Goal: Task Accomplishment & Management: Complete application form

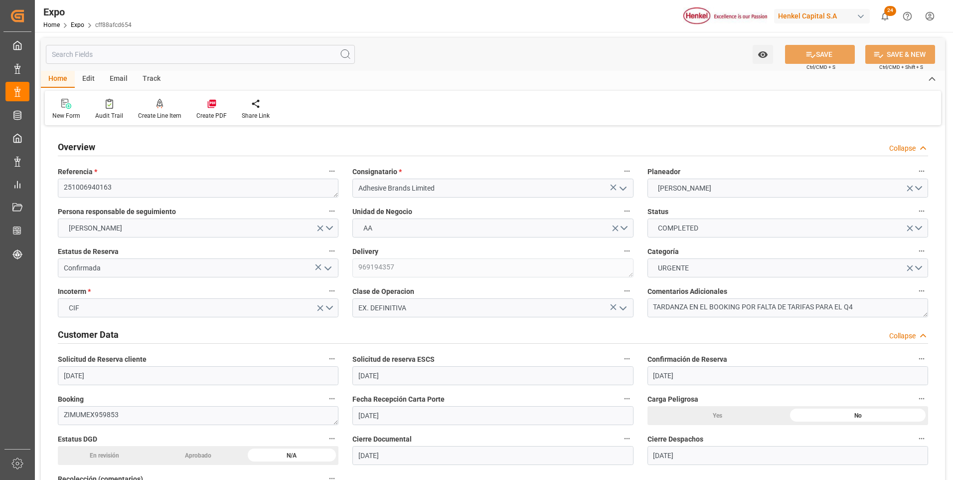
scroll to position [997, 0]
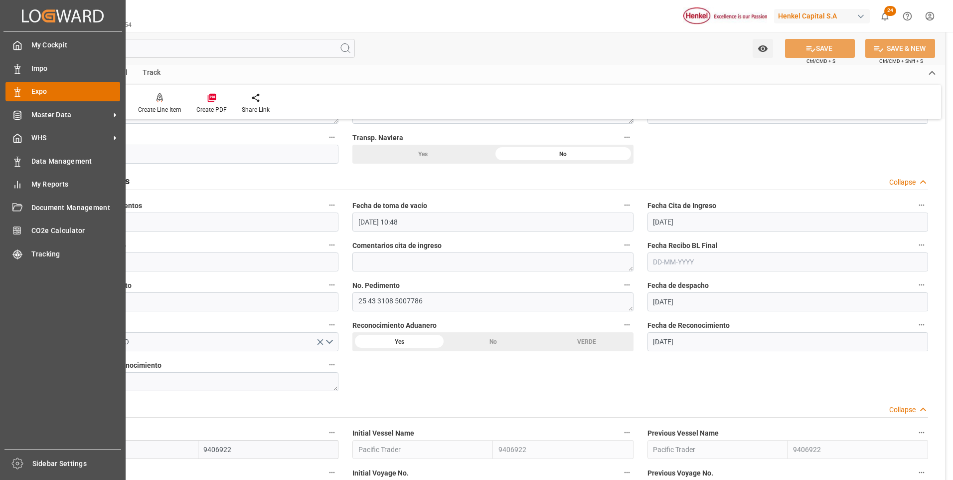
click at [17, 85] on div "Expo Expo" at bounding box center [62, 91] width 115 height 19
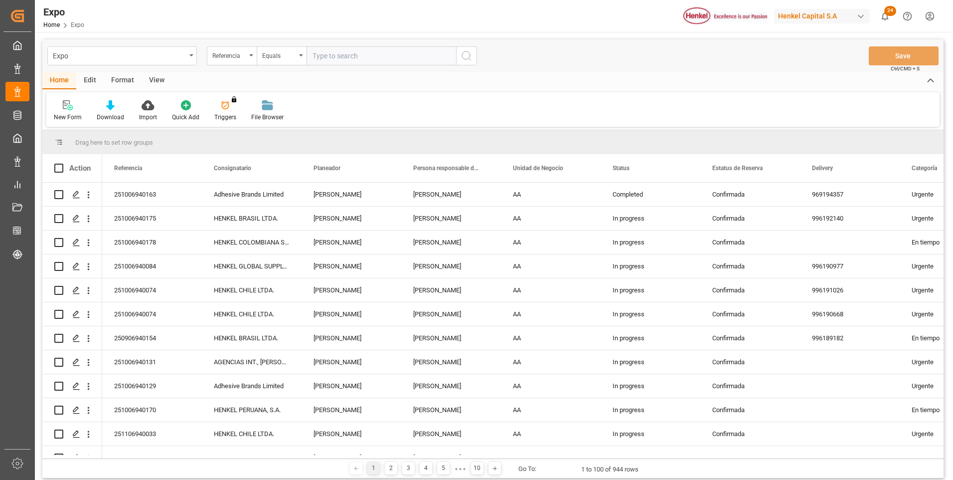
paste input "250906940154"
type input "250906940154"
click at [469, 56] on icon "search button" at bounding box center [467, 56] width 12 height 12
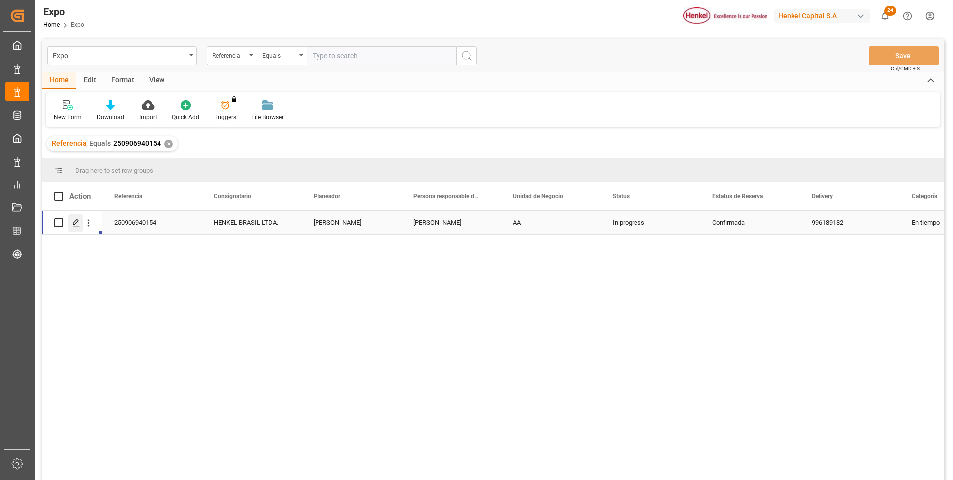
click at [80, 224] on div "Press SPACE to select this row." at bounding box center [75, 222] width 15 height 18
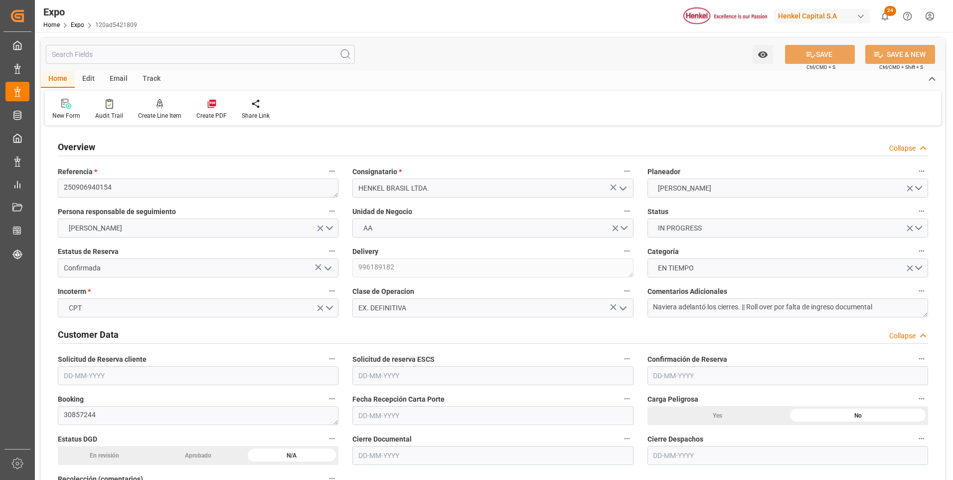
type input "7000"
type input "7367.16"
type input "12"
type input "9719874"
type input "9407160"
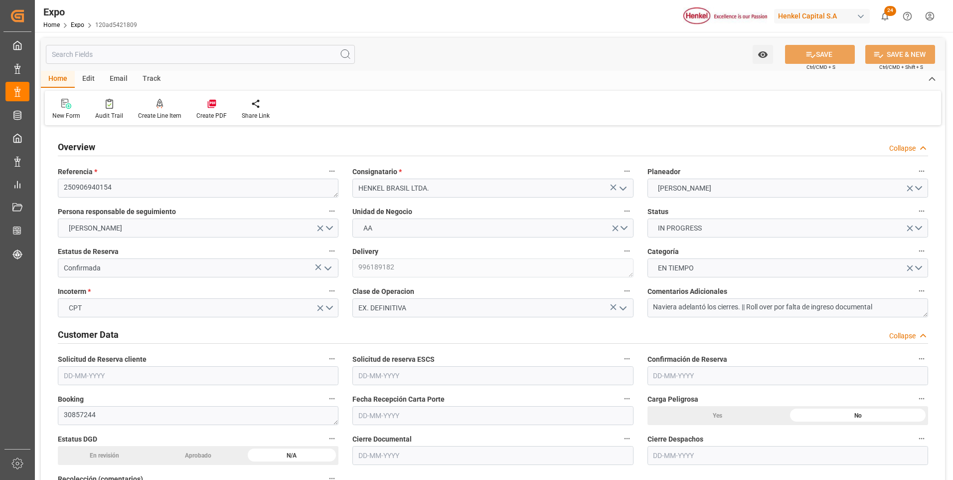
type input "9719874"
type input "MXATM"
type input "BRSSZ"
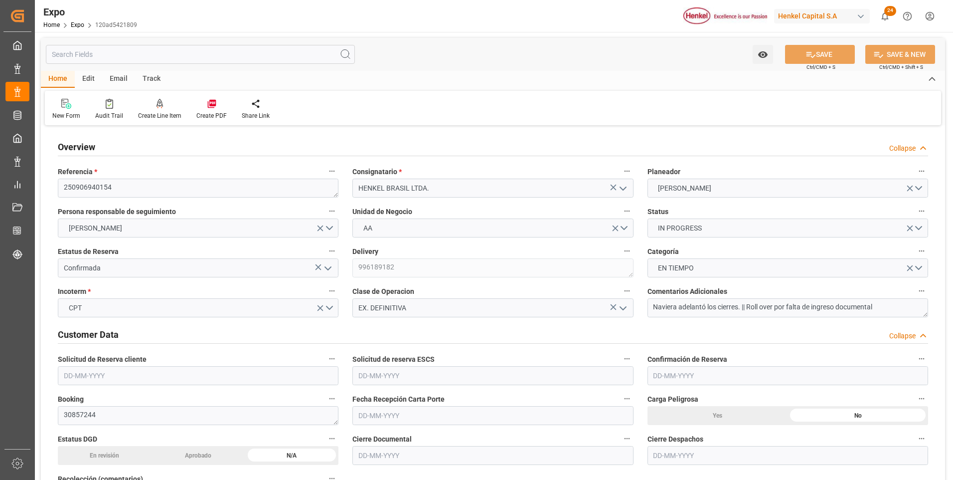
type input "[DATE]"
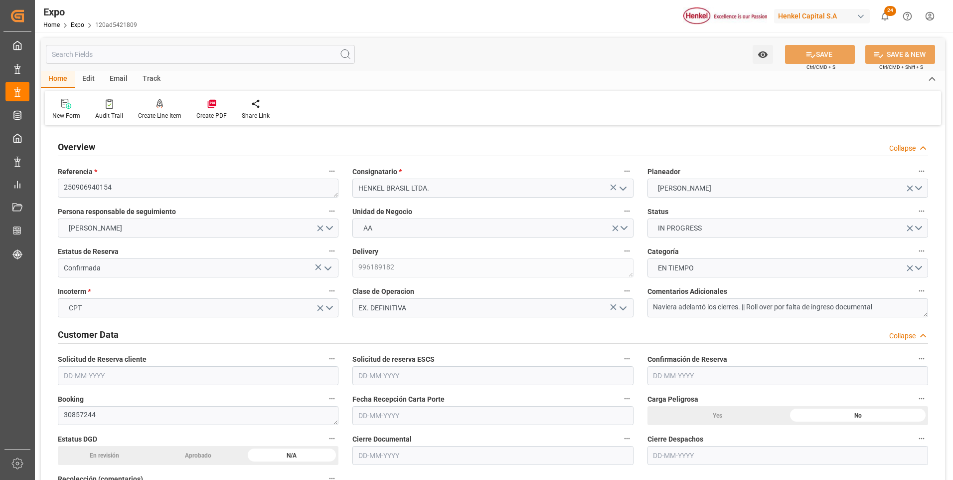
type input "[DATE]"
type input "[DATE] 00:00"
type input "[DATE]"
type input "[DATE] 18:34"
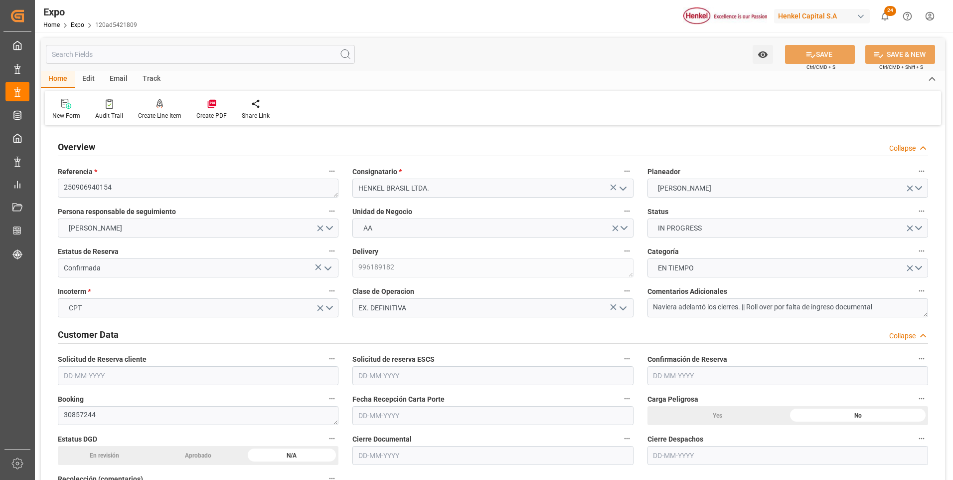
type input "[DATE]"
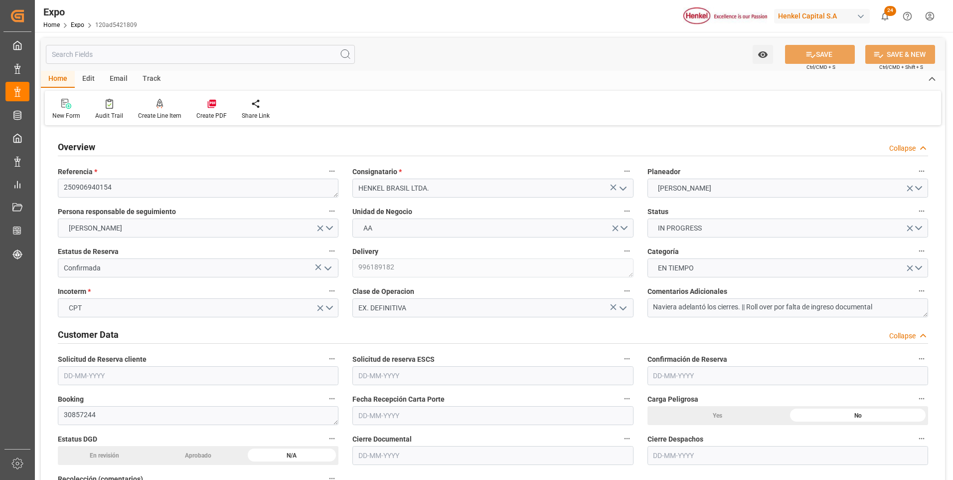
type input "[DATE] 10:00"
type input "[DATE] 00:00"
type input "[DATE] 17:24"
type input "[DATE] 19:00"
type input "[DATE] 00:00"
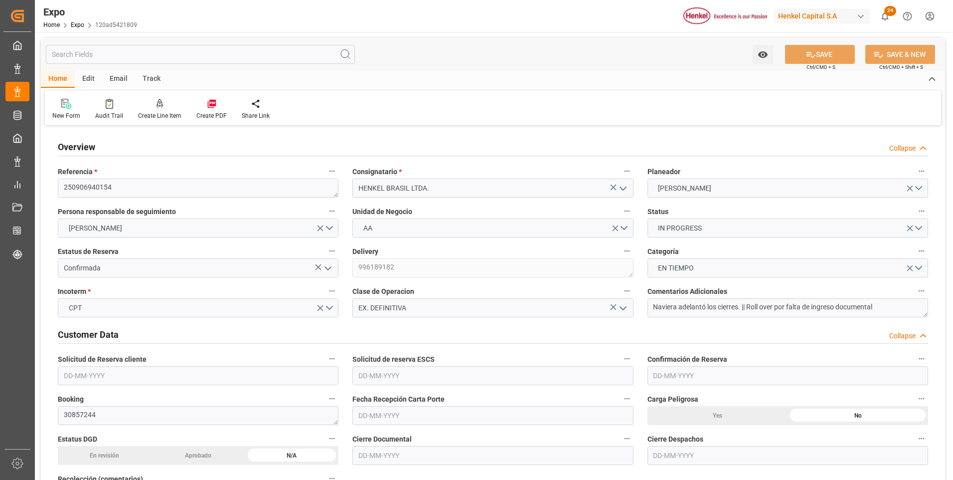
type input "[DATE] 09:46"
type input "[DATE] 15:23"
type input "[DATE] 10:00"
type input "[DATE] 17:44"
type input "[DATE] 19:00"
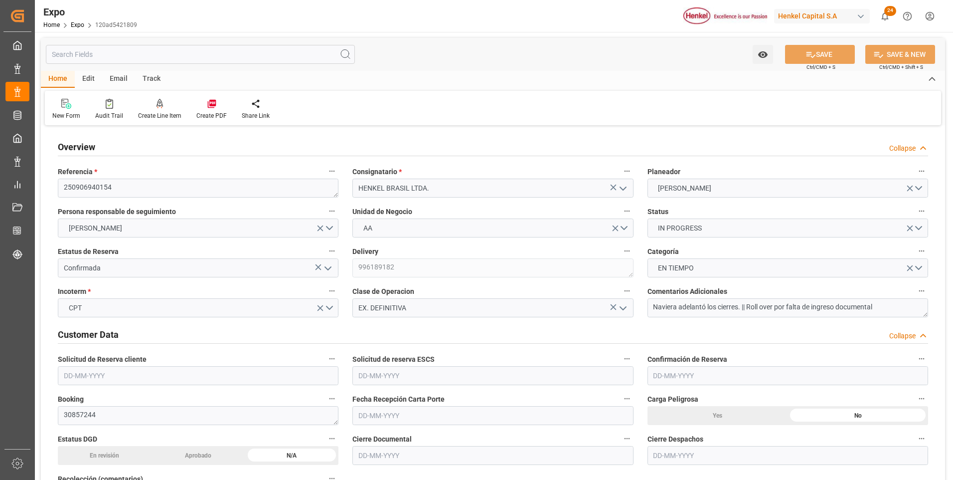
type input "[DATE] 08:22"
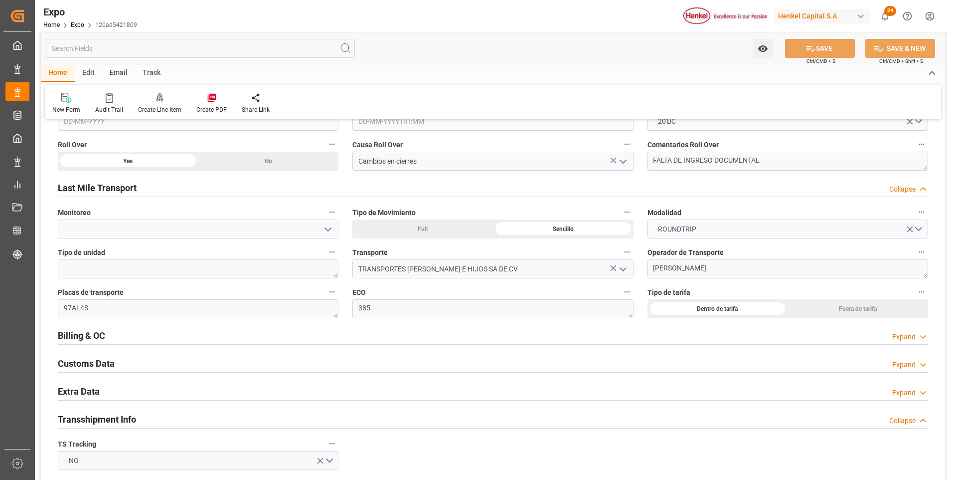
scroll to position [1546, 0]
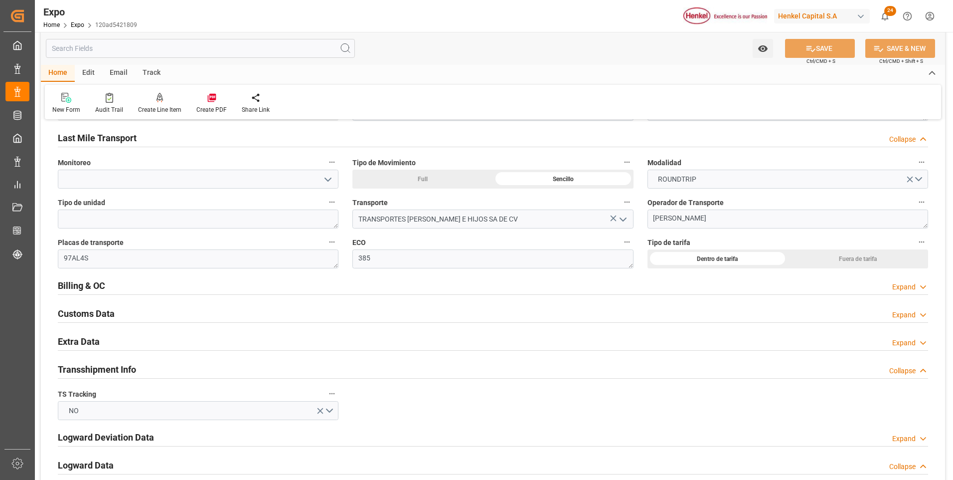
click at [894, 288] on div "Expand" at bounding box center [903, 287] width 23 height 10
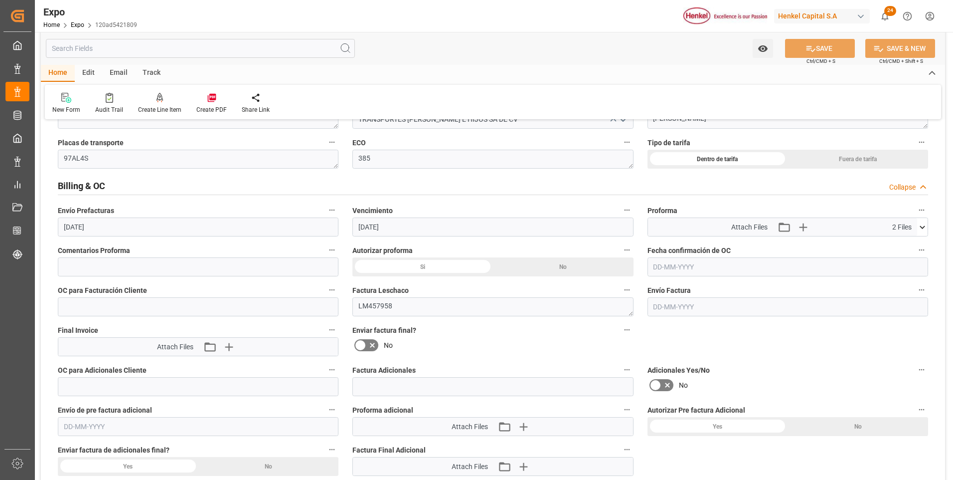
scroll to position [1695, 0]
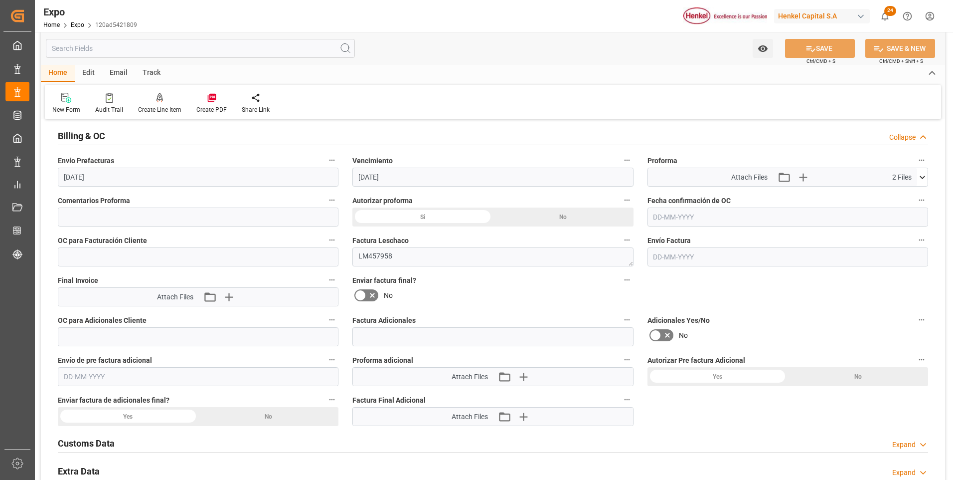
click at [657, 336] on icon at bounding box center [656, 335] width 12 height 12
click at [0, 0] on input "checkbox" at bounding box center [0, 0] width 0 height 0
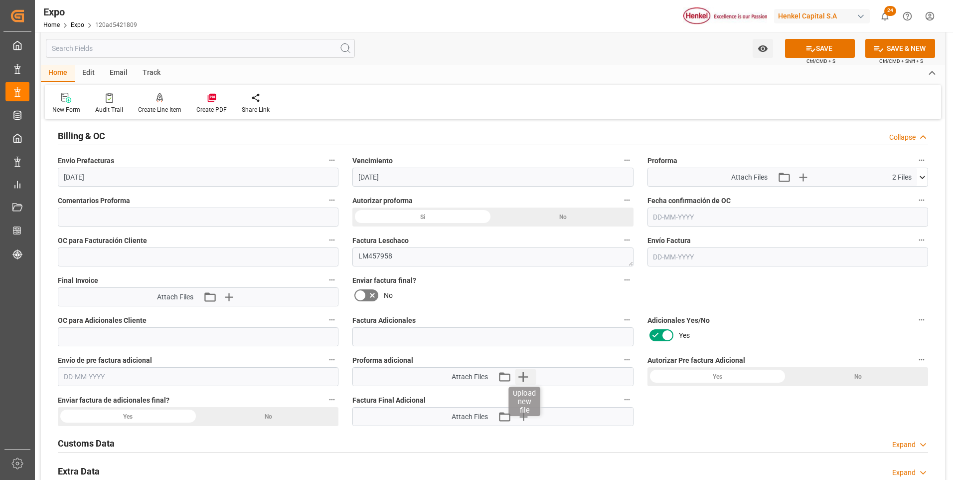
click at [524, 378] on icon "button" at bounding box center [523, 376] width 9 height 9
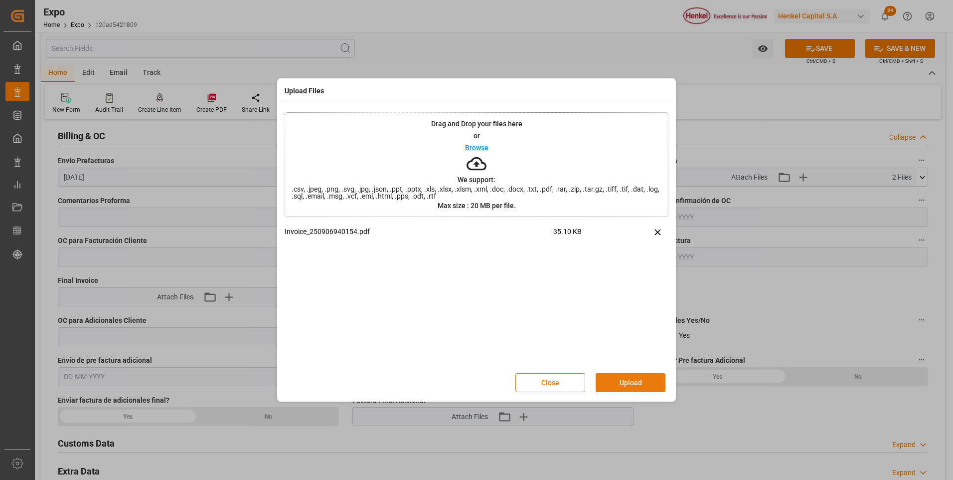
click at [609, 383] on button "Upload" at bounding box center [631, 382] width 70 height 19
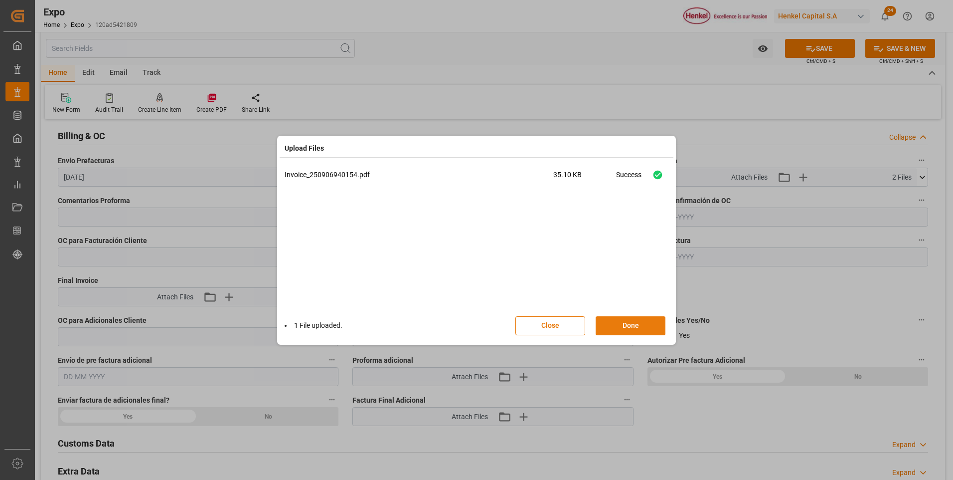
click at [628, 328] on button "Done" at bounding box center [631, 325] width 70 height 19
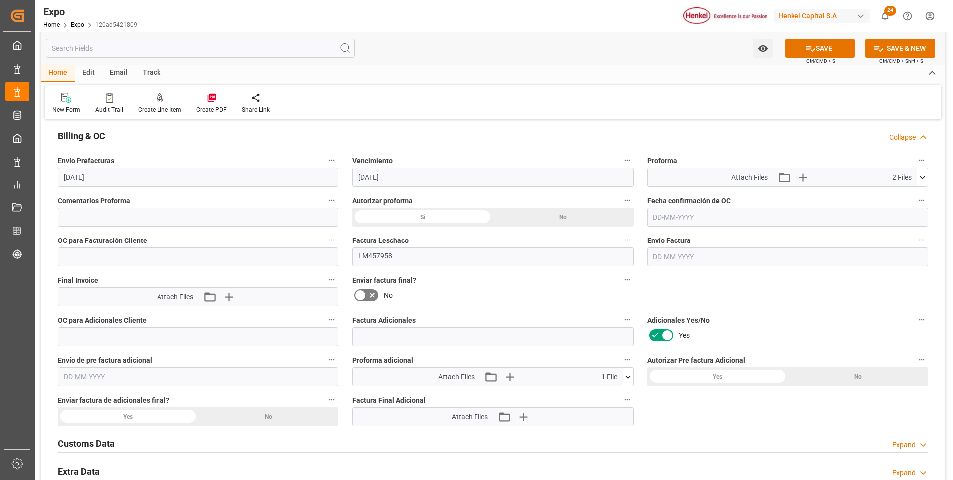
click at [70, 376] on input "text" at bounding box center [198, 376] width 281 height 19
click at [86, 288] on div "7" at bounding box center [90, 288] width 12 height 12
type input "[DATE]"
click at [833, 56] on button "SAVE" at bounding box center [820, 48] width 70 height 19
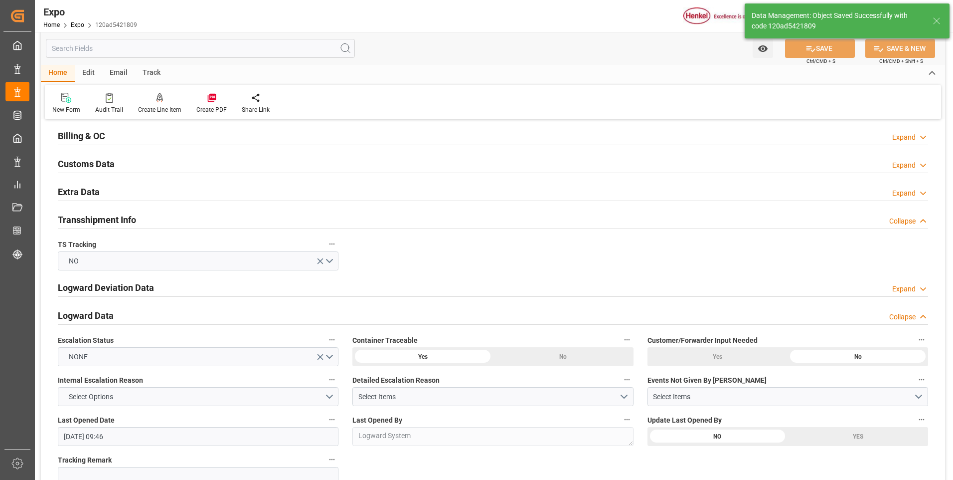
type textarea "[PERSON_NAME]"
type input "[DATE] 16:35"
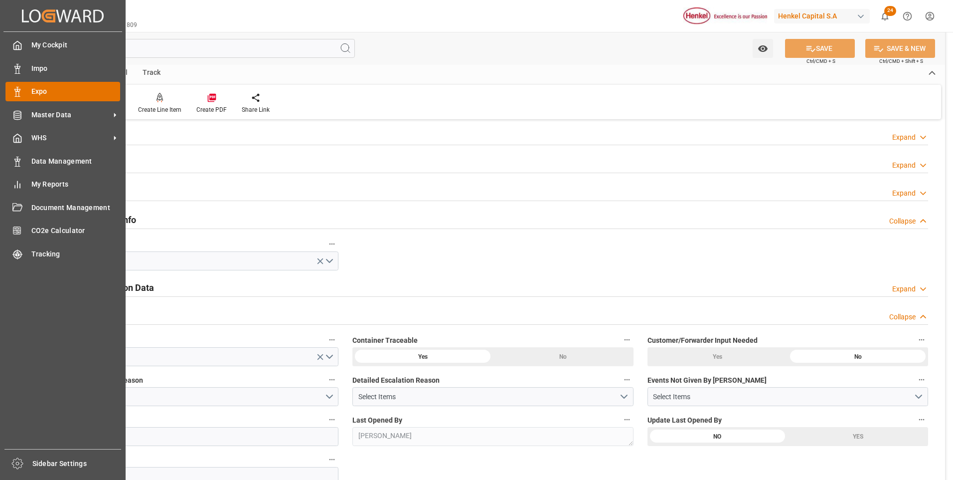
click at [28, 90] on div "Expo Expo" at bounding box center [62, 91] width 115 height 19
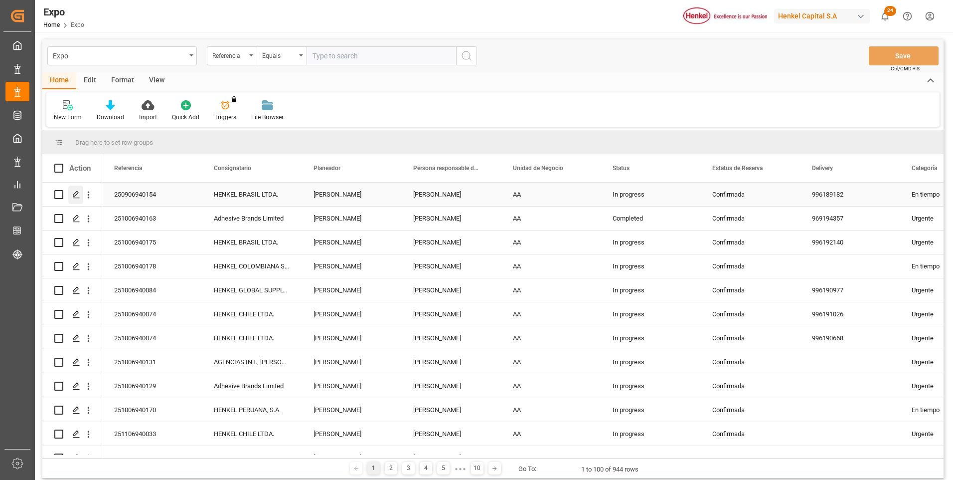
click at [78, 193] on polygon "Press SPACE to select this row." at bounding box center [75, 193] width 5 height 5
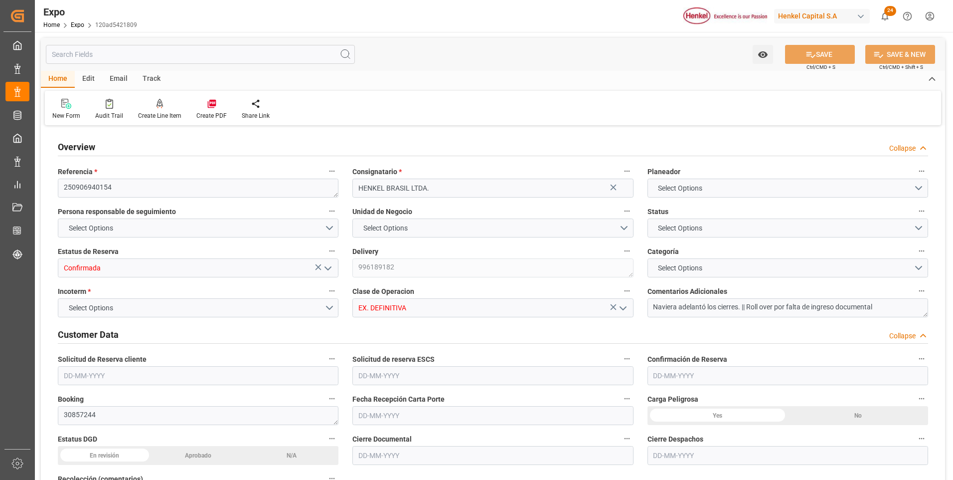
type input "7000"
type input "7367.16"
type input "12"
type input "9719874"
type input "9407160"
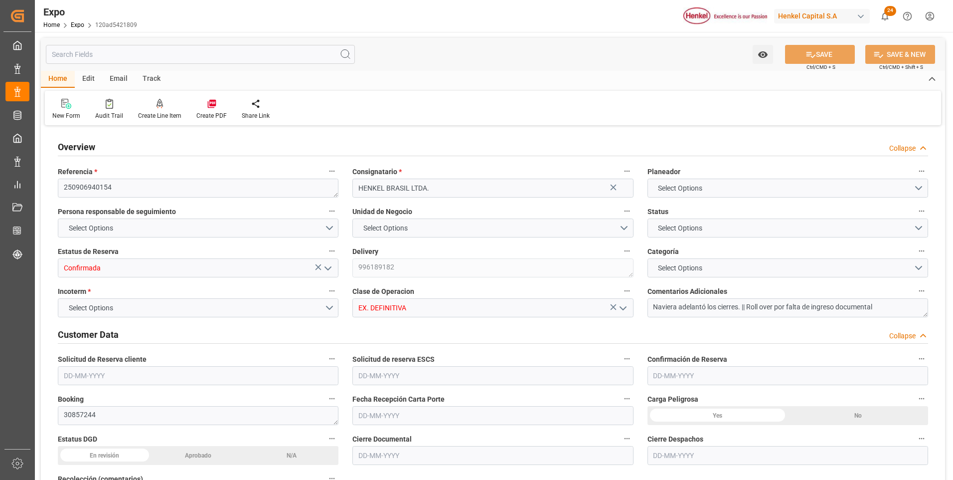
type input "9719874"
type input "MXATM"
type input "BRSSZ"
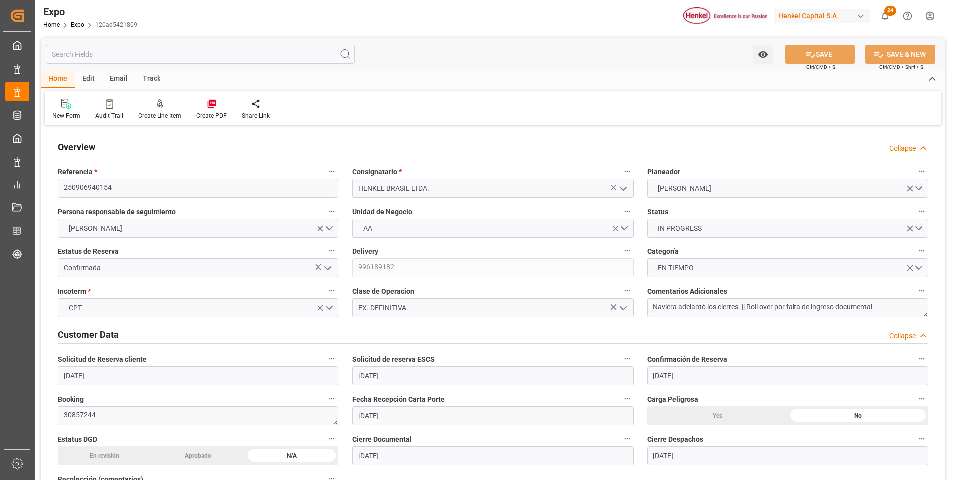
type input "[DATE]"
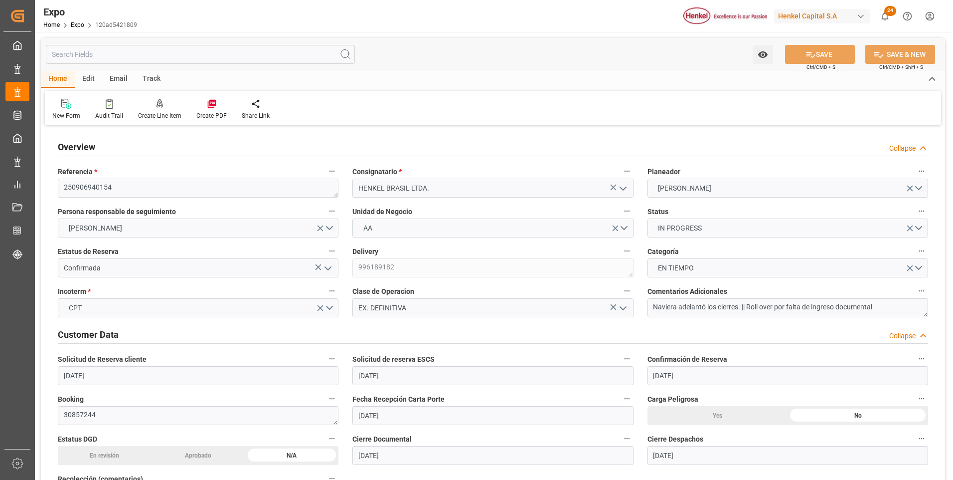
type input "[DATE]"
type input "[DATE] 00:00"
type input "[DATE]"
type input "[DATE] 18:34"
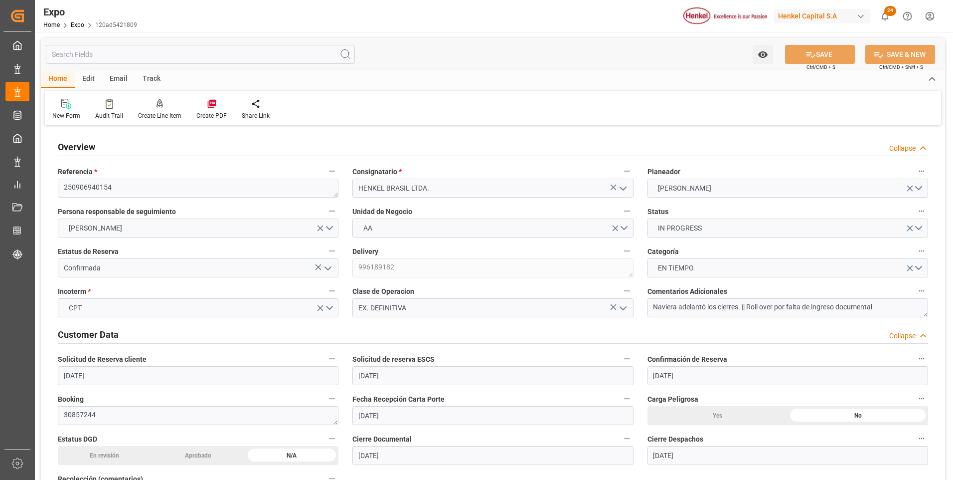
type input "[DATE]"
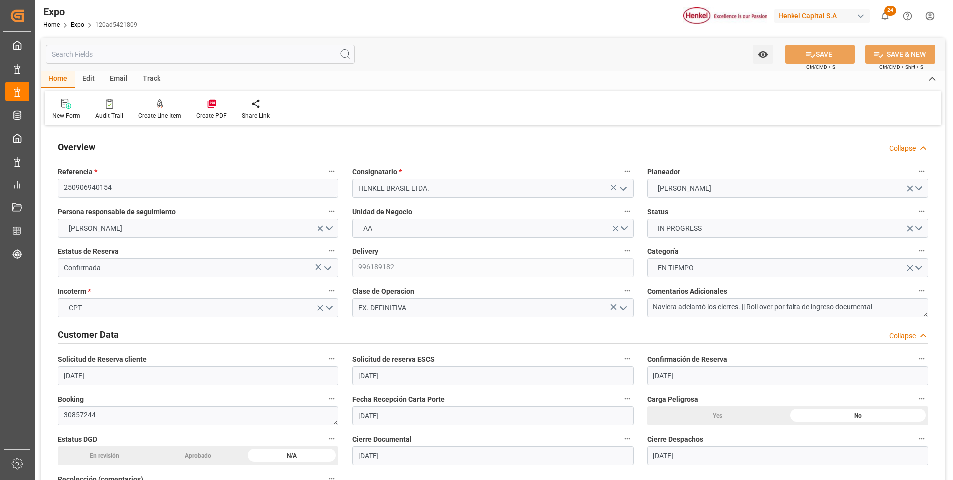
type input "[DATE] 10:00"
type input "[DATE] 00:00"
type input "[DATE] 17:24"
type input "[DATE] 19:00"
type input "[DATE] 00:00"
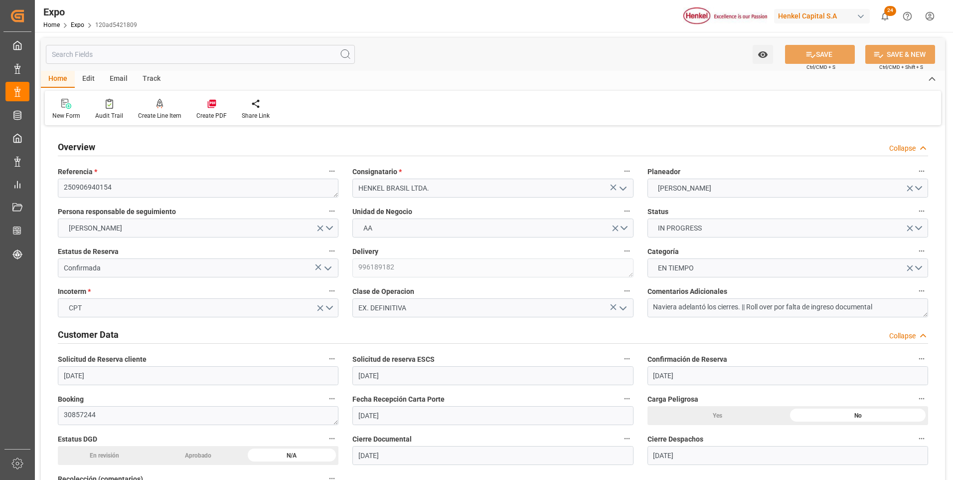
type input "[DATE] 16:35"
type input "[DATE] 15:23"
type input "[DATE] 10:00"
type input "[DATE] 17:44"
type input "[DATE] 19:00"
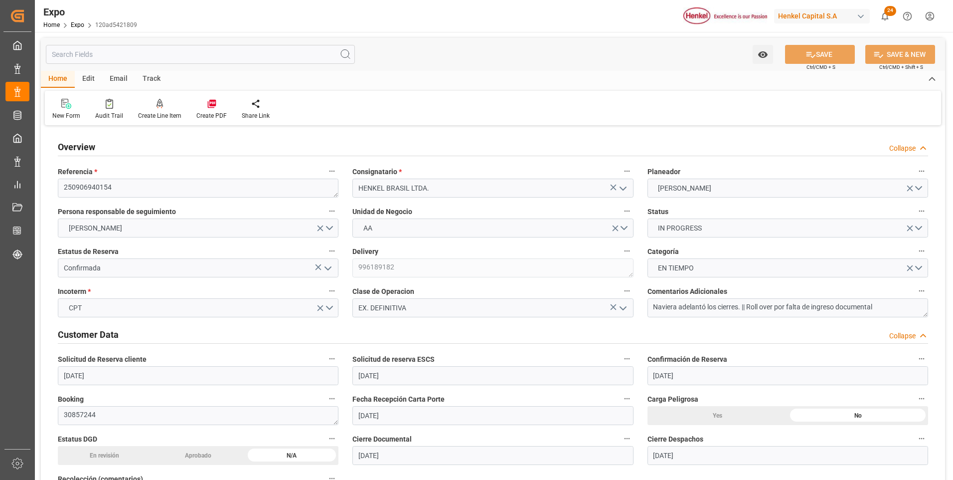
type input "[DATE] 08:22"
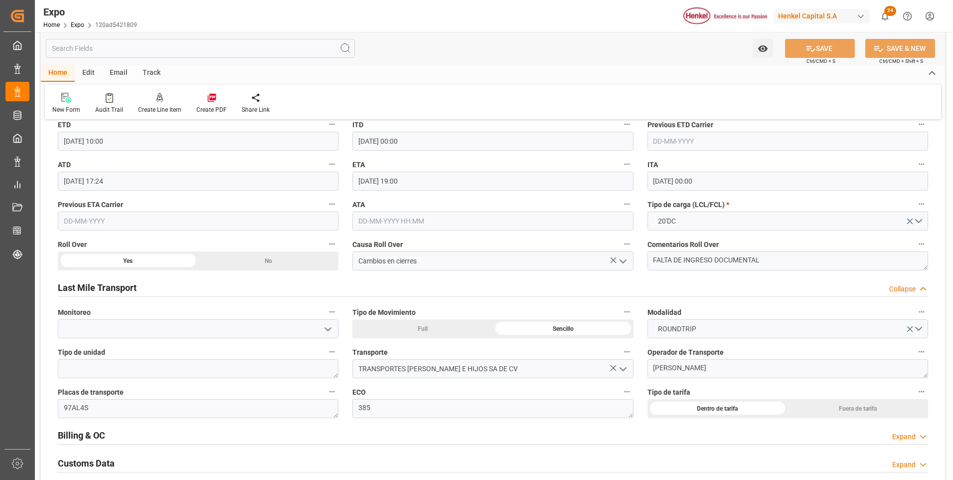
scroll to position [1596, 0]
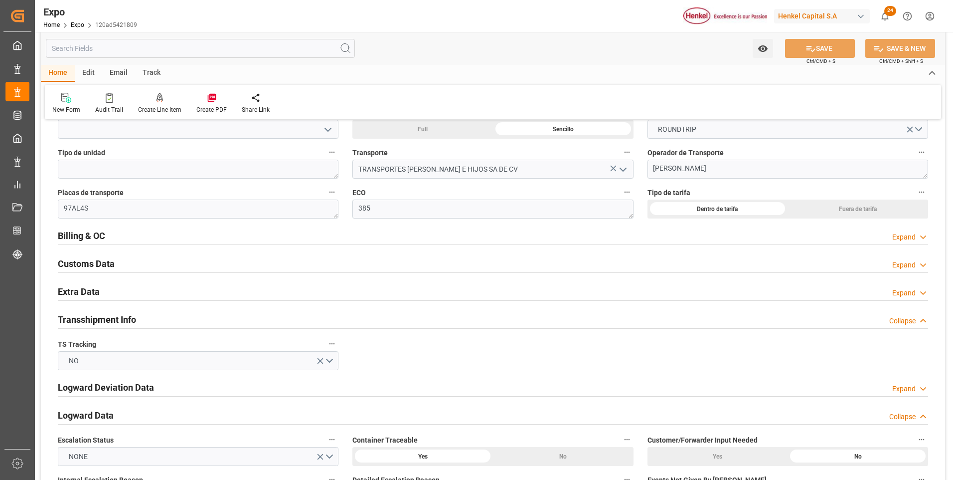
drag, startPoint x: 899, startPoint y: 240, endPoint x: 788, endPoint y: 262, distance: 113.8
click at [899, 240] on div "Expand" at bounding box center [903, 237] width 23 height 10
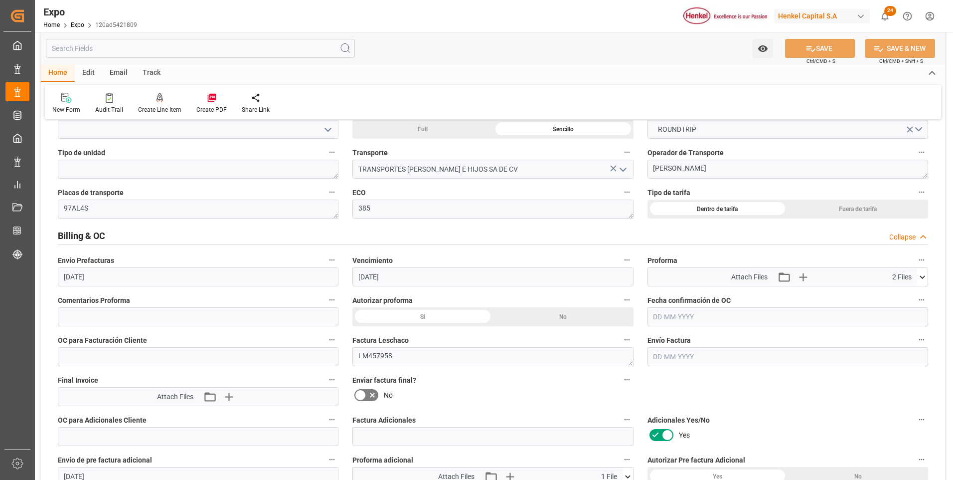
scroll to position [1645, 0]
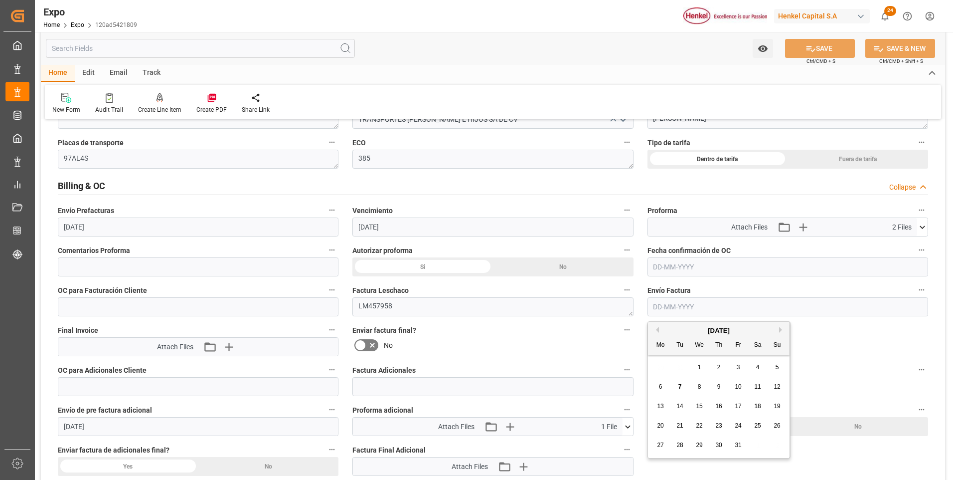
click at [661, 306] on input "text" at bounding box center [788, 306] width 281 height 19
click at [226, 349] on icon "button" at bounding box center [228, 347] width 16 height 16
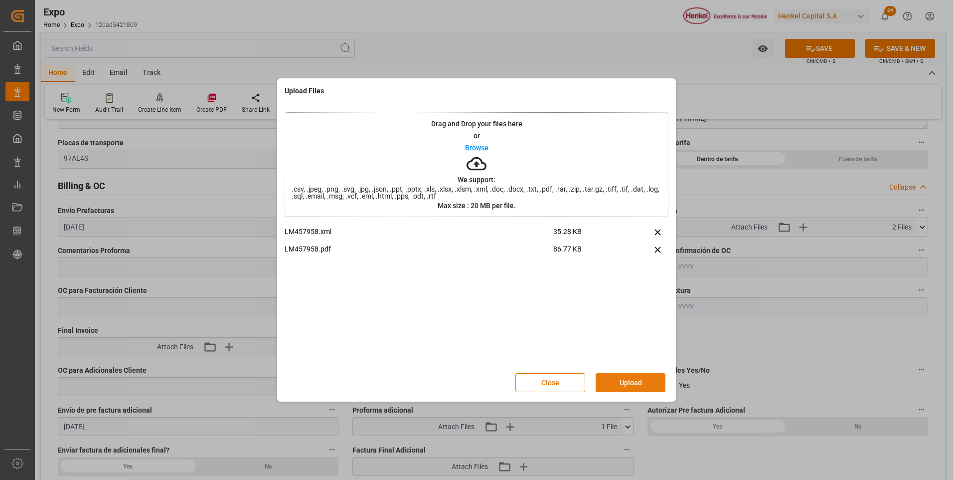
click at [631, 389] on button "Upload" at bounding box center [631, 382] width 70 height 19
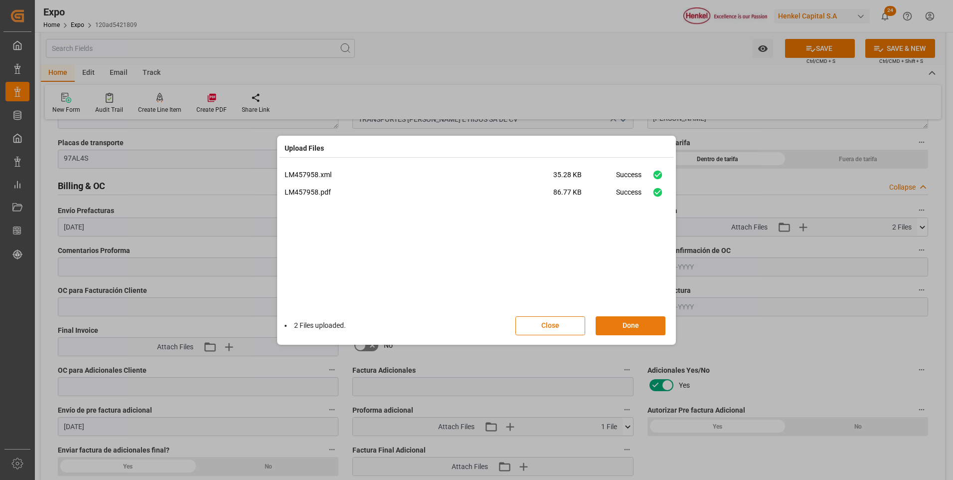
click at [644, 331] on button "Done" at bounding box center [631, 325] width 70 height 19
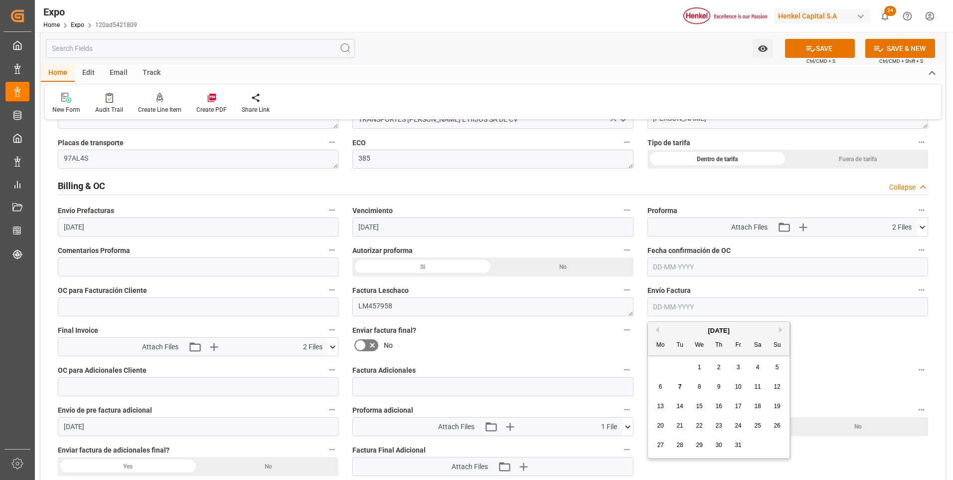
click at [671, 304] on input "text" at bounding box center [788, 306] width 281 height 19
click at [679, 388] on span "7" at bounding box center [680, 386] width 3 height 7
type input "[DATE]"
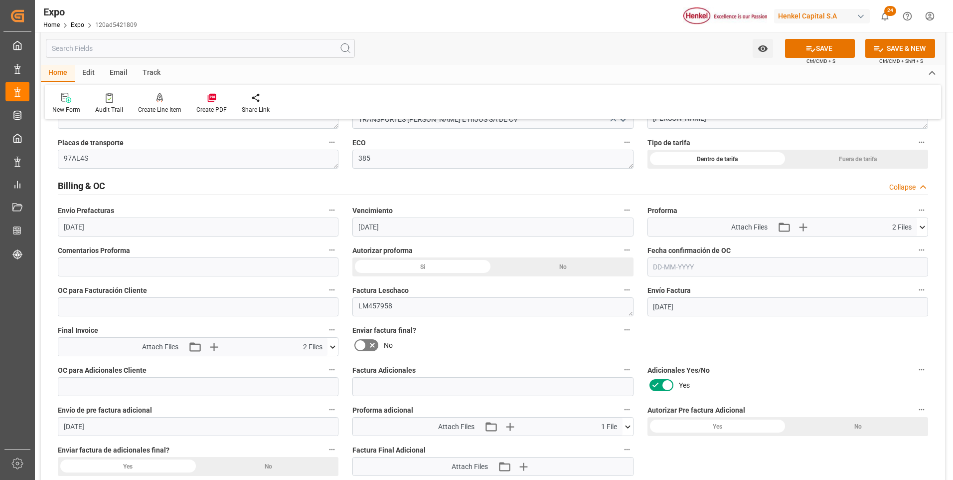
click at [363, 347] on icon at bounding box center [361, 345] width 12 height 12
click at [0, 0] on input "checkbox" at bounding box center [0, 0] width 0 height 0
click at [802, 54] on button "SAVE" at bounding box center [820, 48] width 70 height 19
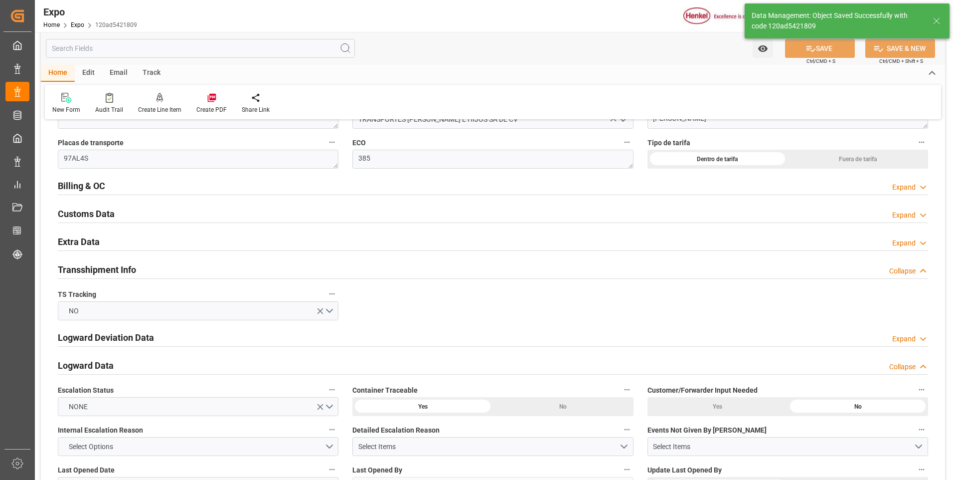
type input "[DATE] 16:41"
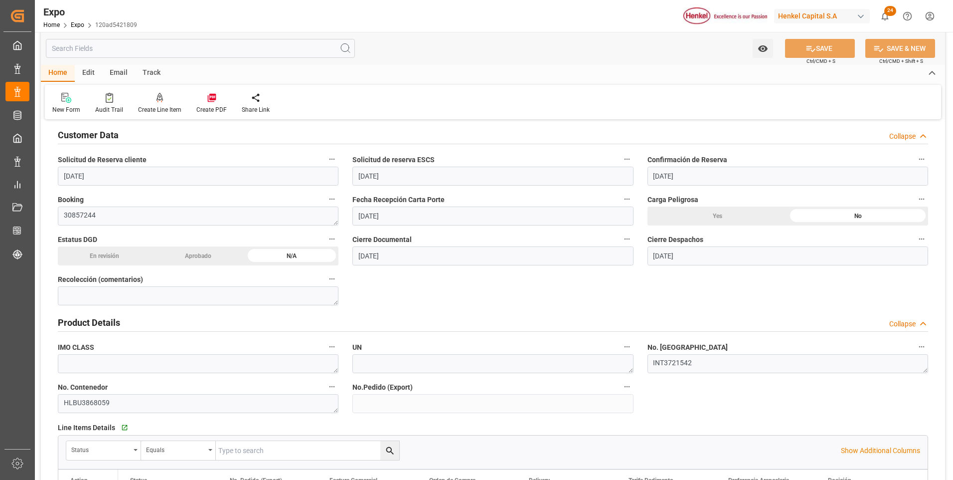
scroll to position [0, 0]
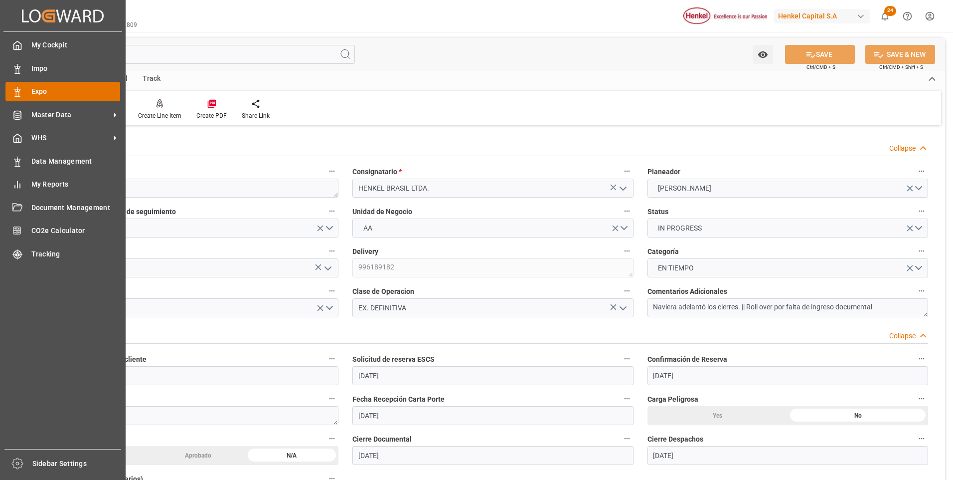
click at [13, 90] on icon at bounding box center [17, 92] width 10 height 10
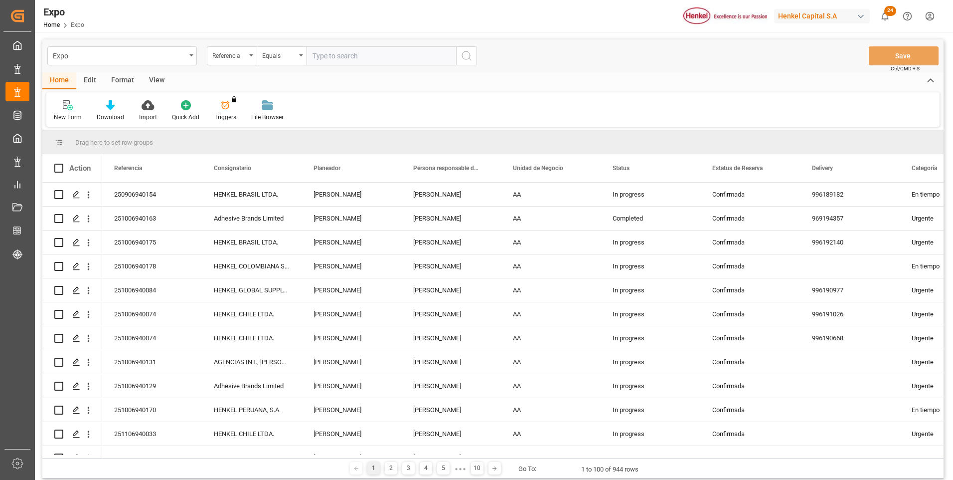
click at [320, 56] on input "text" at bounding box center [382, 55] width 150 height 19
paste input "251006940074"
type input "251006940074"
click at [469, 58] on circle "search button" at bounding box center [466, 55] width 8 height 8
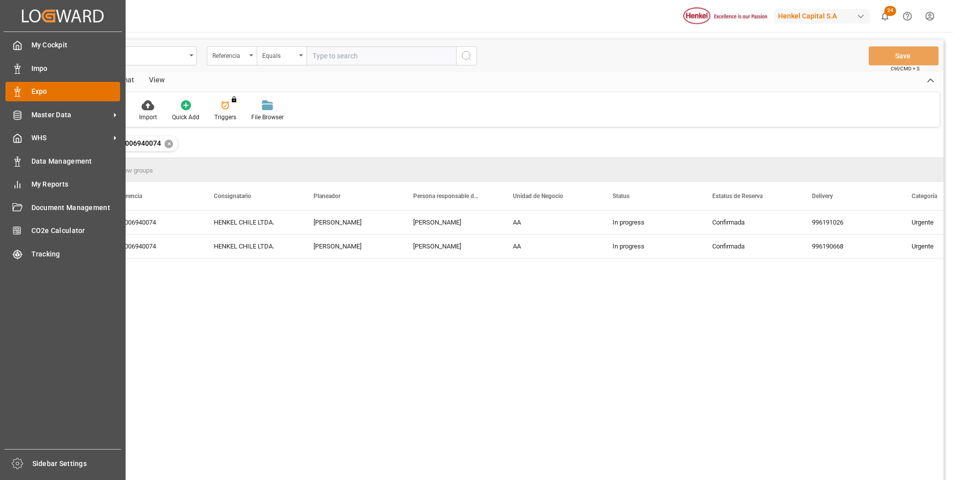
click at [9, 91] on div at bounding box center [13, 91] width 17 height 10
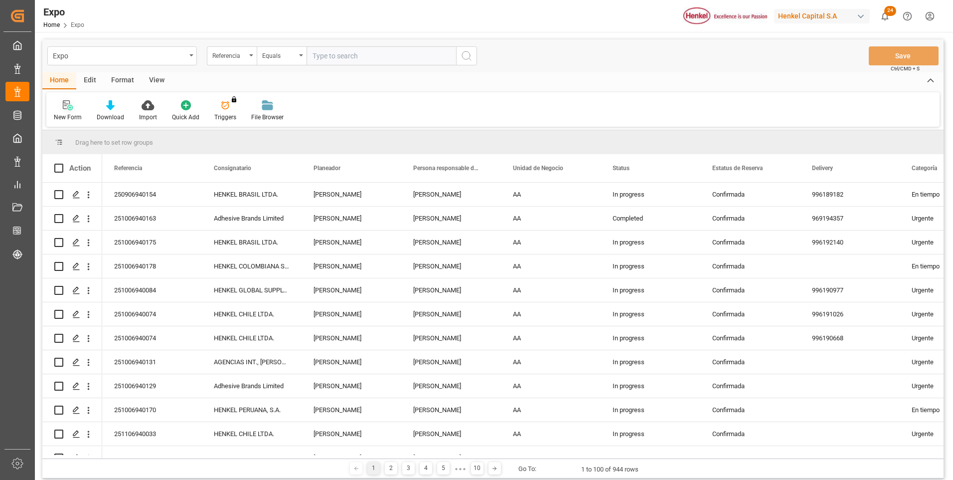
click at [74, 105] on div at bounding box center [68, 105] width 28 height 10
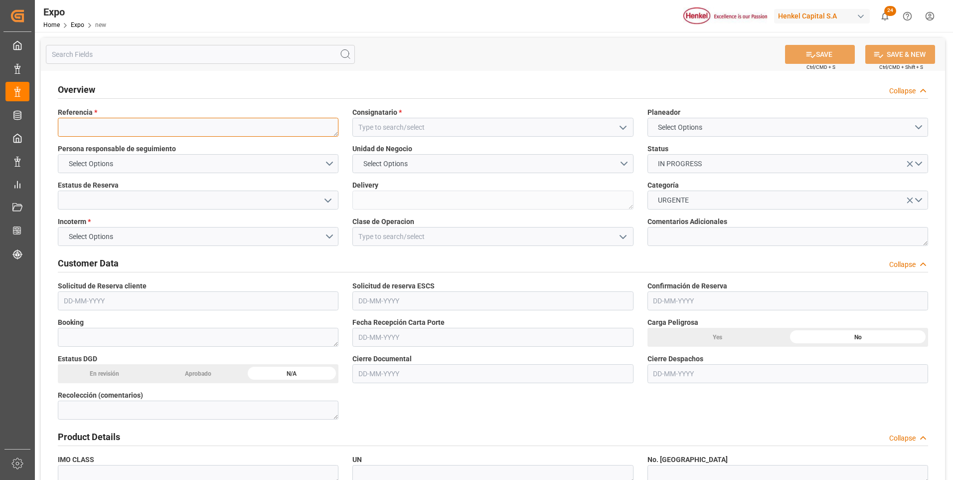
click at [223, 131] on textarea at bounding box center [198, 127] width 281 height 19
paste textarea "251006960014"
type textarea "251006960014"
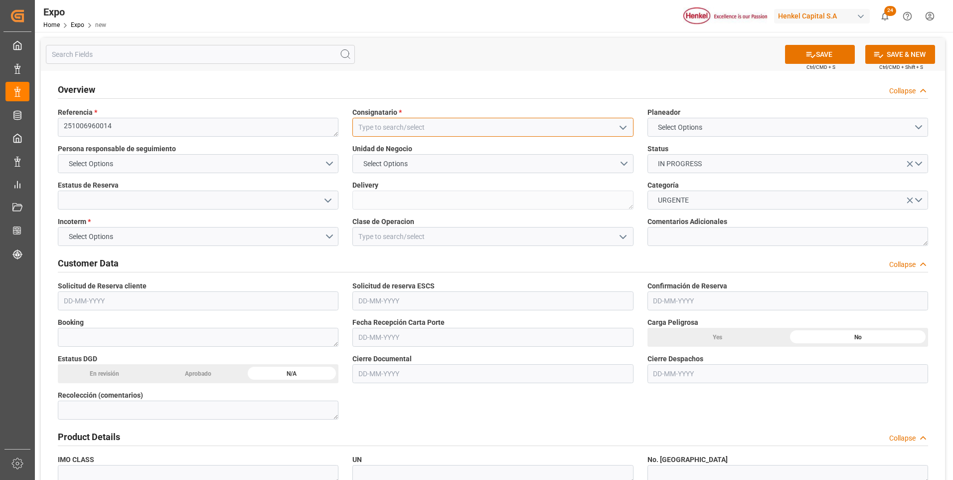
click at [376, 121] on input at bounding box center [493, 127] width 281 height 19
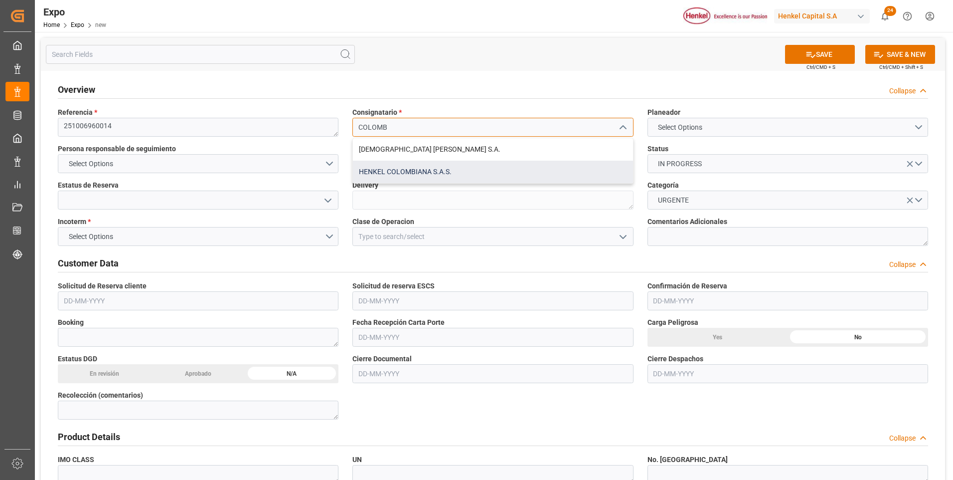
click at [380, 168] on div "HENKEL COLOMBIANA S.A.S." at bounding box center [493, 172] width 280 height 22
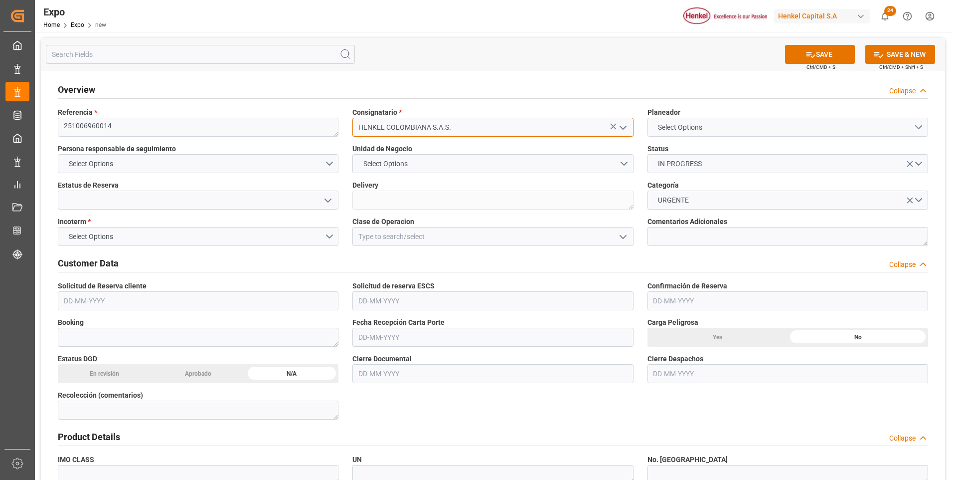
type input "HENKEL COLOMBIANA S.A.S."
click at [660, 126] on span "Select Options" at bounding box center [680, 127] width 54 height 10
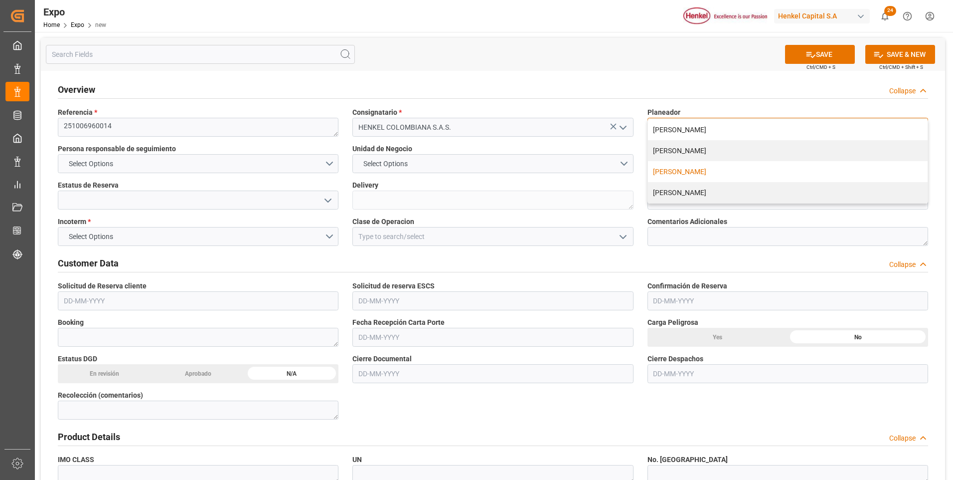
click at [667, 169] on div "[PERSON_NAME]" at bounding box center [788, 171] width 280 height 21
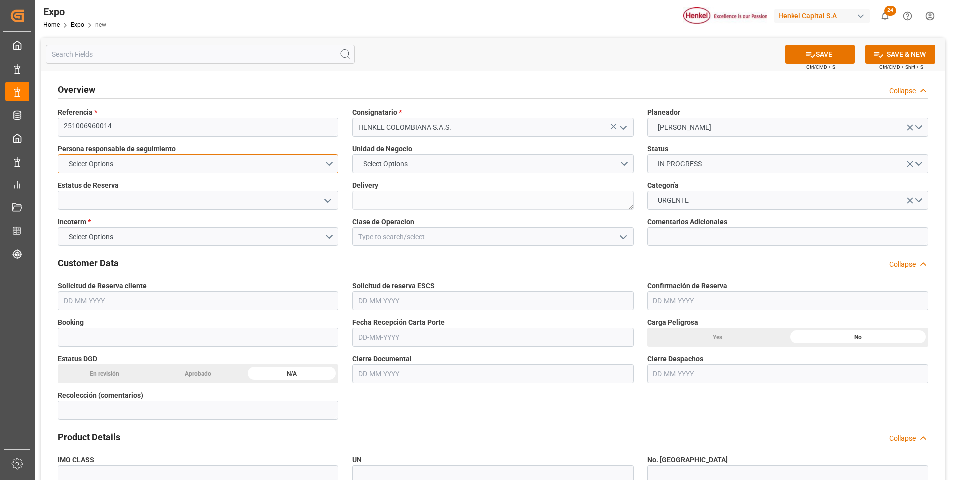
click at [332, 164] on button "Select Options" at bounding box center [198, 163] width 281 height 19
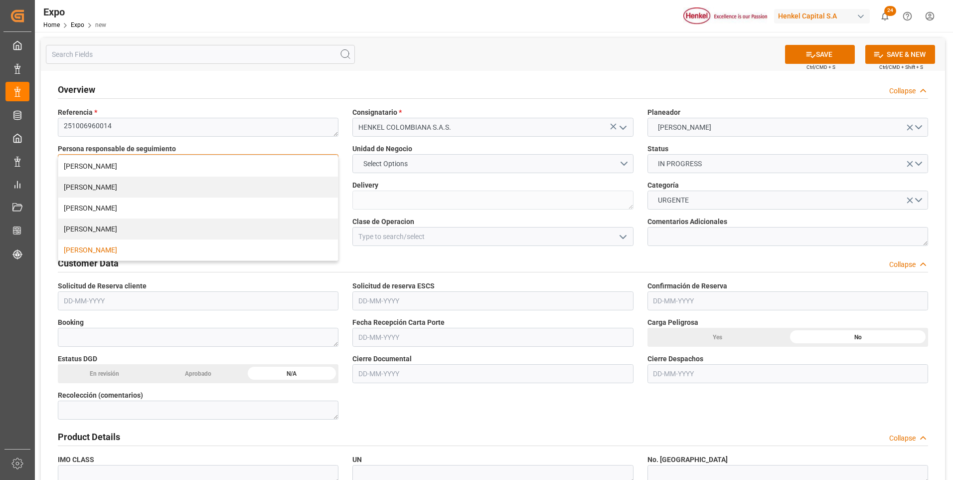
click at [134, 252] on div "[PERSON_NAME]" at bounding box center [198, 249] width 280 height 21
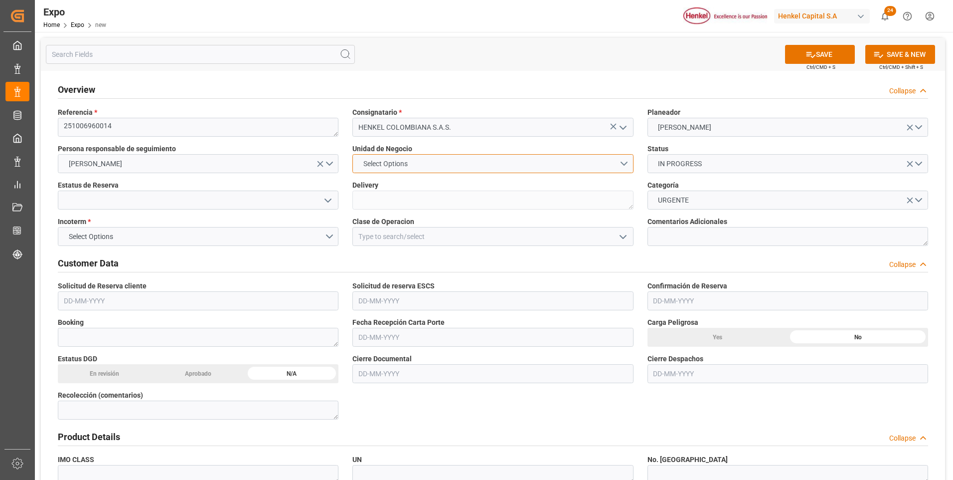
click at [468, 166] on button "Select Options" at bounding box center [493, 163] width 281 height 19
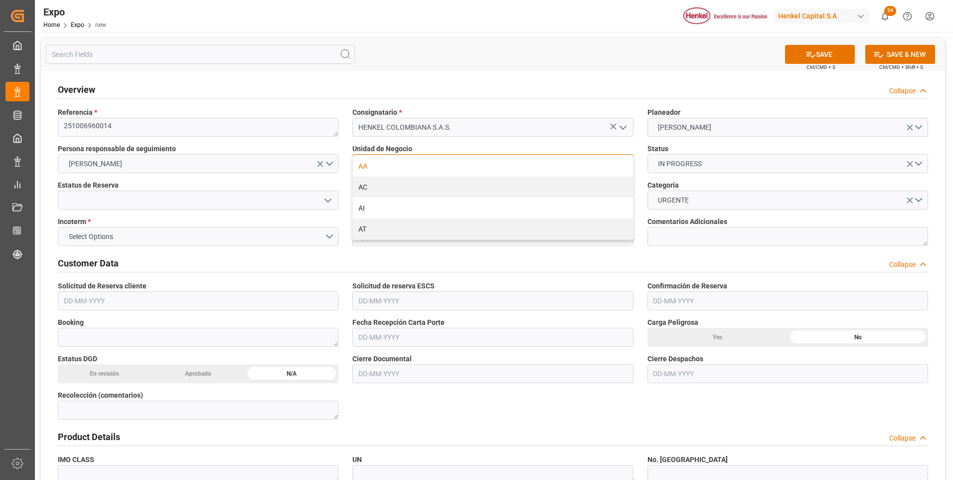
click at [465, 167] on div "AA" at bounding box center [493, 166] width 280 height 21
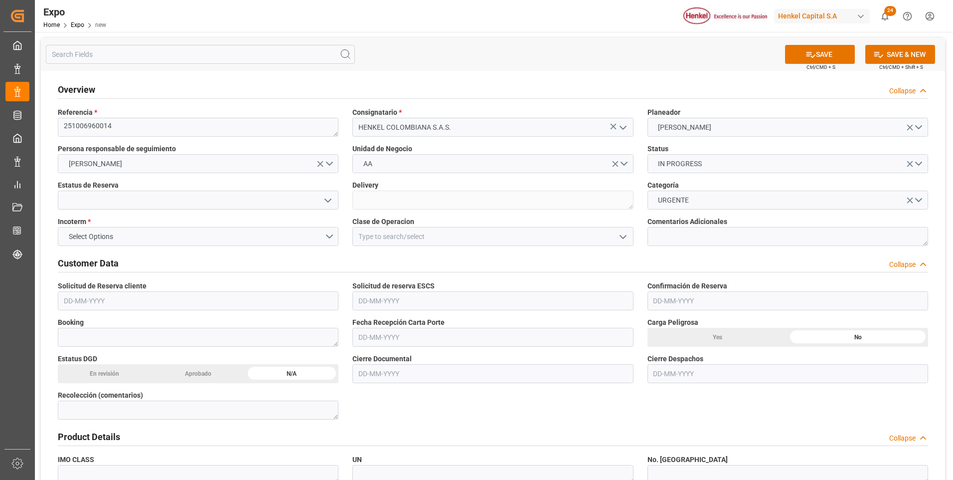
click at [331, 197] on icon "open menu" at bounding box center [328, 200] width 12 height 12
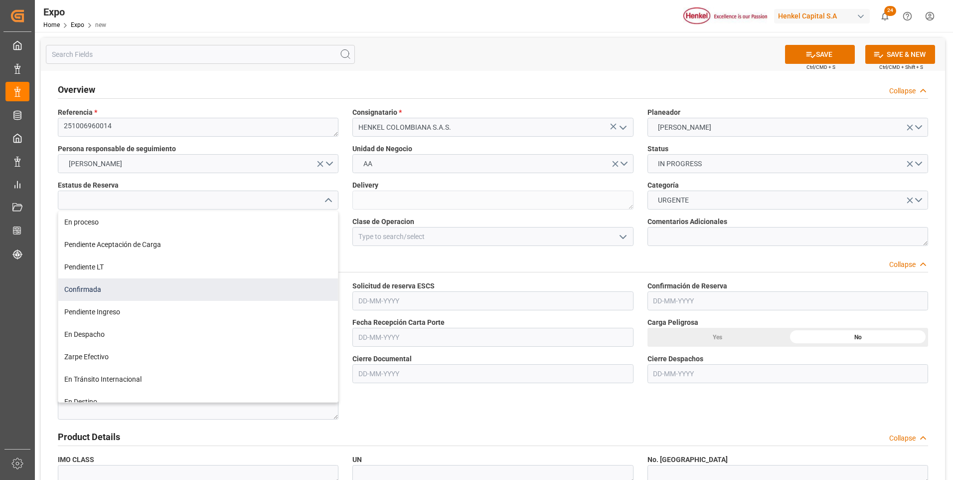
click at [156, 284] on div "Confirmada" at bounding box center [198, 289] width 280 height 22
type input "Confirmada"
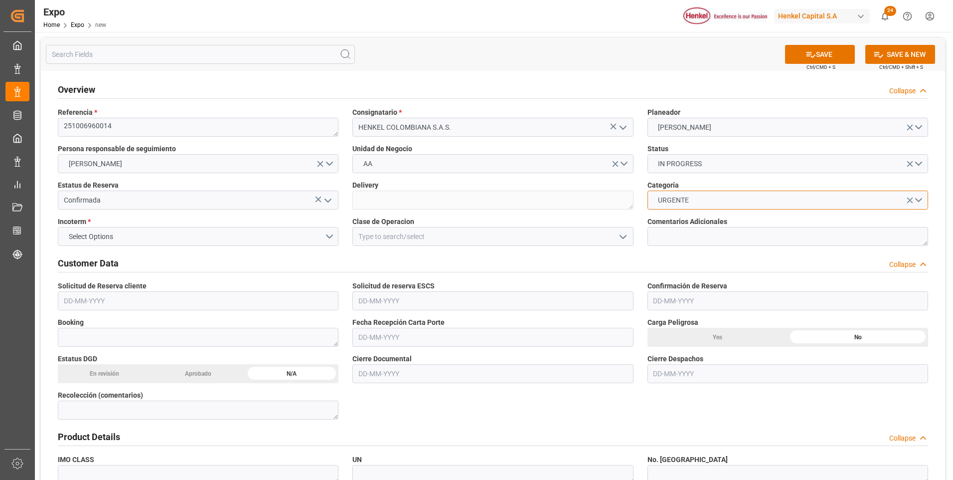
click at [919, 197] on button "URGENTE" at bounding box center [788, 199] width 281 height 19
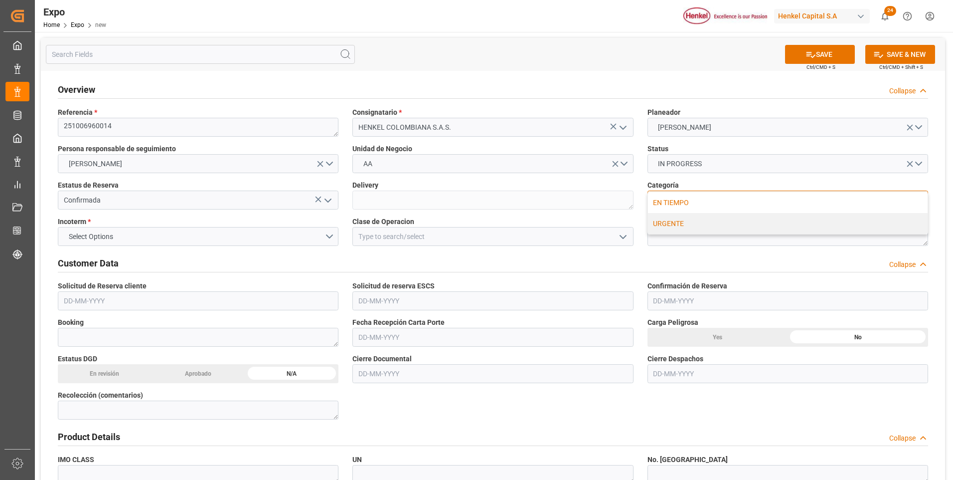
click at [671, 203] on div "EN TIEMPO" at bounding box center [788, 202] width 280 height 21
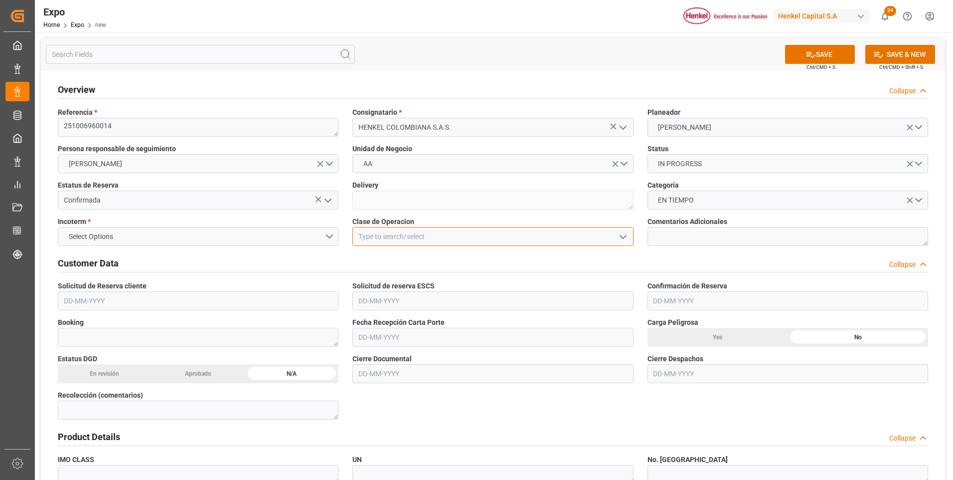
click at [539, 235] on input at bounding box center [493, 236] width 281 height 19
click at [625, 233] on icon "open menu" at bounding box center [623, 237] width 12 height 12
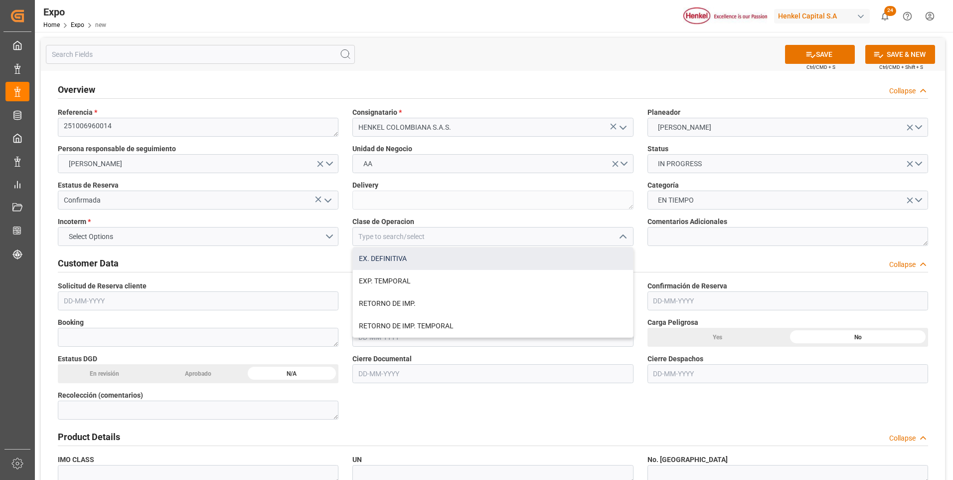
click at [465, 256] on div "EX. DEFINITIVA" at bounding box center [493, 258] width 280 height 22
type input "EX. DEFINITIVA"
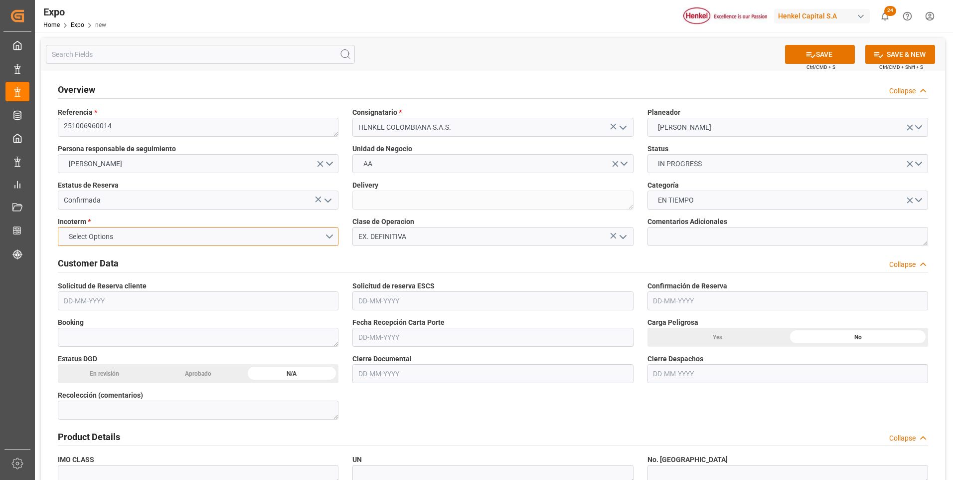
click at [329, 240] on button "Select Options" at bounding box center [198, 236] width 281 height 19
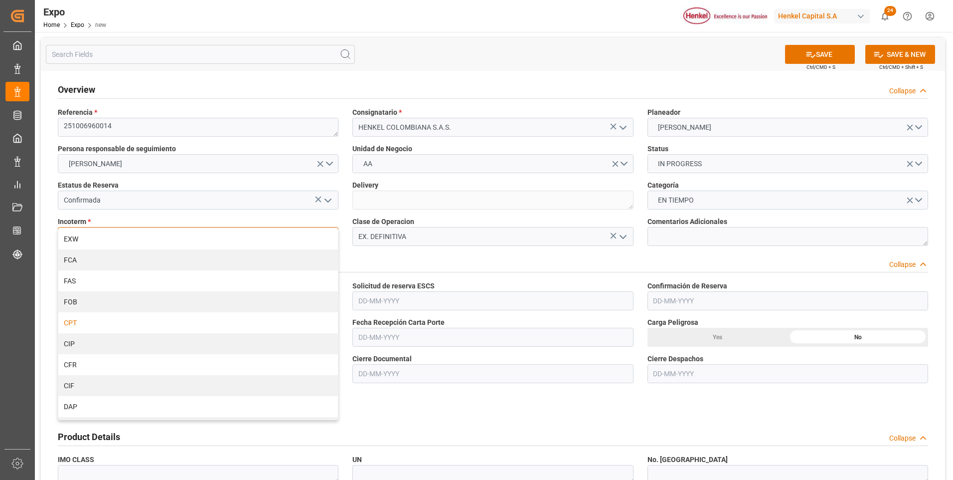
click at [144, 322] on div "CPT" at bounding box center [198, 322] width 280 height 21
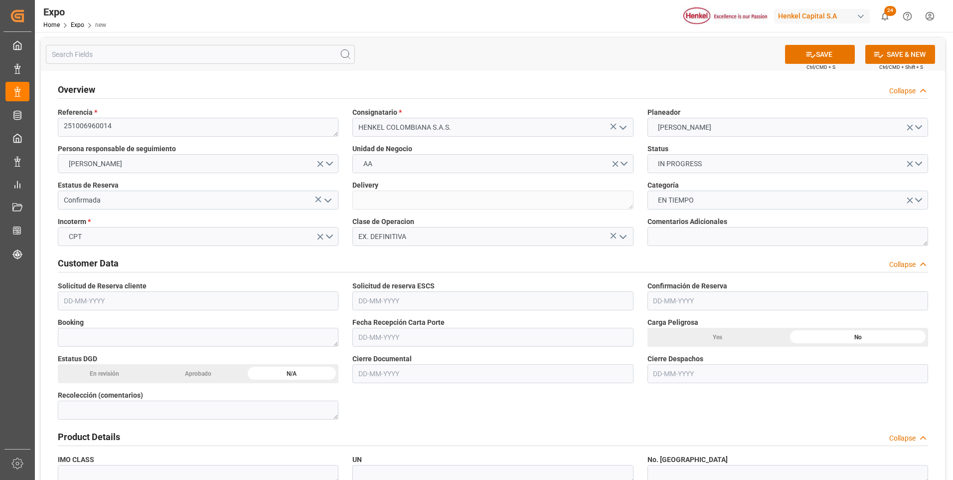
click at [98, 304] on input "text" at bounding box center [198, 300] width 281 height 19
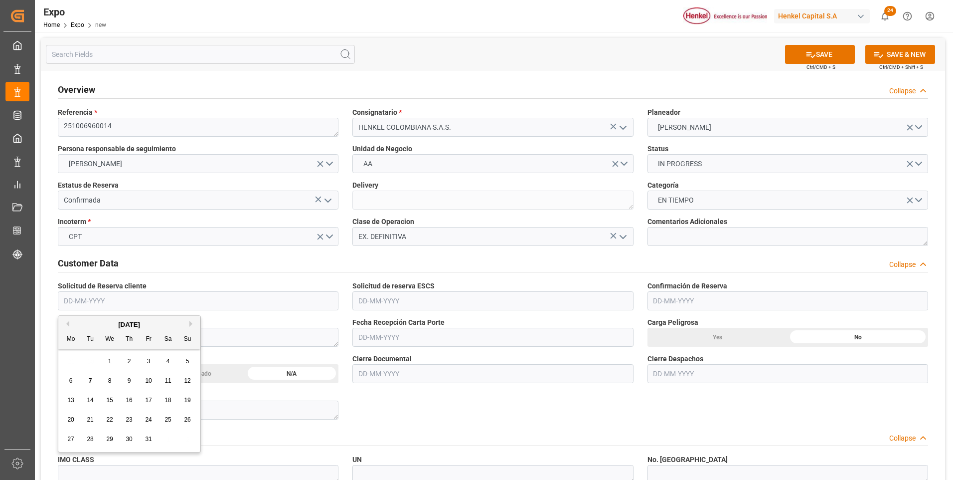
click at [68, 322] on button "Previous Month" at bounding box center [66, 324] width 6 height 6
click at [69, 417] on span "22" at bounding box center [70, 419] width 6 height 7
type input "[DATE]"
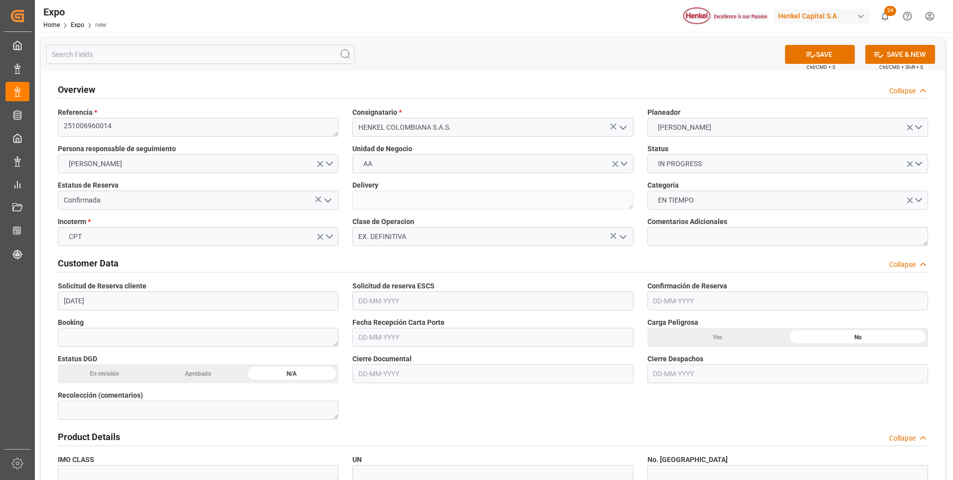
click at [363, 306] on input "text" at bounding box center [493, 300] width 281 height 19
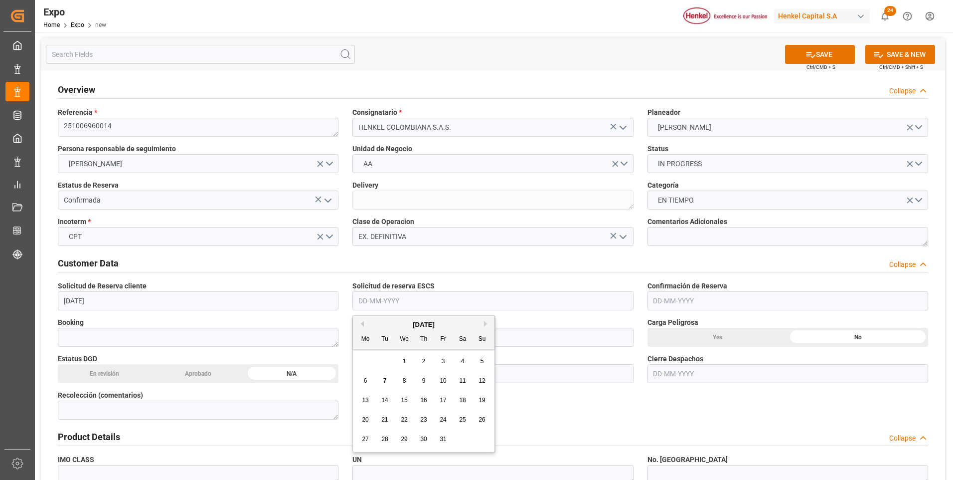
click at [364, 323] on div "[DATE]" at bounding box center [424, 325] width 142 height 10
click at [406, 421] on span "22" at bounding box center [404, 419] width 6 height 7
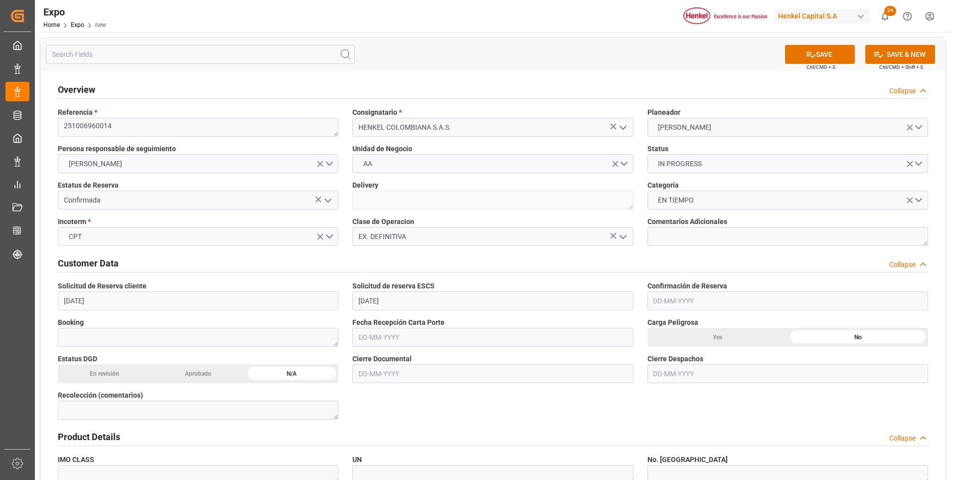
click at [379, 299] on input "[DATE]" at bounding box center [493, 300] width 281 height 19
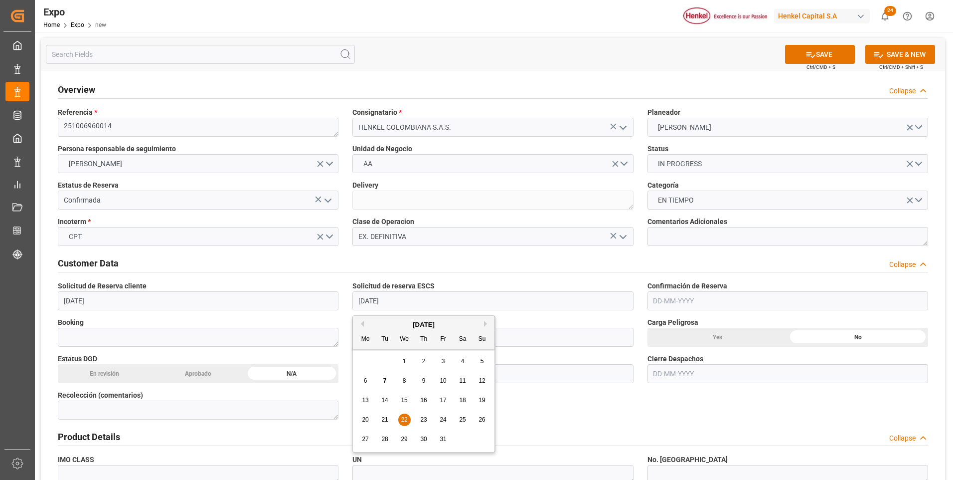
click at [362, 321] on button "Previous Month" at bounding box center [361, 324] width 6 height 6
click at [361, 415] on div "22" at bounding box center [365, 420] width 12 height 12
type input "[DATE]"
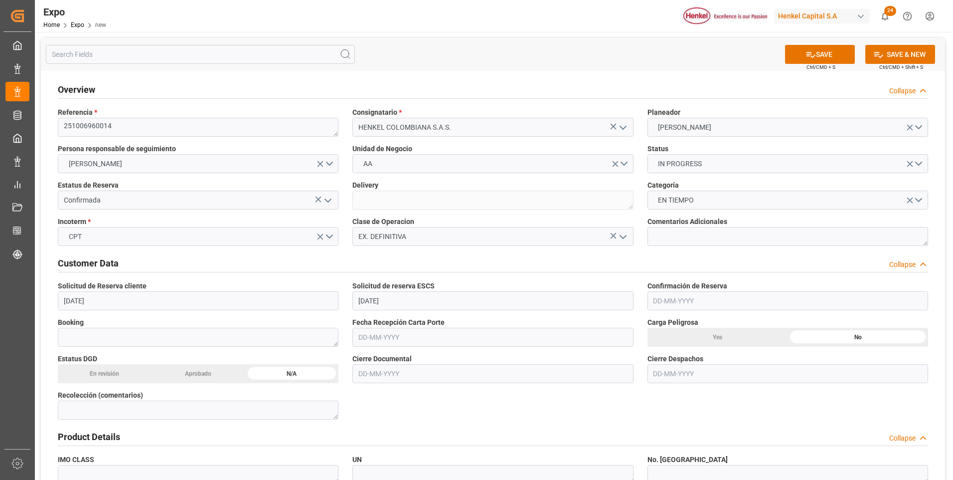
click at [366, 336] on input "text" at bounding box center [493, 337] width 281 height 19
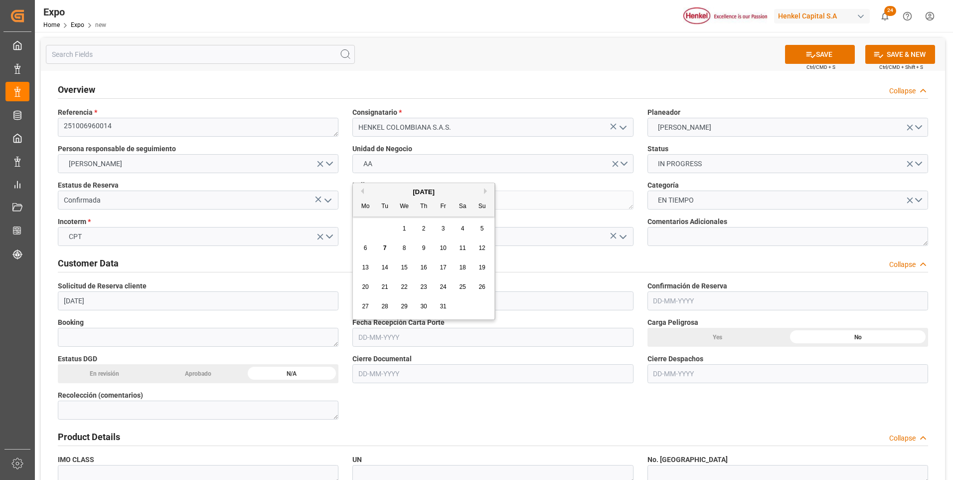
click at [363, 191] on button "Previous Month" at bounding box center [361, 191] width 6 height 6
click at [384, 284] on span "23" at bounding box center [384, 286] width 6 height 7
type input "[DATE]"
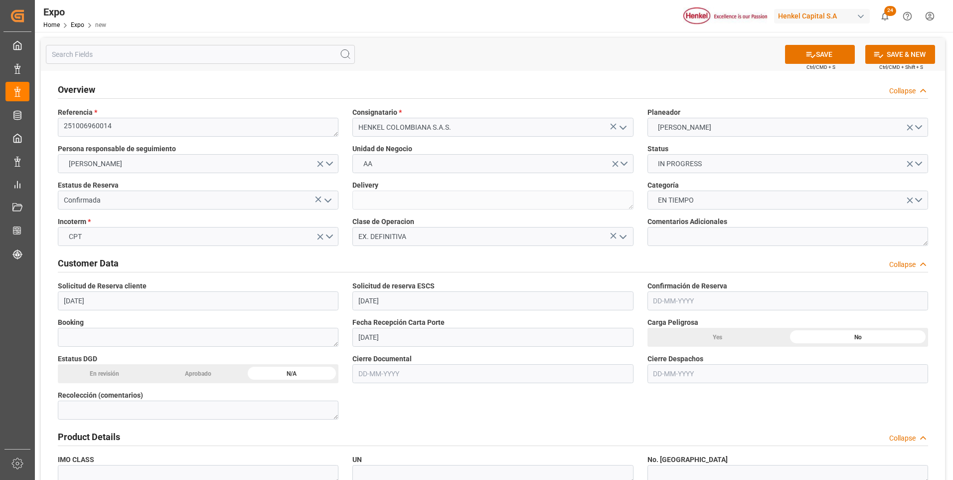
click at [367, 371] on input "text" at bounding box center [493, 373] width 281 height 19
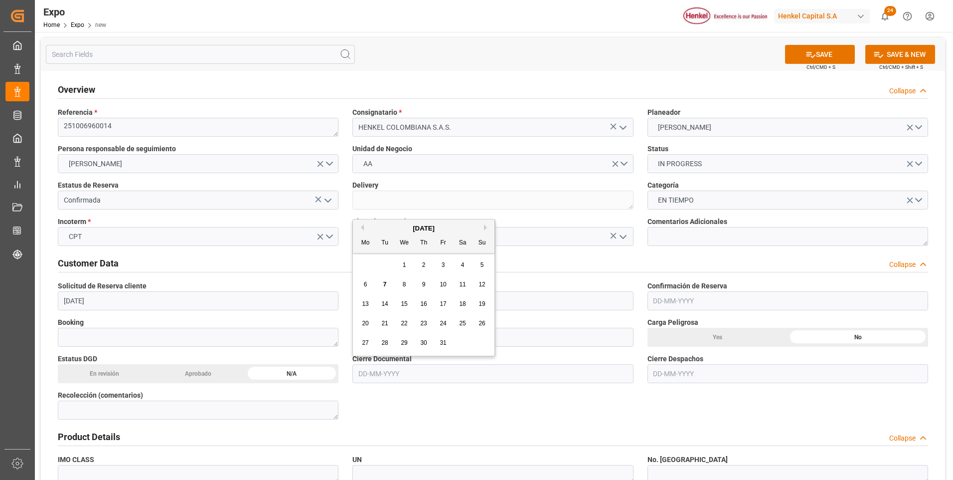
click at [362, 227] on button "Previous Month" at bounding box center [361, 227] width 6 height 6
click at [383, 337] on div "30" at bounding box center [385, 343] width 12 height 12
type input "[DATE]"
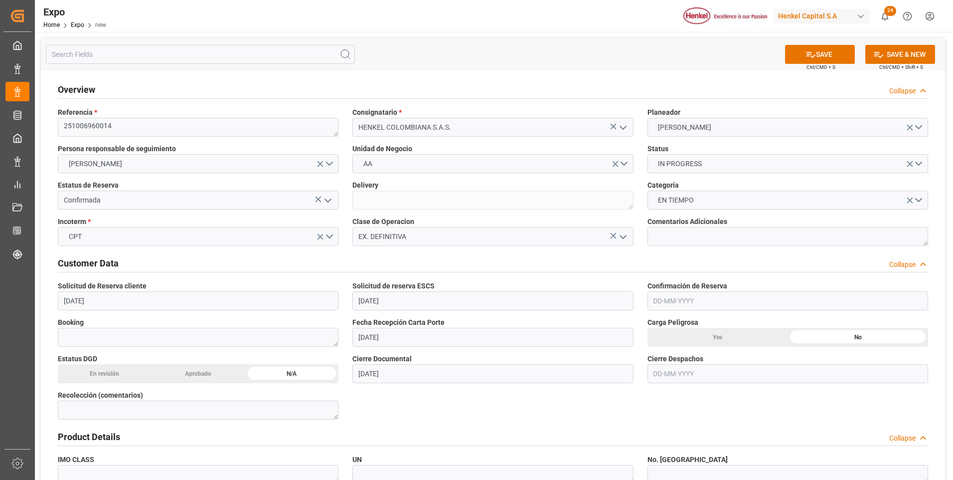
click at [193, 372] on div "Aprobado" at bounding box center [199, 373] width 94 height 19
click at [709, 340] on div "Yes" at bounding box center [718, 337] width 141 height 19
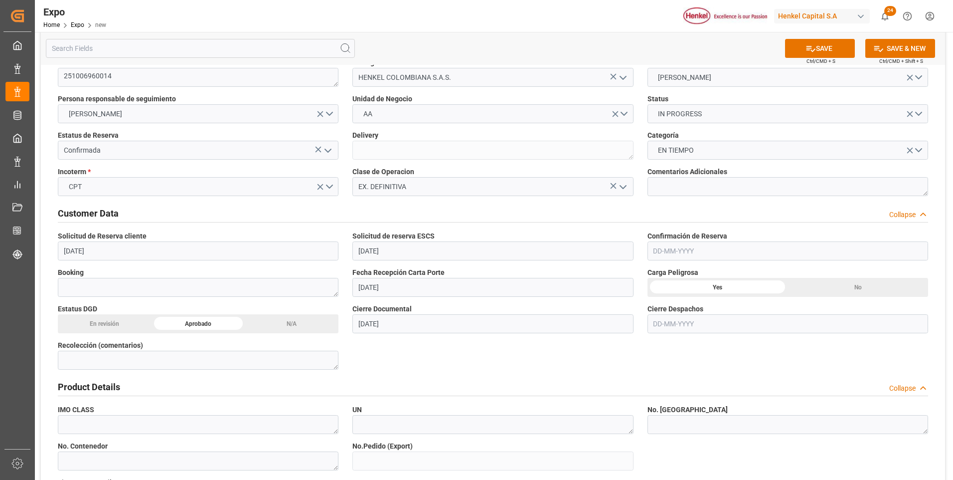
click at [661, 325] on input "text" at bounding box center [788, 323] width 281 height 19
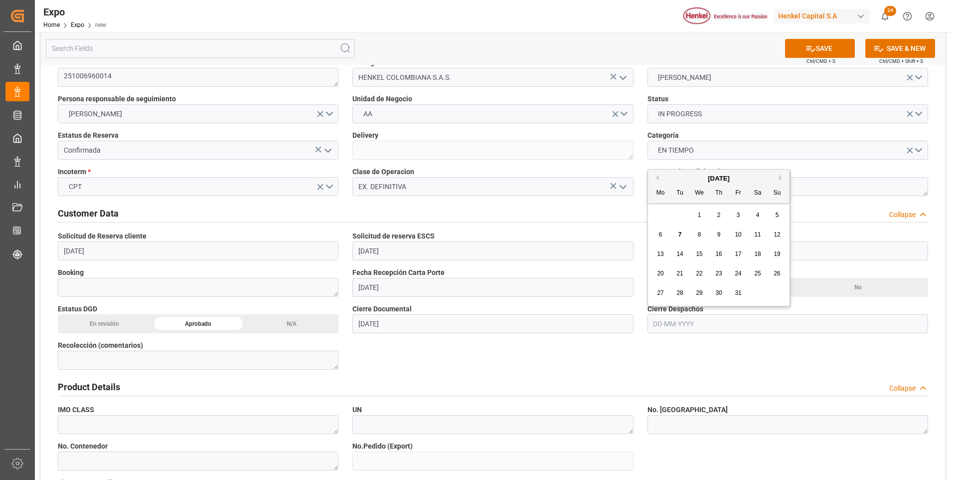
click at [720, 213] on span "2" at bounding box center [718, 214] width 3 height 7
type input "[DATE]"
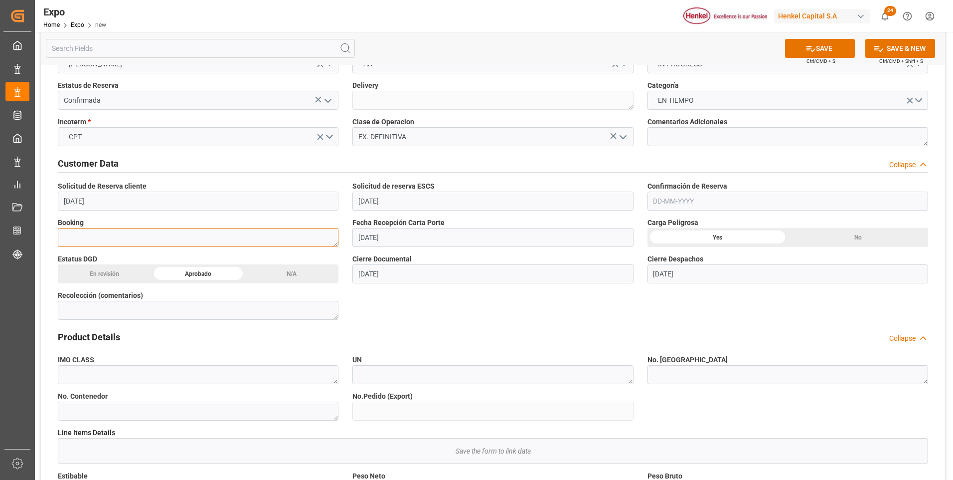
click at [160, 242] on textarea at bounding box center [198, 237] width 281 height 19
paste textarea "FMC-2025-005028-E"
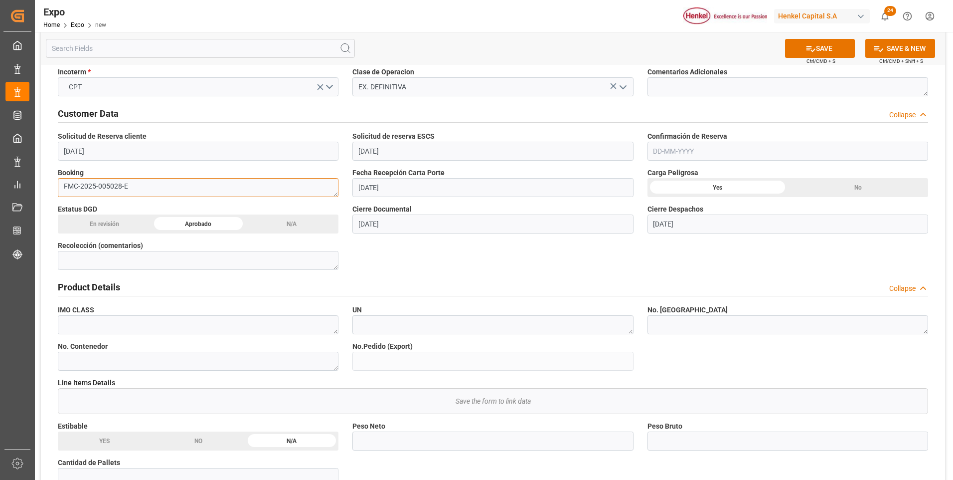
type textarea "FMC-2025-005028-E"
click at [249, 326] on textarea at bounding box center [198, 324] width 281 height 19
type textarea "3"
click at [368, 322] on textarea at bounding box center [493, 324] width 281 height 19
type textarea "1263"
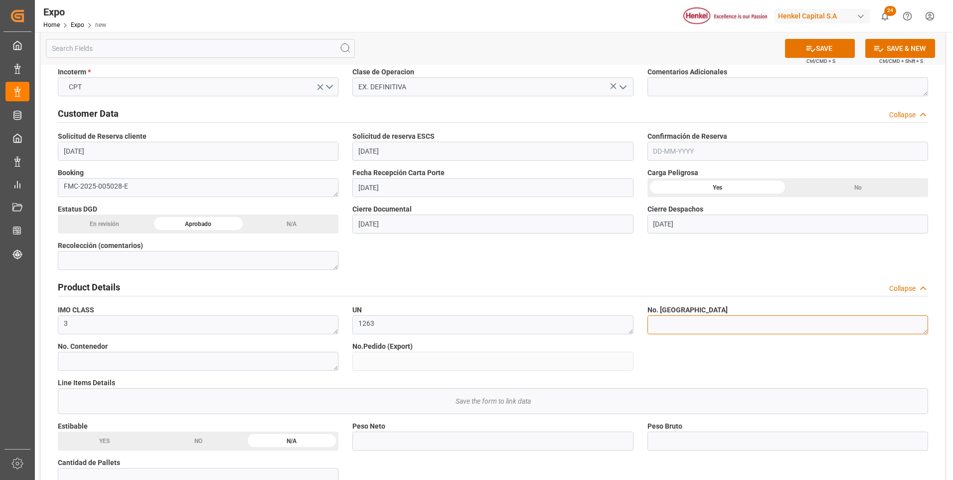
click at [683, 326] on textarea at bounding box center [788, 324] width 281 height 19
type textarea "K"
type textarea "LCL"
click at [196, 363] on textarea at bounding box center [198, 361] width 281 height 19
type textarea "LCL"
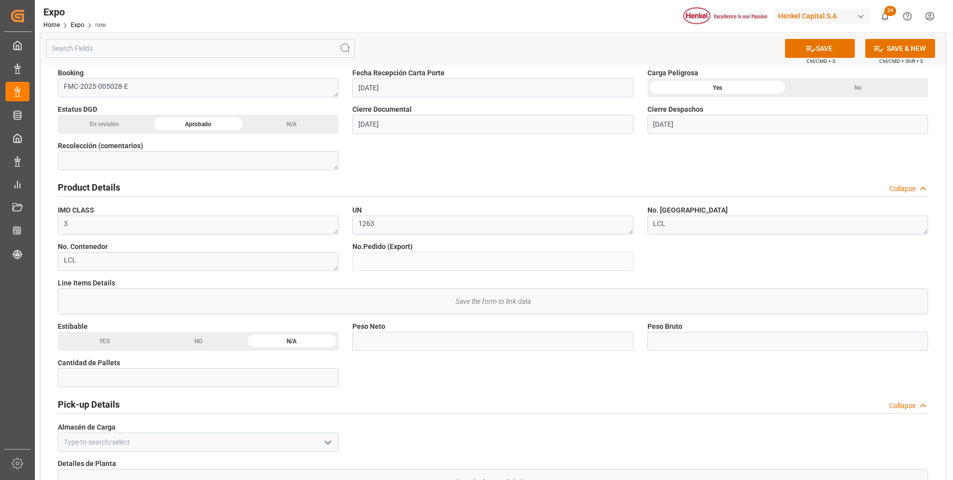
scroll to position [349, 0]
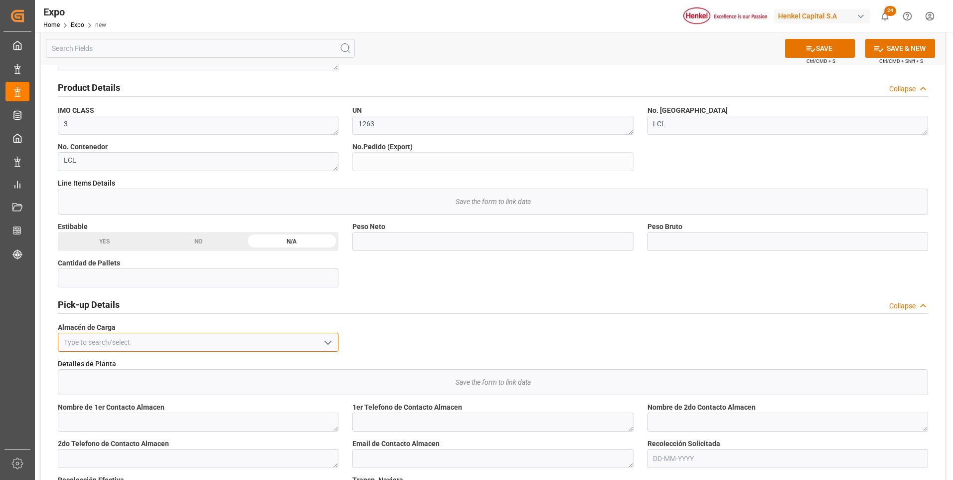
click at [272, 347] on input at bounding box center [198, 342] width 281 height 19
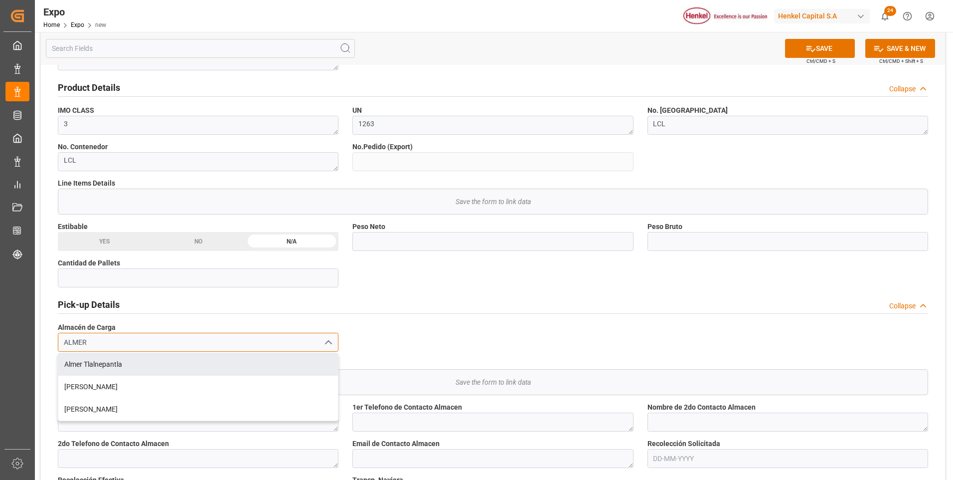
drag, startPoint x: 247, startPoint y: 361, endPoint x: 254, endPoint y: 358, distance: 7.8
click at [247, 361] on div "Almer Tlalnepantla" at bounding box center [198, 364] width 280 height 22
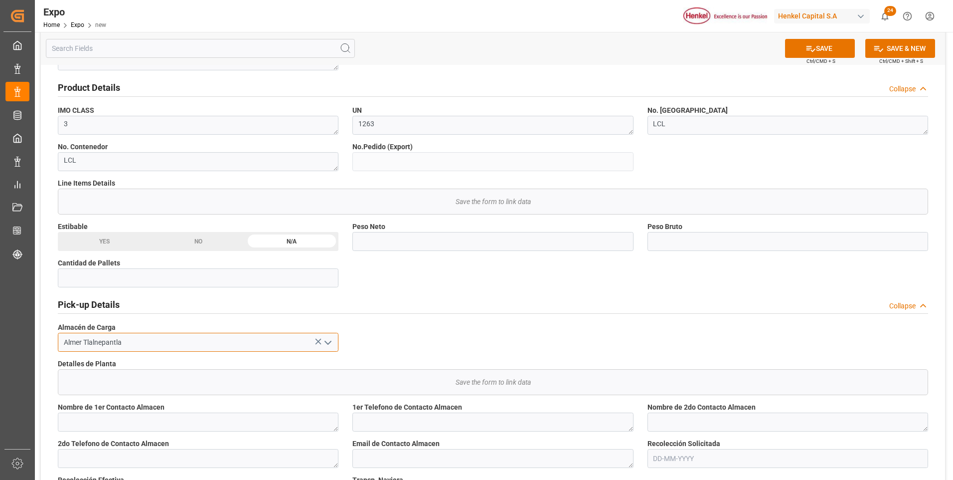
type input "Almer Tlalnepantla"
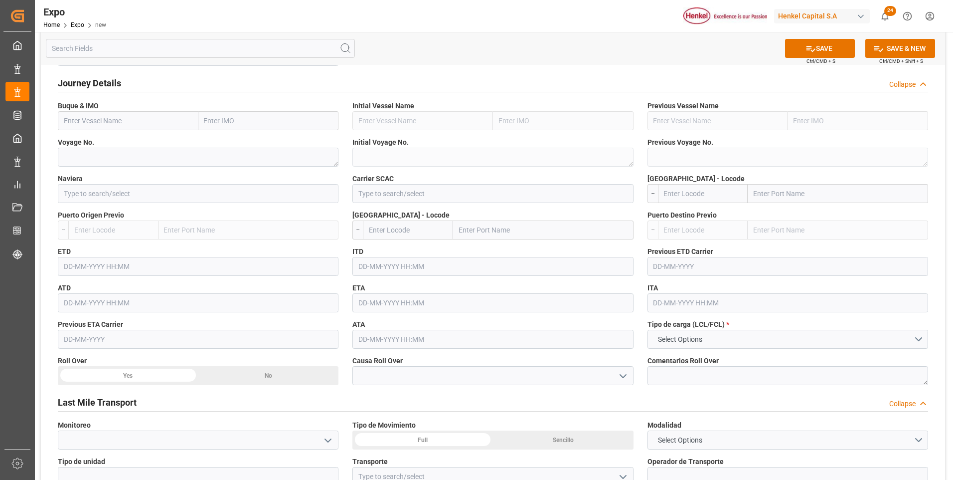
scroll to position [1197, 0]
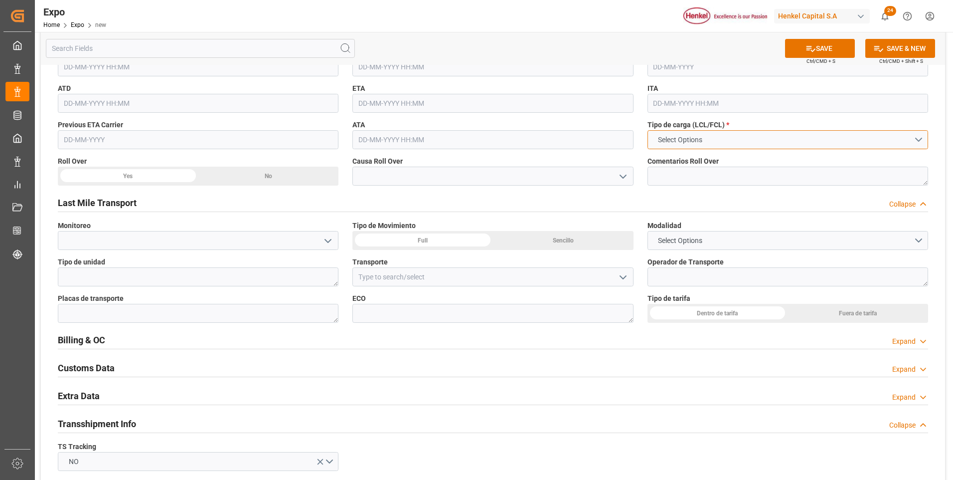
click at [695, 133] on button "Select Options" at bounding box center [788, 139] width 281 height 19
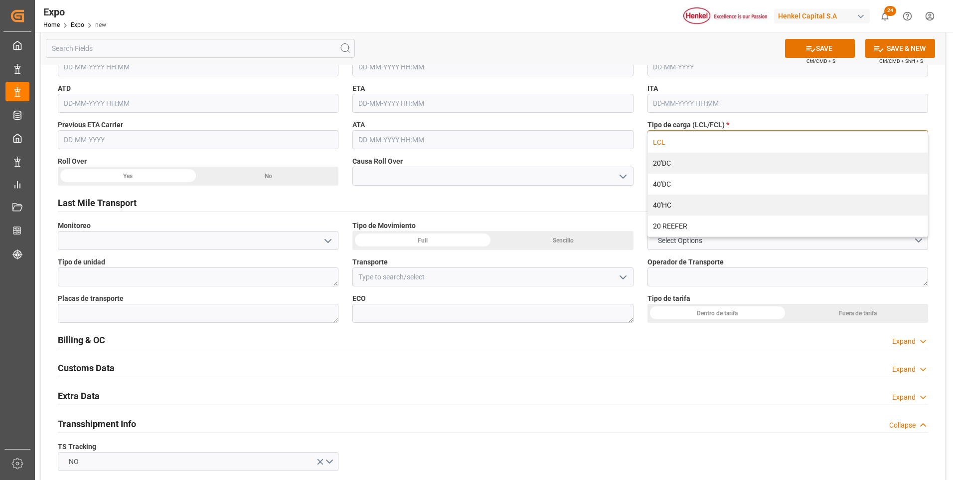
click at [688, 144] on div "LCL" at bounding box center [788, 142] width 280 height 21
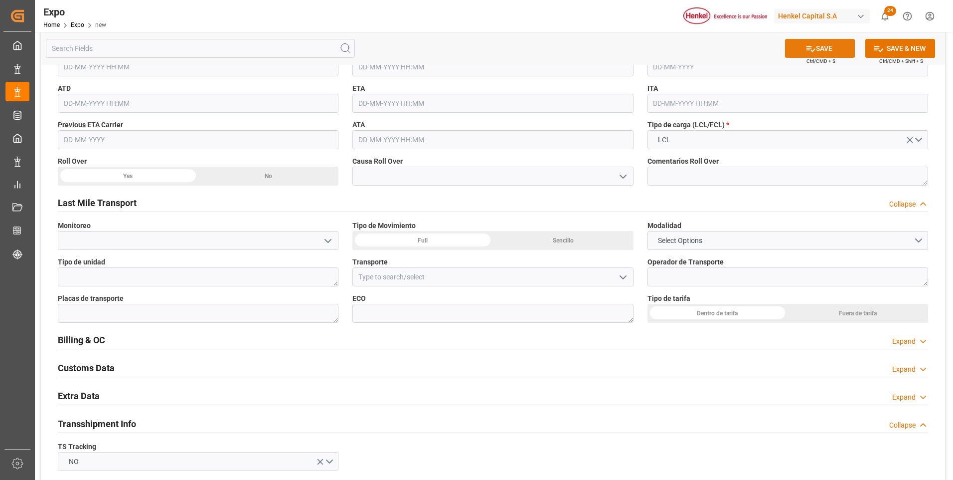
click at [818, 55] on button "SAVE" at bounding box center [820, 48] width 70 height 19
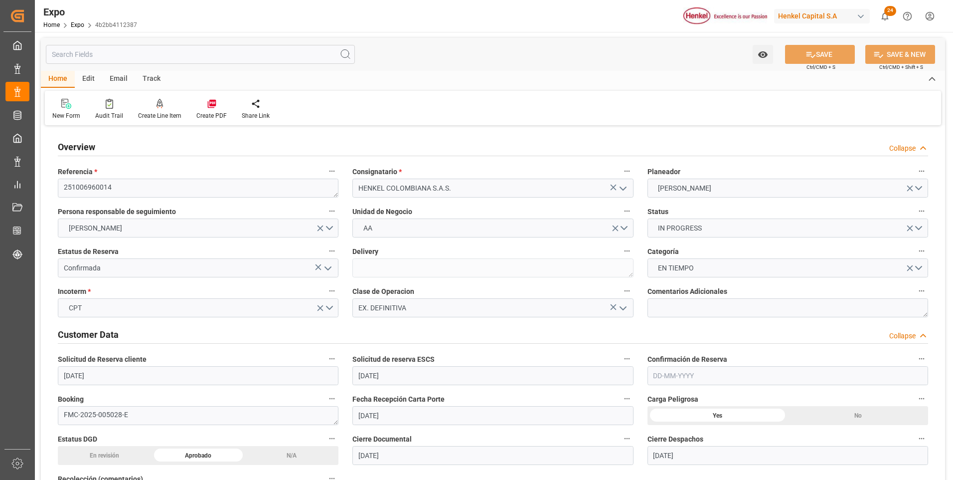
type input "[DATE]"
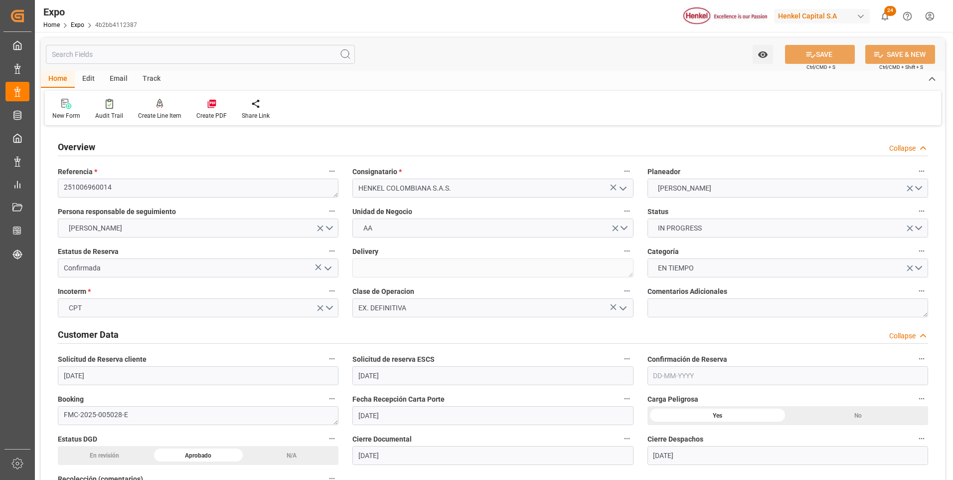
type input "07-10-2025 17:17"
click at [680, 373] on input "text" at bounding box center [788, 375] width 281 height 19
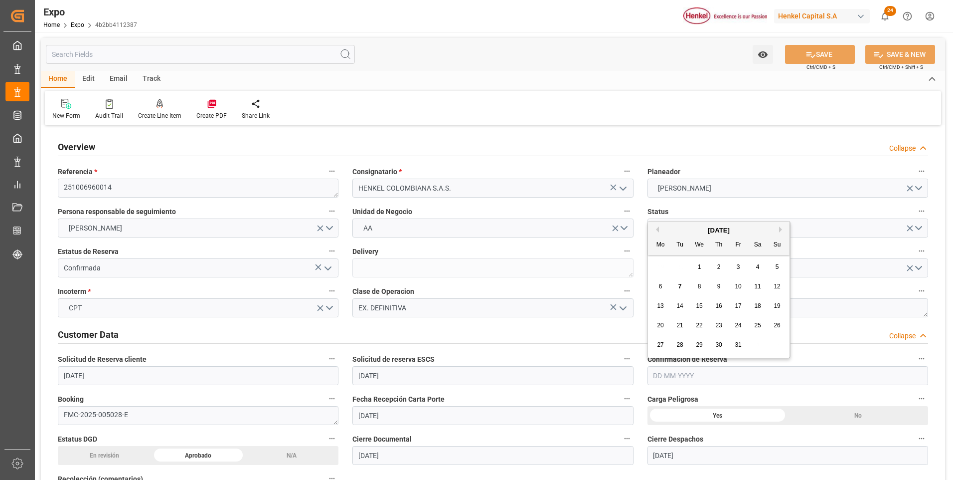
click at [657, 231] on button "Previous Month" at bounding box center [656, 229] width 6 height 6
click at [715, 323] on span "25" at bounding box center [718, 325] width 6 height 7
type input "[DATE]"
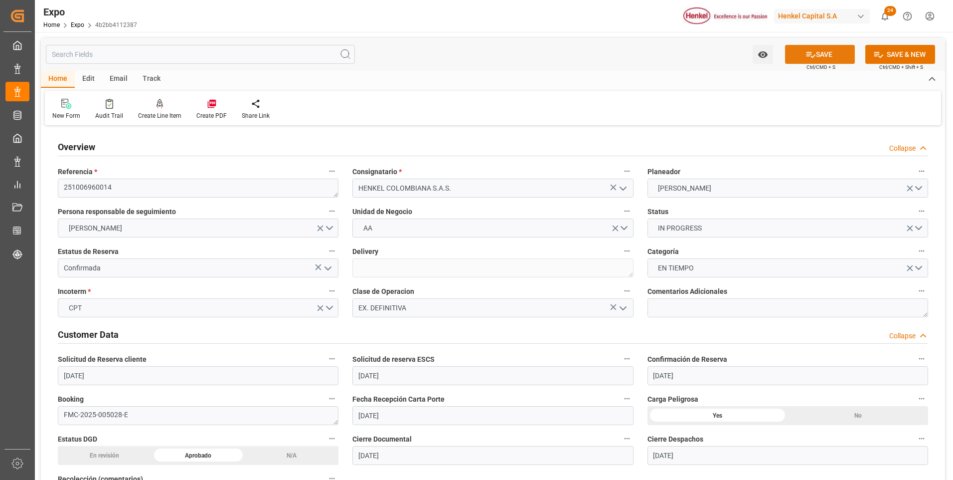
click at [817, 58] on button "SAVE" at bounding box center [820, 54] width 70 height 19
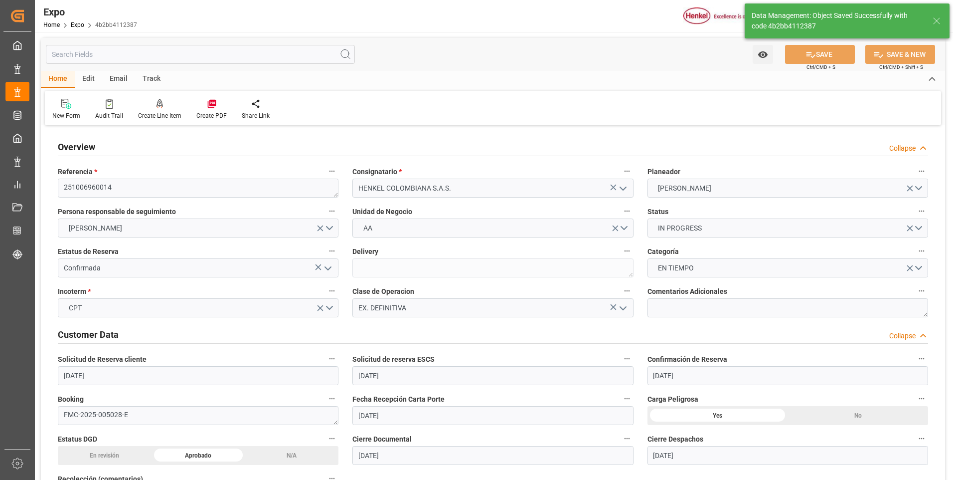
type input "07-10-2025 17:19"
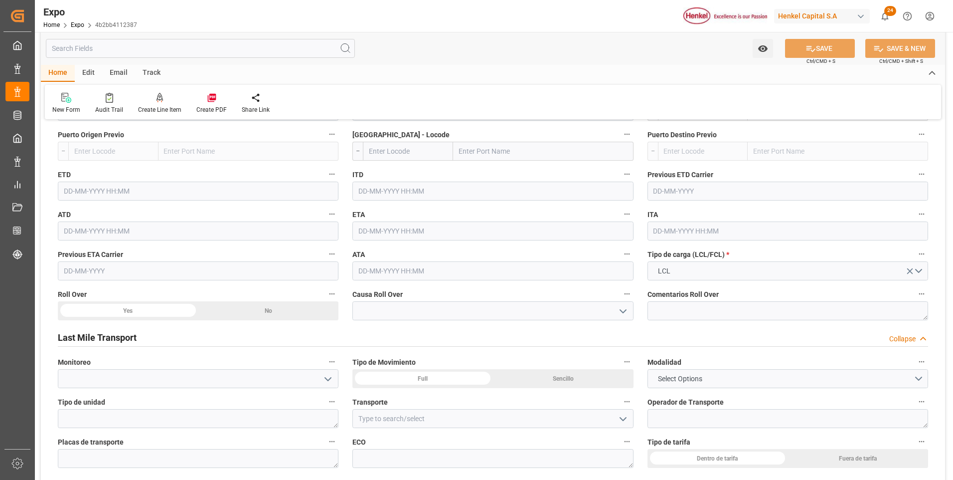
scroll to position [1197, 0]
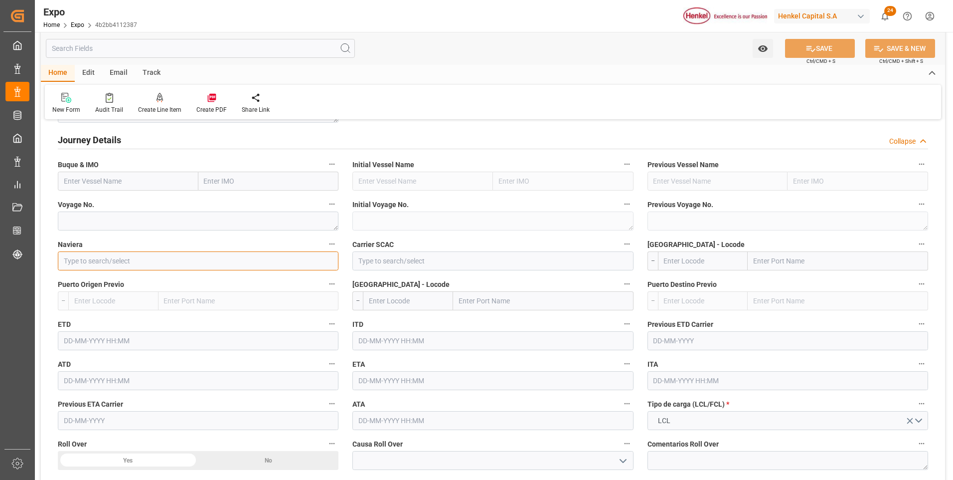
click at [201, 266] on input at bounding box center [198, 260] width 281 height 19
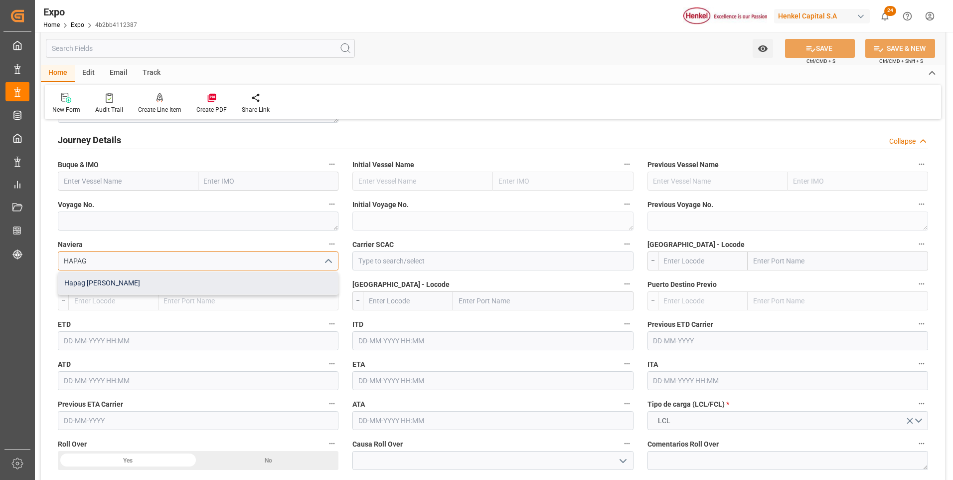
click at [199, 285] on div "Hapag [PERSON_NAME]" at bounding box center [198, 283] width 280 height 22
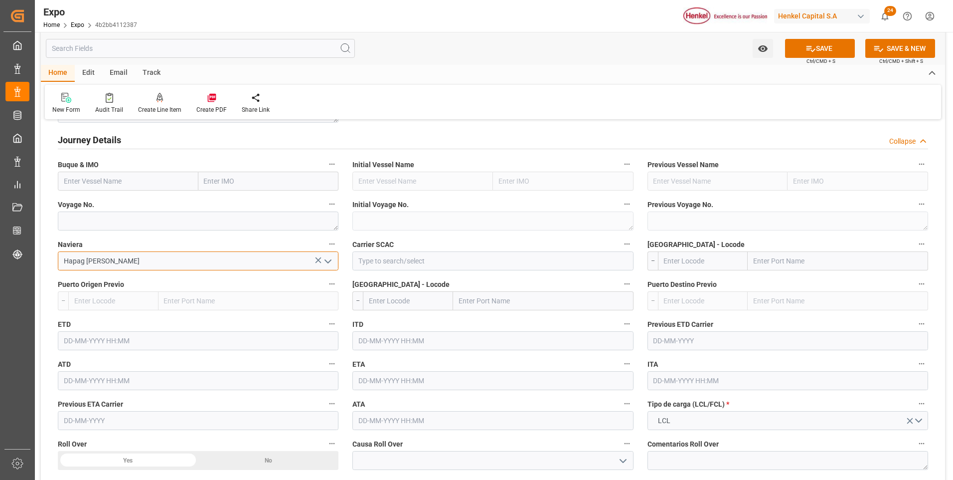
type input "Hapag [PERSON_NAME]"
click at [387, 263] on input at bounding box center [493, 260] width 281 height 19
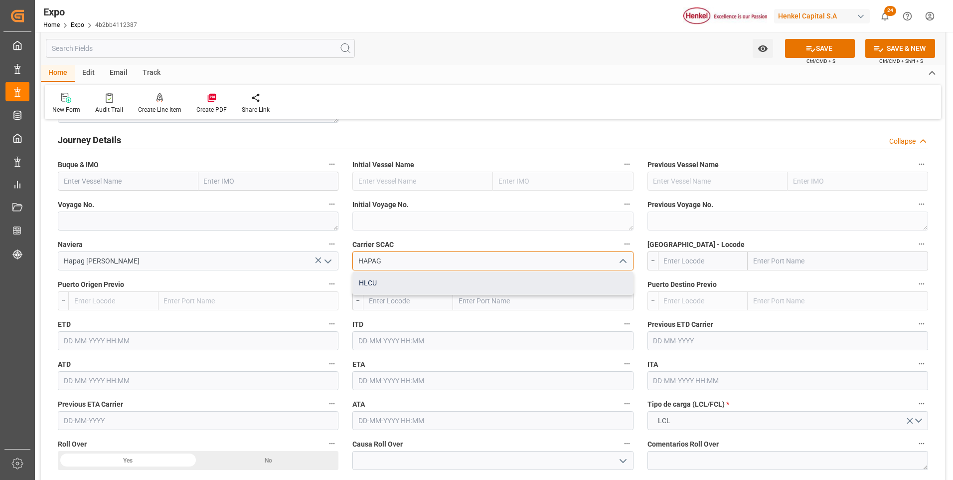
click at [390, 283] on div "HLCU" at bounding box center [493, 283] width 280 height 22
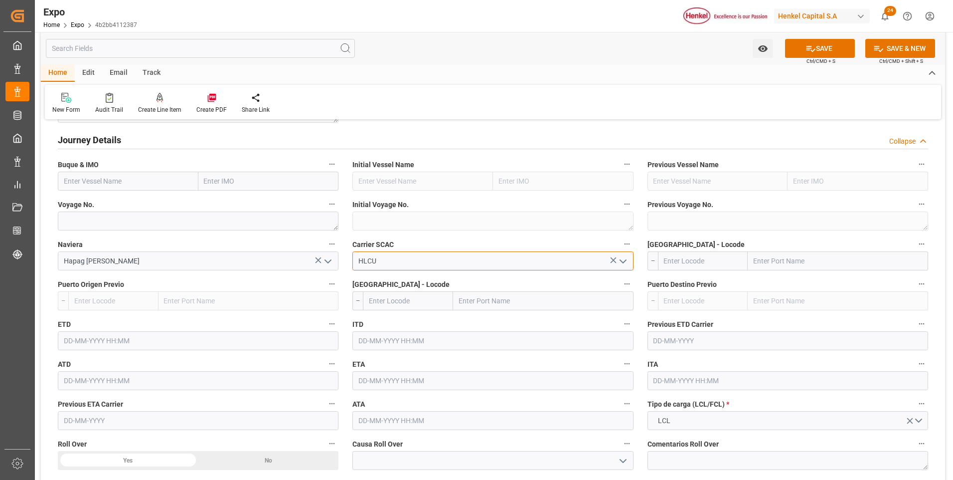
type input "HLCU"
click at [139, 185] on input "text" at bounding box center [128, 181] width 141 height 19
paste input "IQUIQUE EXPRESS"
click at [143, 203] on span "IQUIQUE EXPRESS - 9938456" at bounding box center [108, 203] width 89 height 8
type input "IQUIQUE EXPRESS"
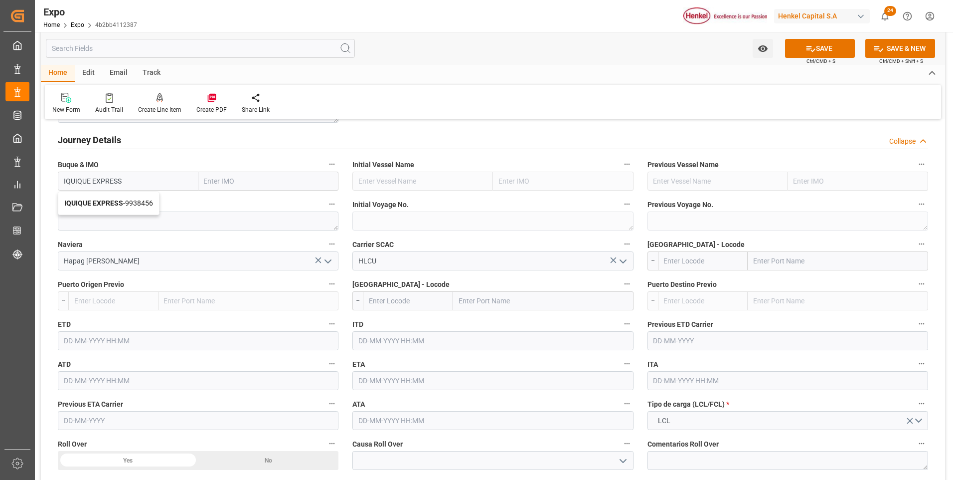
type input "9938456"
type input "IQUIQUE EXPRESS"
click at [184, 219] on textarea at bounding box center [198, 220] width 281 height 19
paste textarea "2536E"
type textarea "2536E"
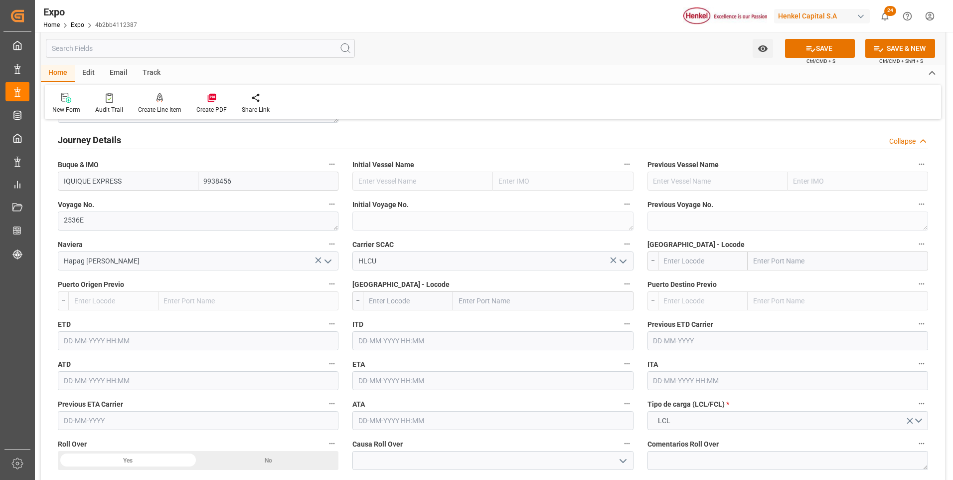
click at [686, 264] on input "text" at bounding box center [703, 260] width 90 height 19
type input "MXZLO"
click at [720, 280] on span "MXZLO - Manzanillo" at bounding box center [695, 283] width 60 height 8
type input "Manzanillo"
type input "MXZLO"
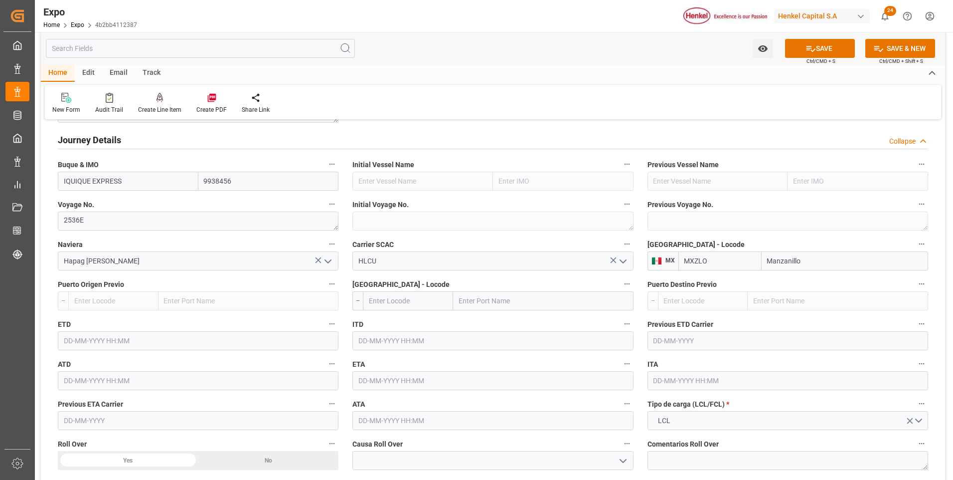
click at [439, 299] on input "text" at bounding box center [408, 300] width 90 height 19
type input "COBUN"
click at [418, 320] on span "COBUN - Buenaventura" at bounding box center [395, 328] width 53 height 18
type input "Buenaventura"
type input "COBUN"
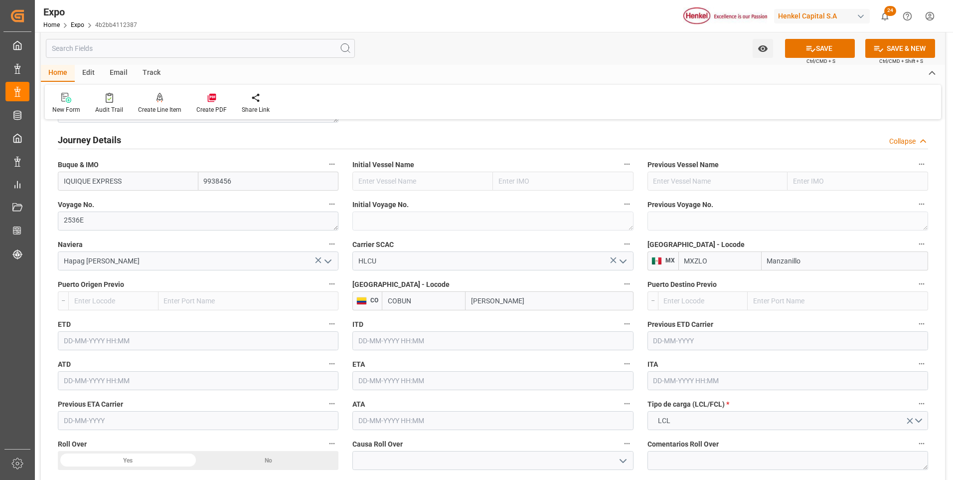
click at [92, 341] on input "text" at bounding box center [198, 340] width 281 height 19
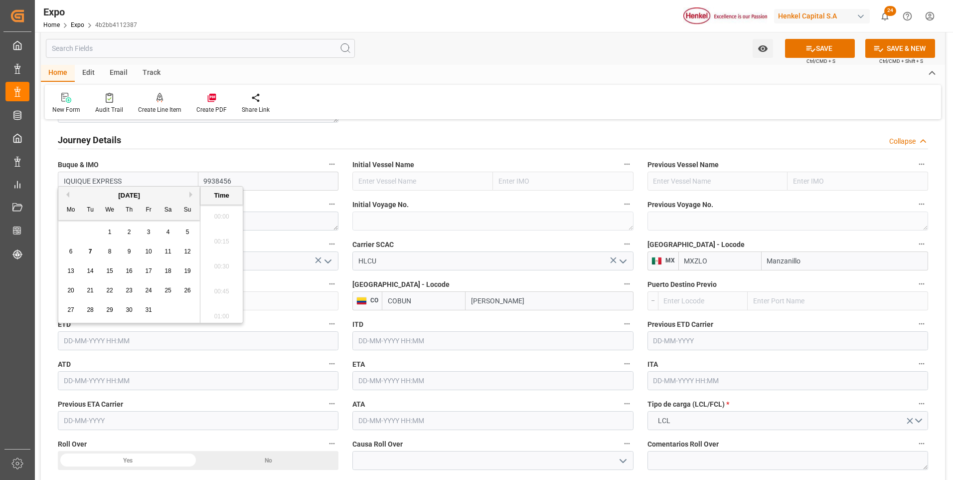
scroll to position [1075, 0]
click at [166, 249] on span "11" at bounding box center [168, 251] width 6 height 7
type input "11-10-2025 00:00"
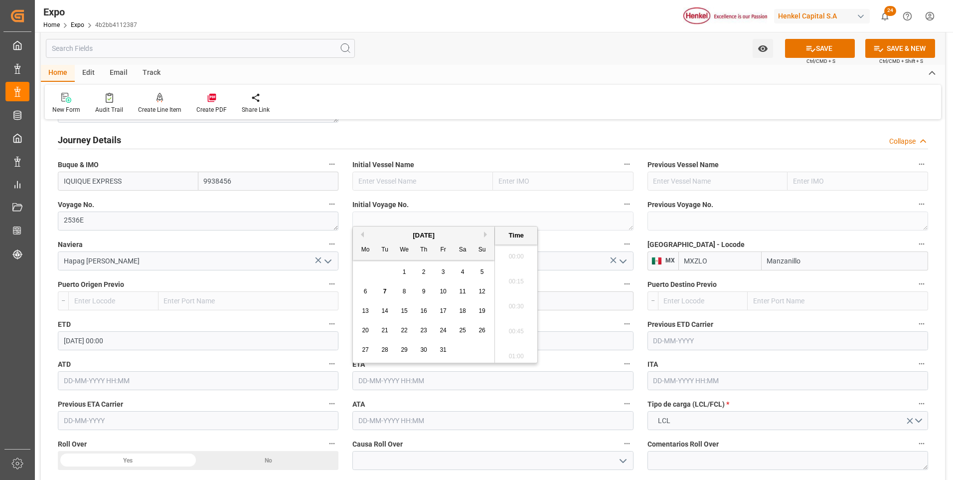
click at [374, 381] on input "text" at bounding box center [493, 380] width 281 height 19
click at [485, 308] on span "19" at bounding box center [482, 310] width 6 height 7
type input "19-10-2025 00:00"
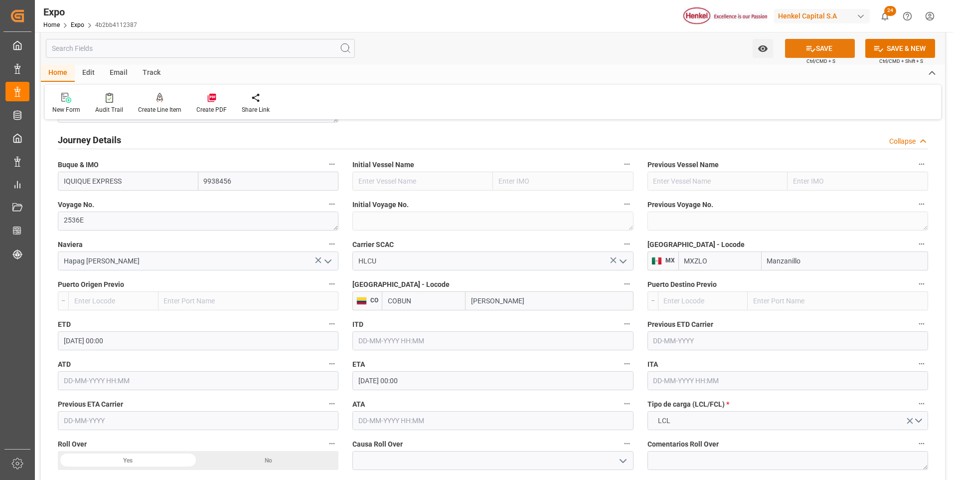
click at [844, 47] on button "SAVE" at bounding box center [820, 48] width 70 height 19
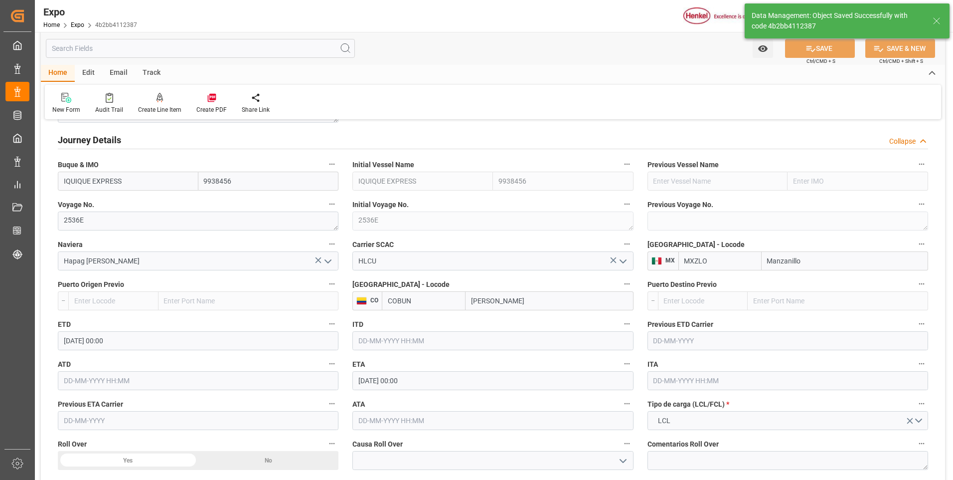
type input "IQUIQUE EXPRESS"
type input "9938456"
type textarea "2536E"
type input "IQUIQUE EXPRESS"
type input "11-10-2025 00:00"
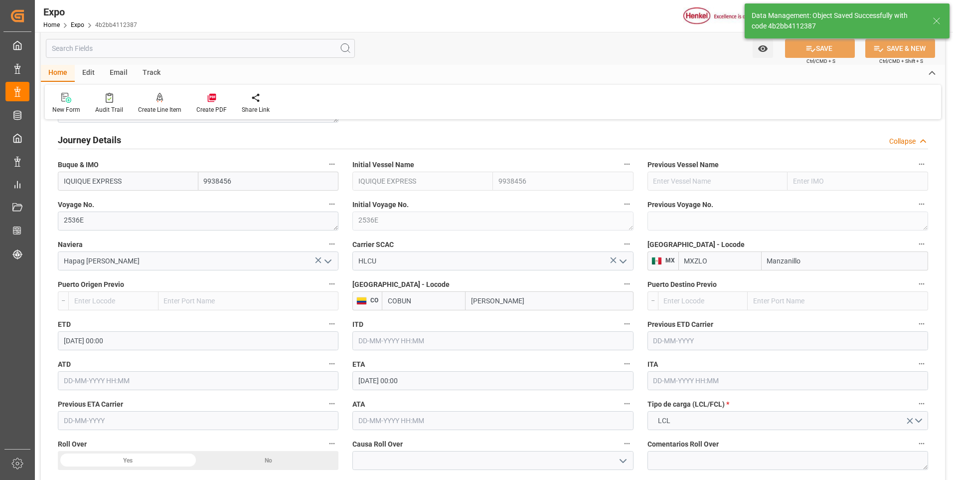
type input "19-10-2025 00:00"
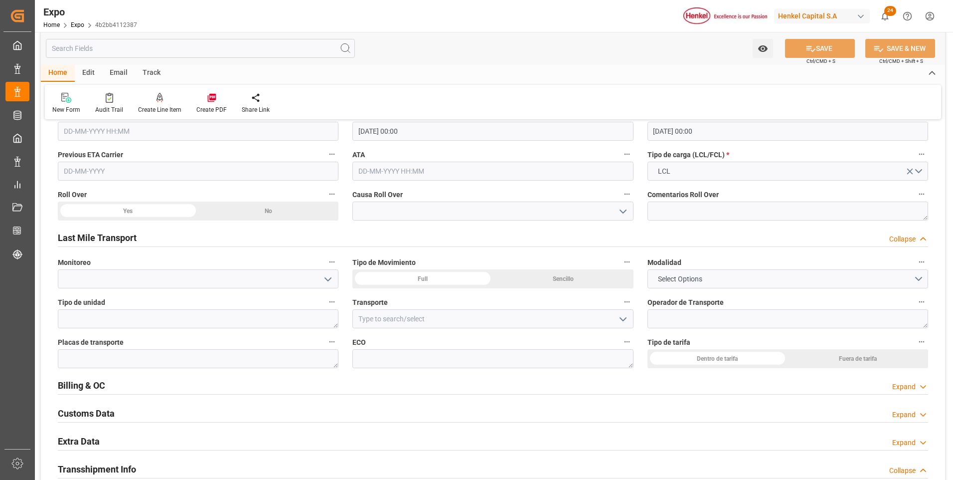
scroll to position [1496, 0]
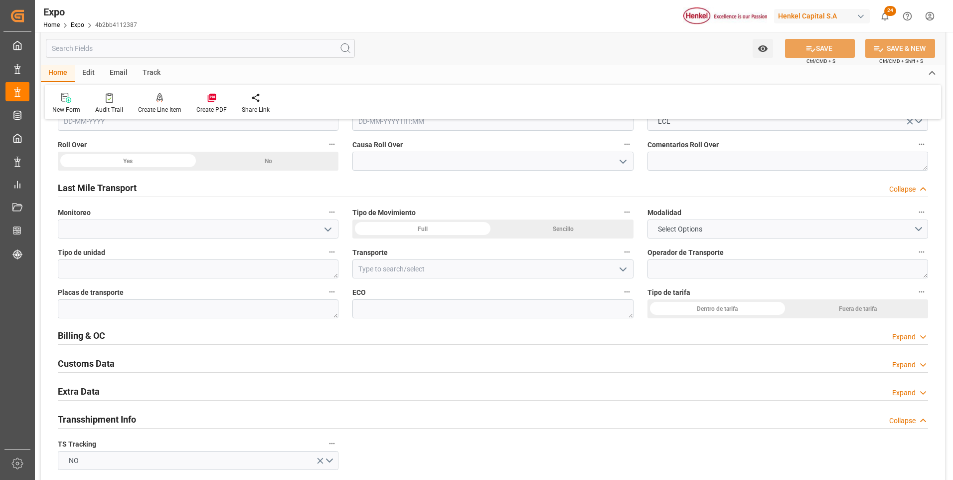
click at [530, 231] on div "Sencillo" at bounding box center [563, 228] width 141 height 19
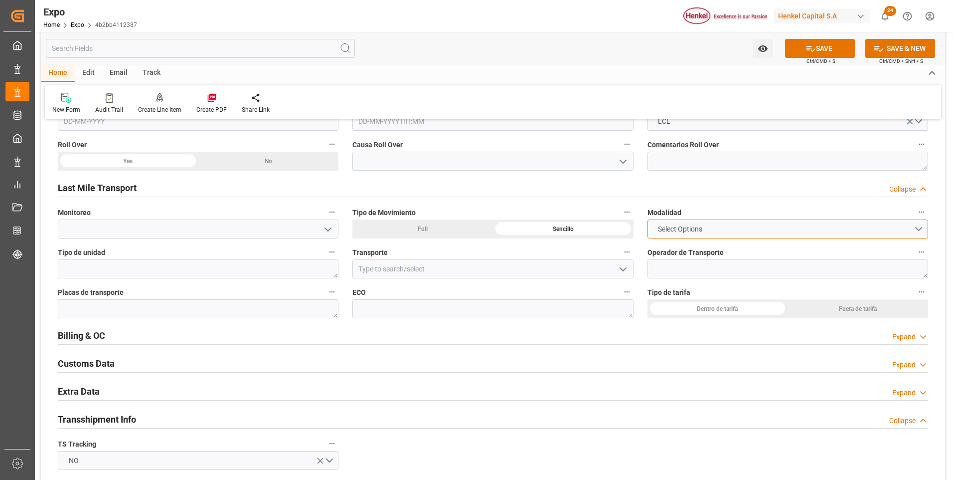
click at [659, 231] on span "Select Options" at bounding box center [680, 229] width 54 height 10
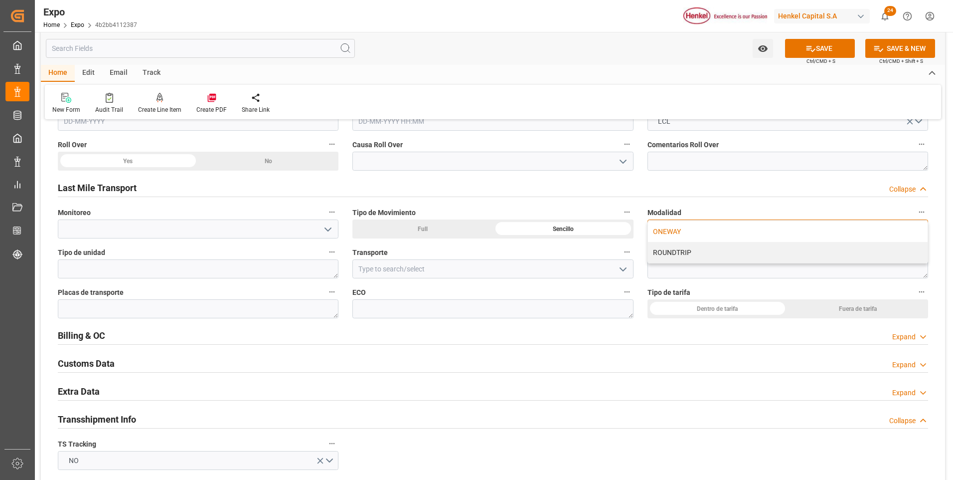
click at [662, 231] on div "ONEWAY" at bounding box center [788, 231] width 280 height 21
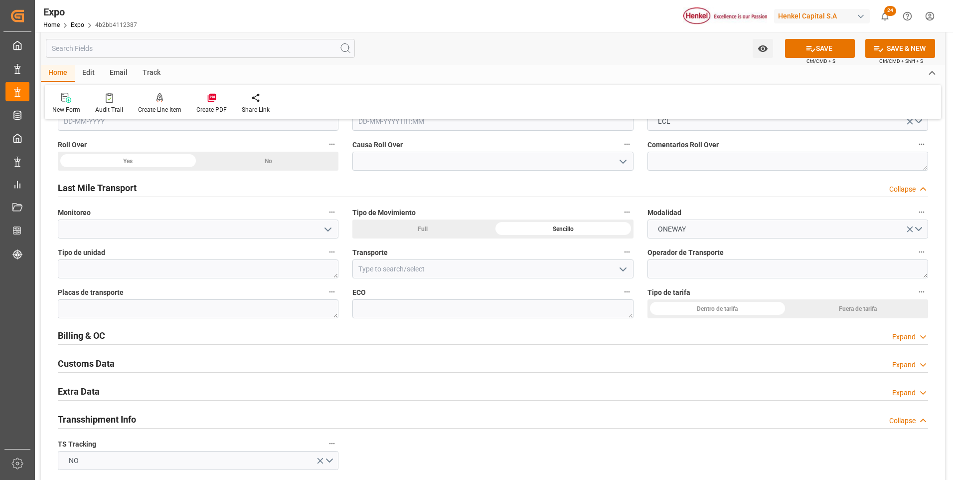
click at [698, 310] on div "Dentro de tarifa" at bounding box center [718, 308] width 141 height 19
click at [793, 50] on button "SAVE" at bounding box center [820, 48] width 70 height 19
click at [916, 392] on div "Expand" at bounding box center [910, 392] width 36 height 10
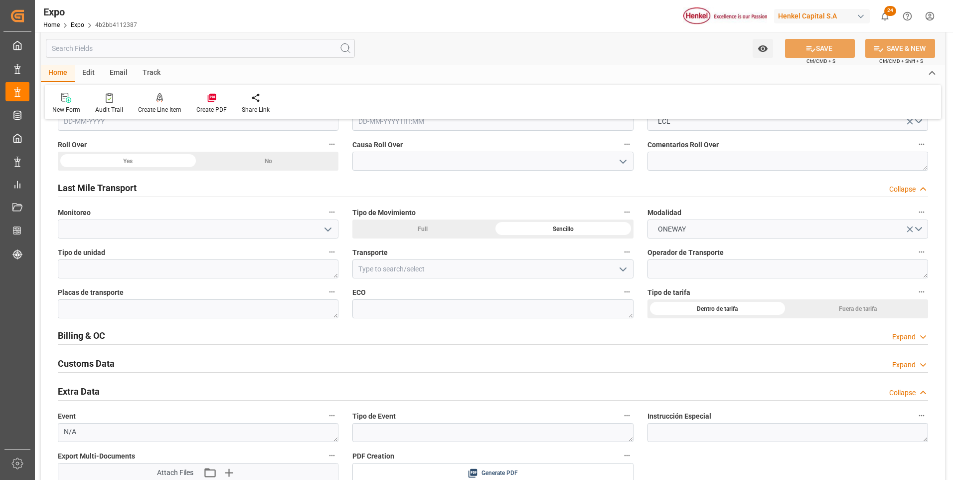
scroll to position [1645, 0]
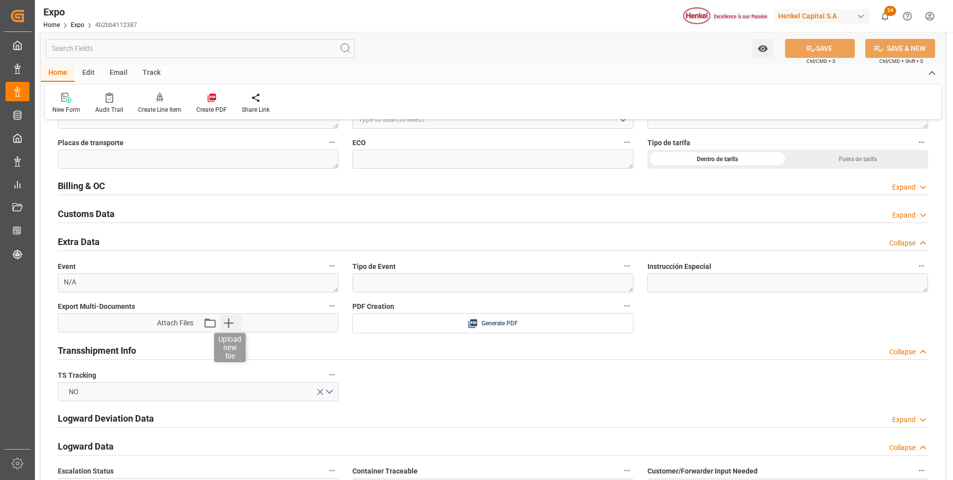
click at [232, 321] on icon "button" at bounding box center [228, 323] width 16 height 16
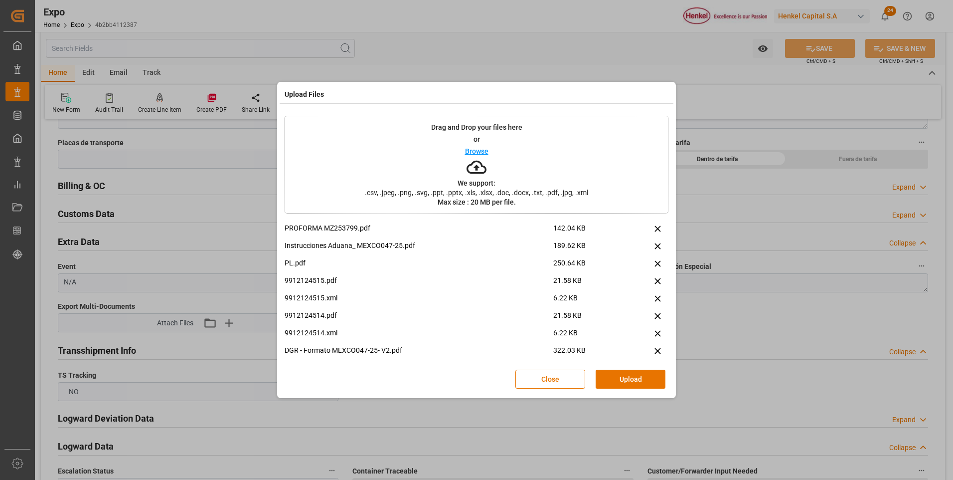
scroll to position [42, 0]
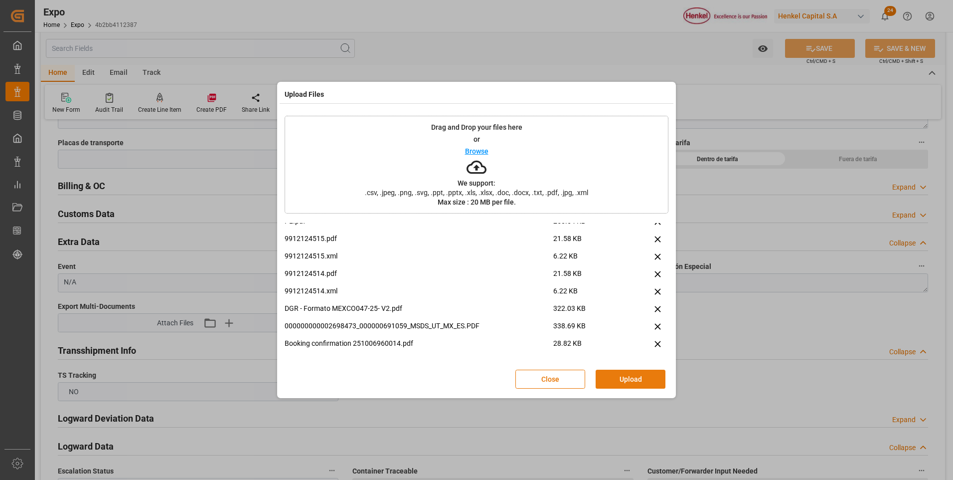
click at [613, 378] on button "Upload" at bounding box center [631, 378] width 70 height 19
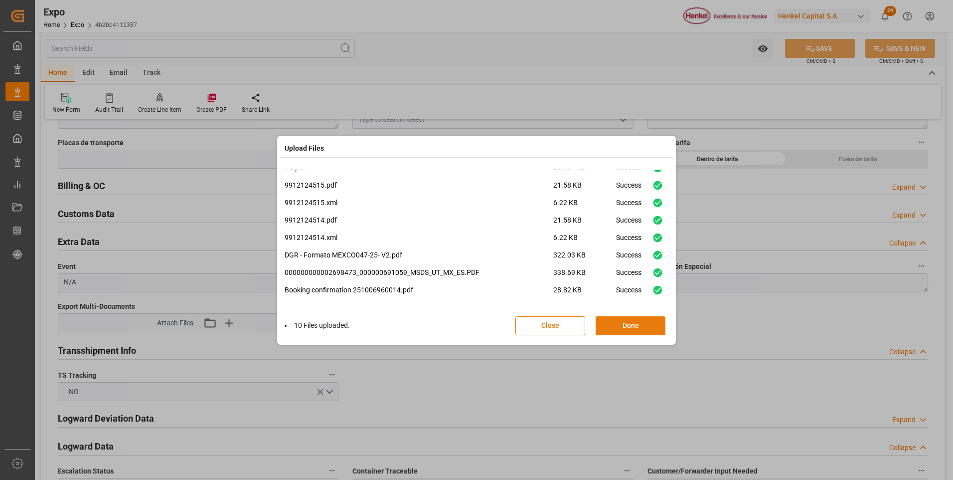
click at [614, 329] on button "Done" at bounding box center [631, 325] width 70 height 19
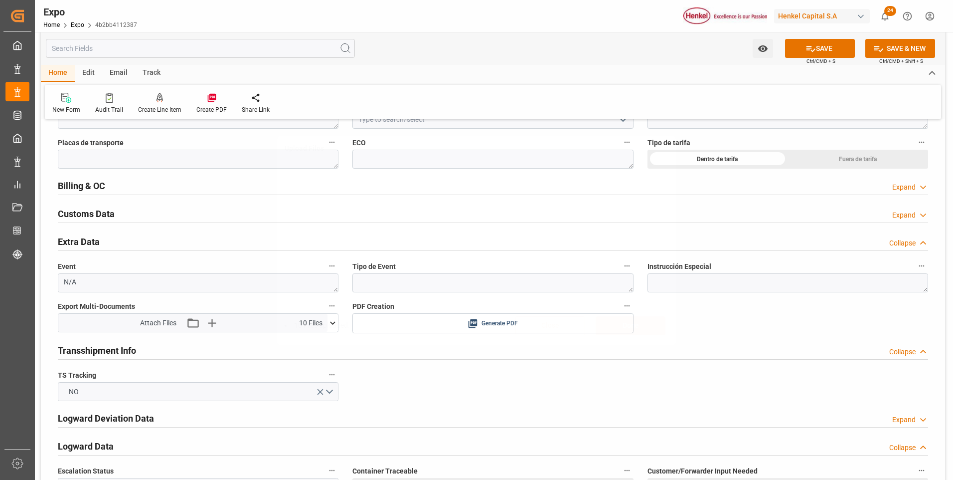
scroll to position [0, 0]
click at [849, 46] on button "SAVE" at bounding box center [820, 48] width 70 height 19
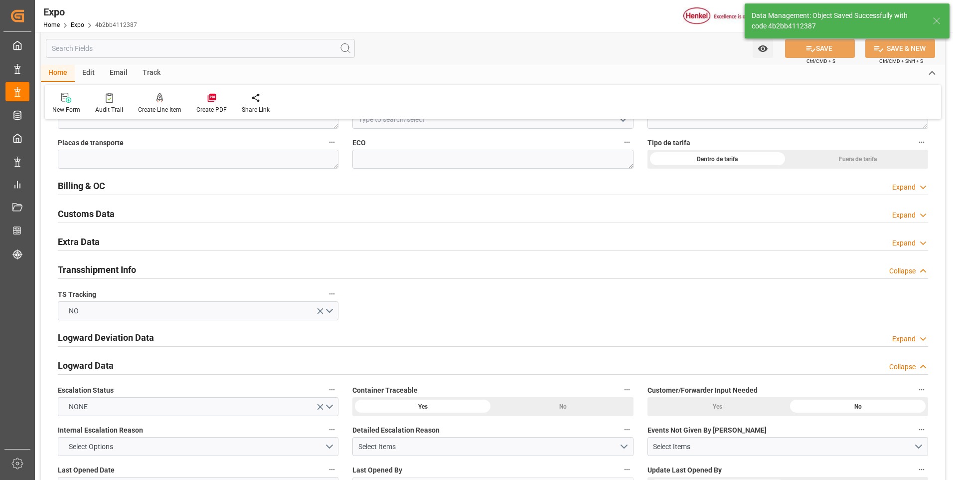
type input "07-10-2025 17:24"
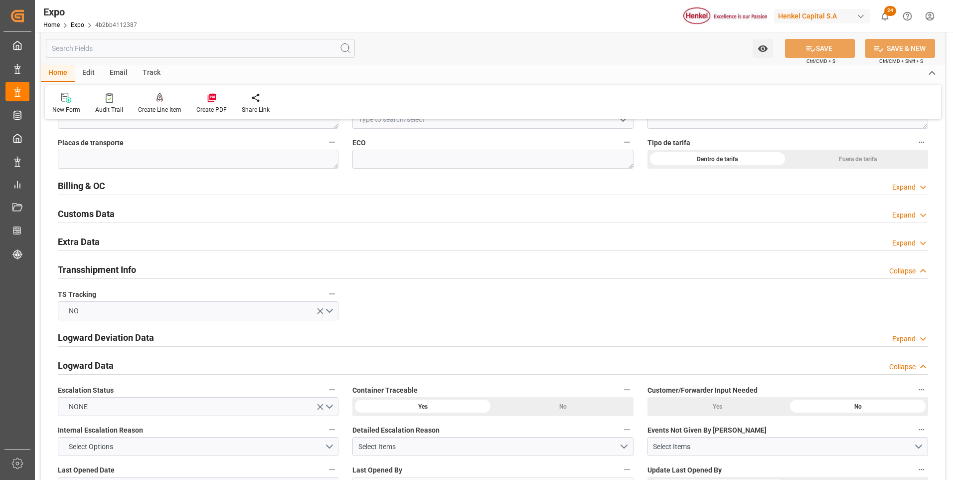
scroll to position [1596, 0]
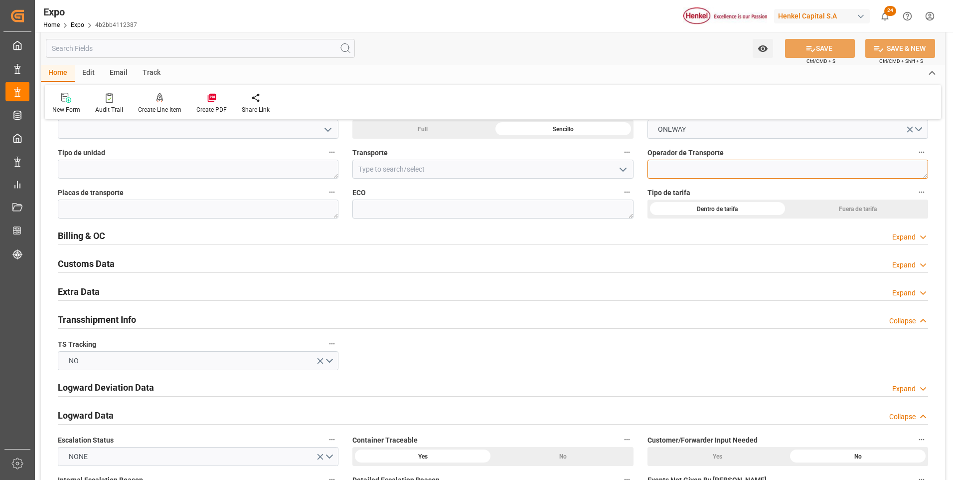
click at [654, 174] on textarea at bounding box center [788, 169] width 281 height 19
paste textarea "Miguel Angel Sanchez Barron"
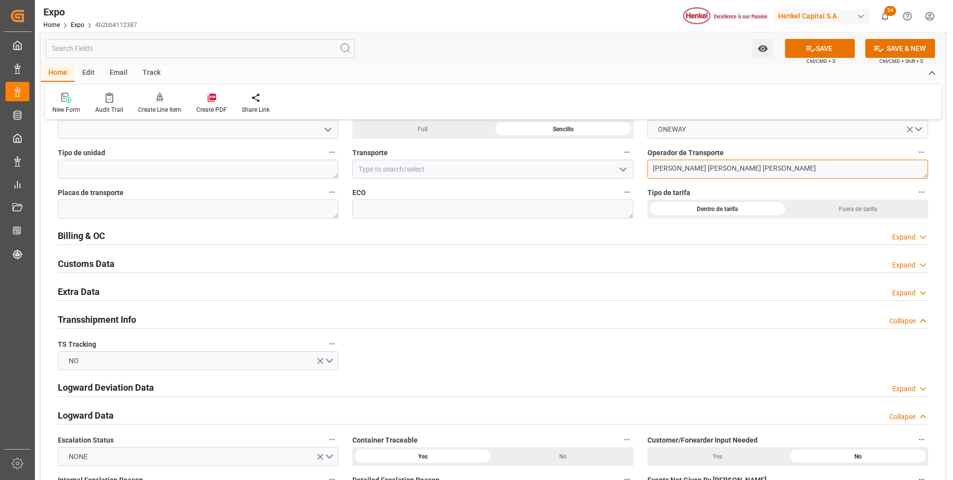
type textarea "Miguel Angel Sanchez Barron"
click at [506, 166] on input at bounding box center [493, 169] width 281 height 19
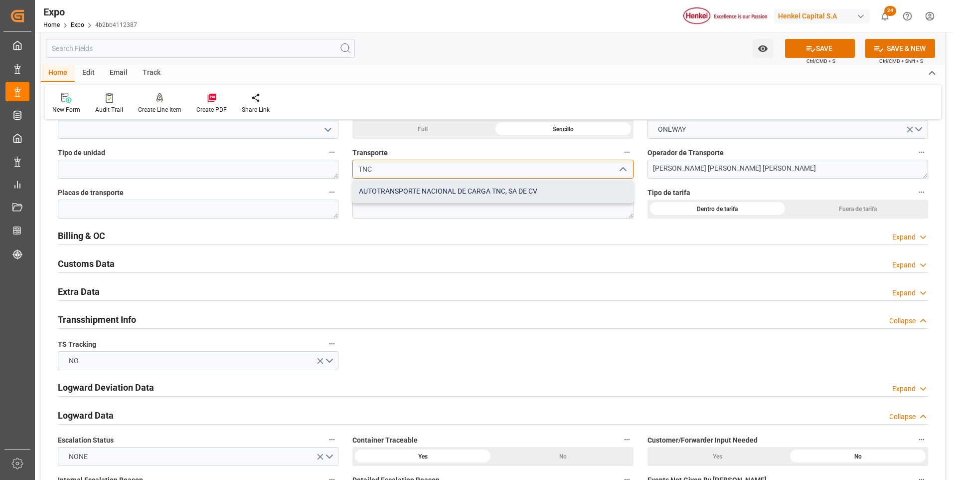
click at [519, 193] on div "AUTOTRANSPORTE NACIONAL DE CARGA TNC, SA DE CV" at bounding box center [493, 191] width 280 height 22
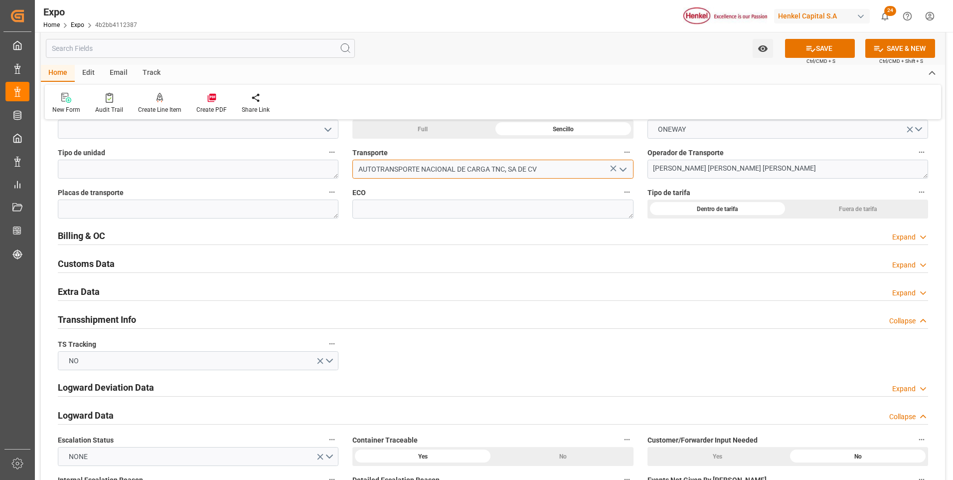
type input "AUTOTRANSPORTE NACIONAL DE CARGA TNC, SA DE CV"
click at [168, 213] on textarea at bounding box center [198, 208] width 281 height 19
paste textarea "17A U5A"
click at [81, 206] on textarea "17A U5A" at bounding box center [198, 208] width 281 height 19
type textarea "17AU5A"
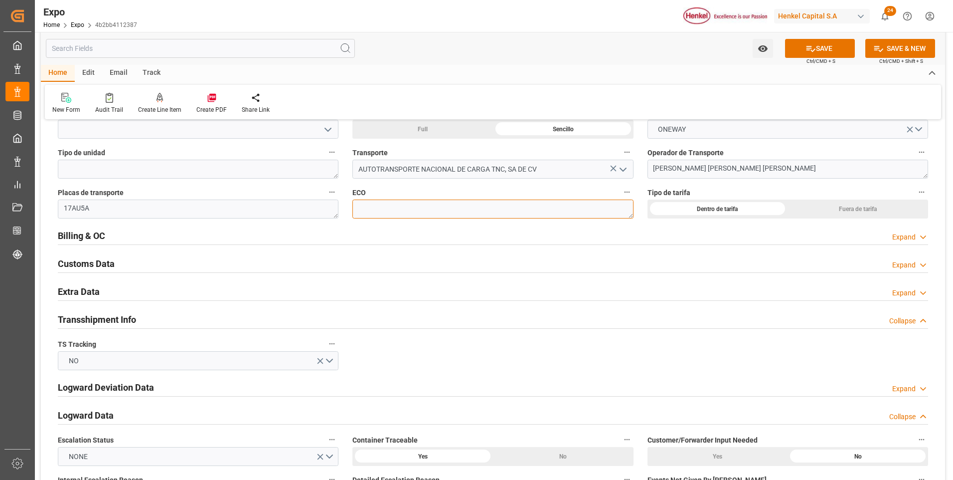
click at [426, 207] on textarea at bounding box center [493, 208] width 281 height 19
paste textarea "TC-005 / Blanco"
type textarea "TC-005 / Blanco"
click at [836, 42] on button "SAVE" at bounding box center [820, 48] width 70 height 19
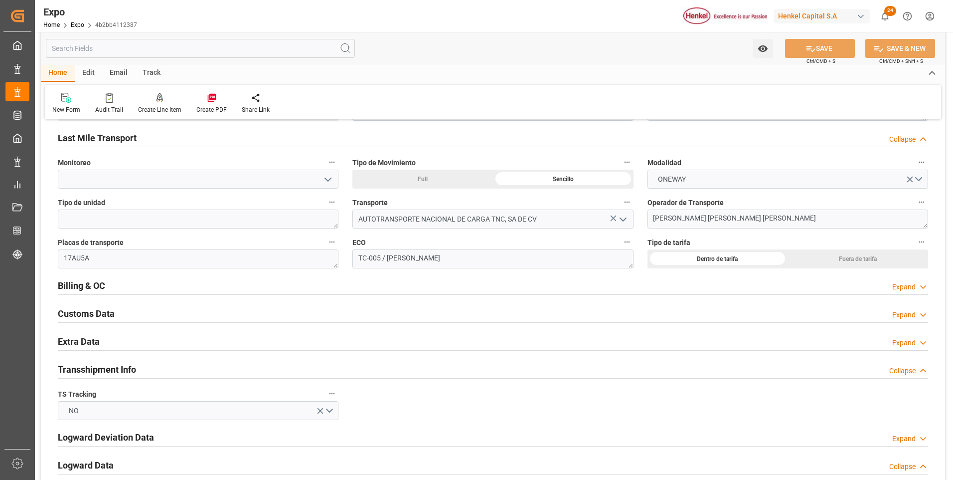
scroll to position [1496, 0]
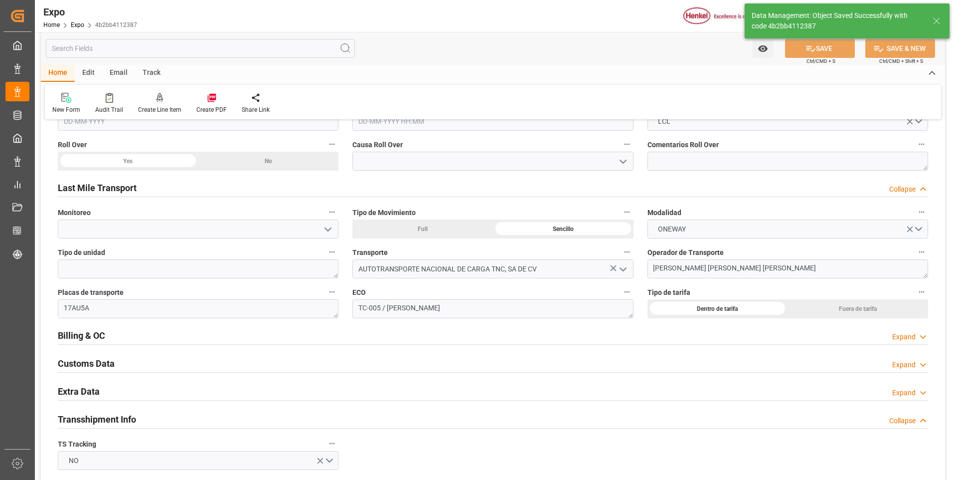
type input "07-10-2025 17:25"
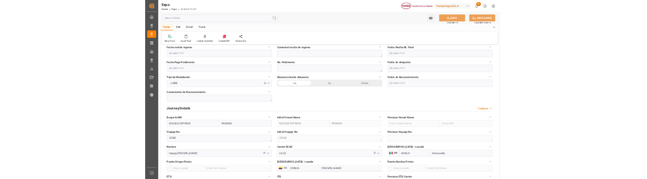
scroll to position [947, 0]
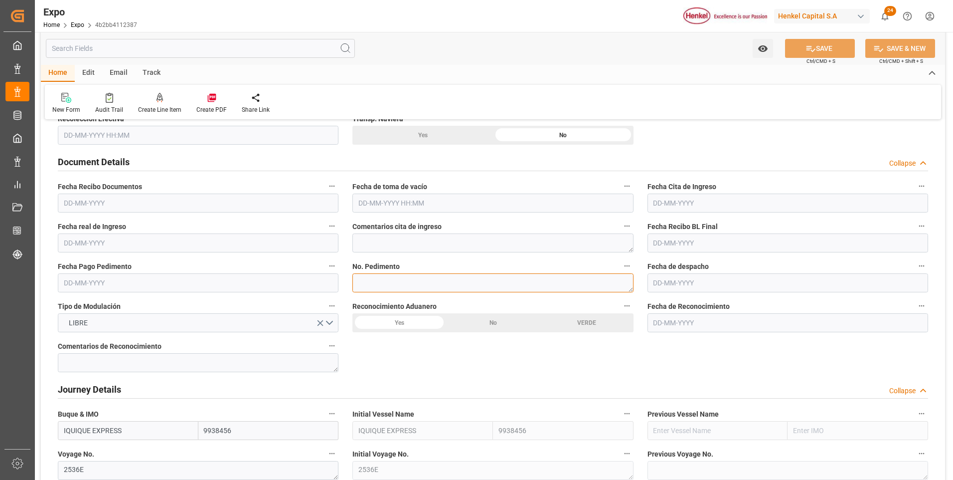
click at [376, 285] on textarea at bounding box center [493, 282] width 281 height 19
paste textarea ""
type textarea ""
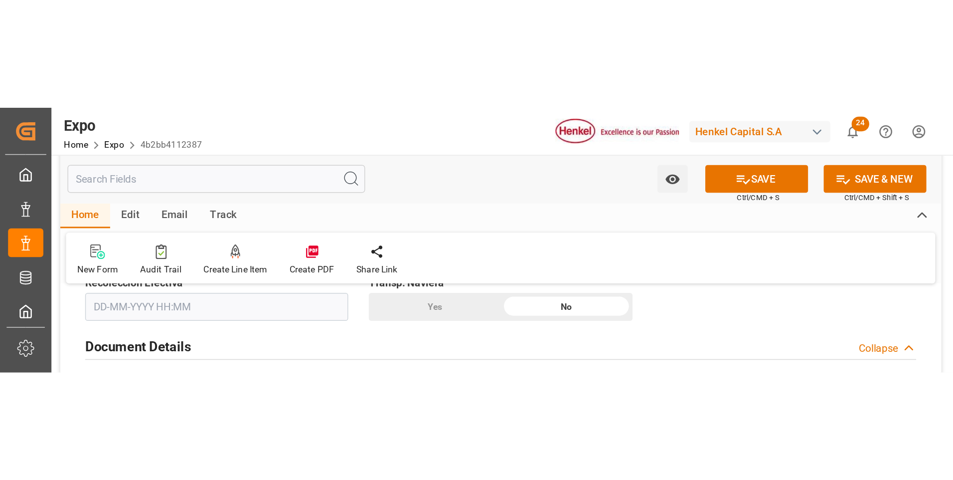
scroll to position [1054, 0]
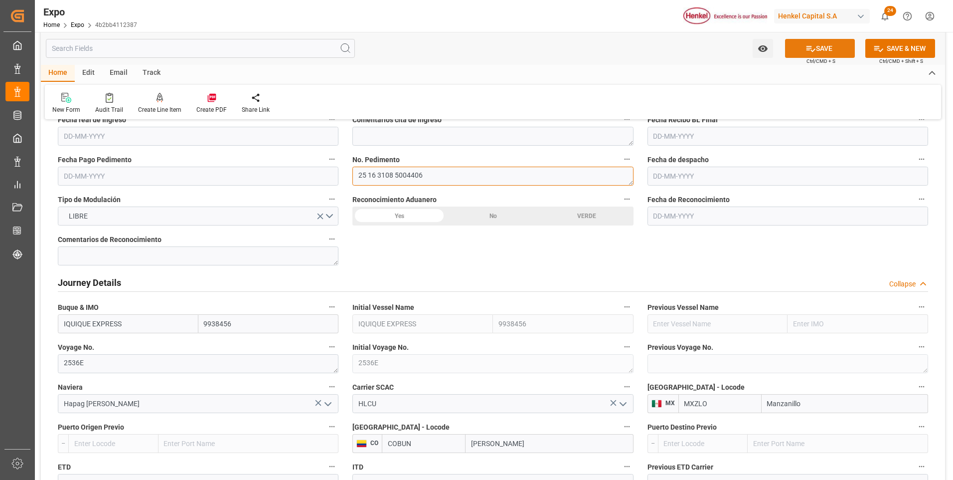
type textarea "25 16 3108 5004406"
click at [812, 49] on icon at bounding box center [811, 48] width 10 height 10
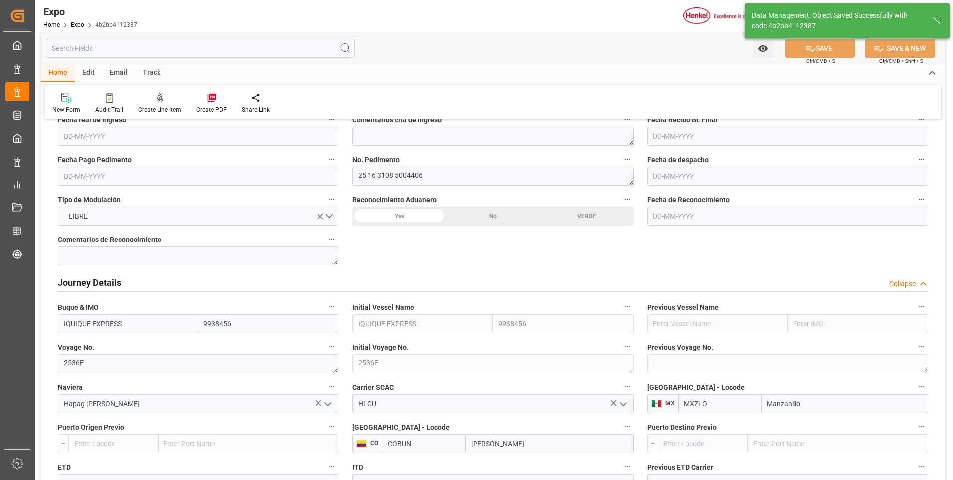
type input "07-10-2025 17:26"
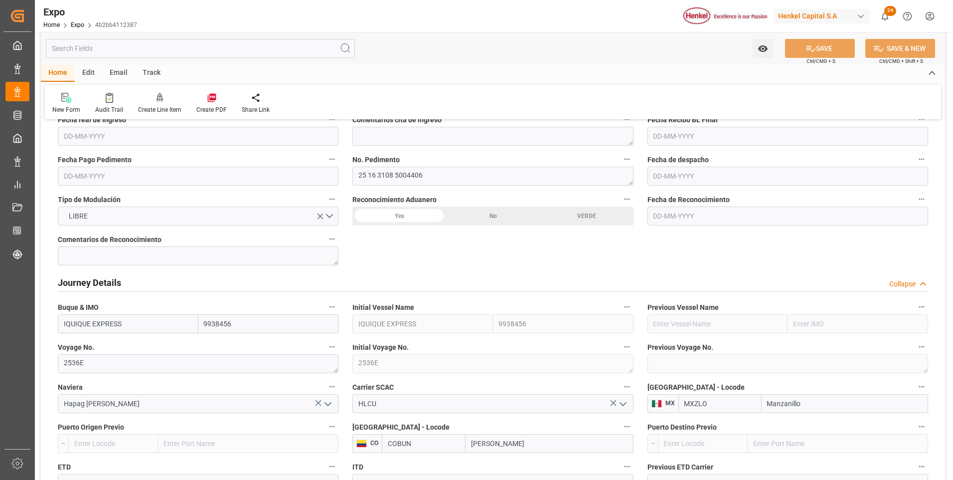
click at [493, 219] on div "No" at bounding box center [493, 215] width 94 height 19
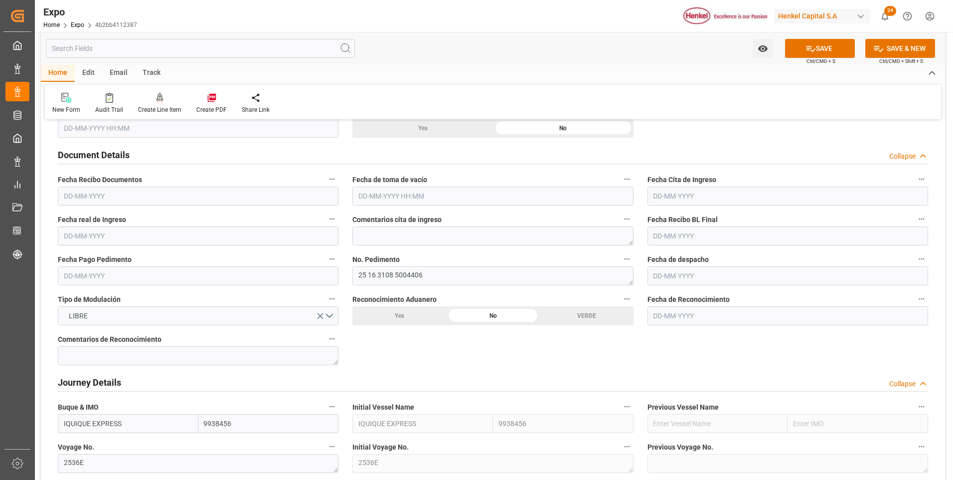
click at [674, 195] on input "text" at bounding box center [788, 195] width 281 height 19
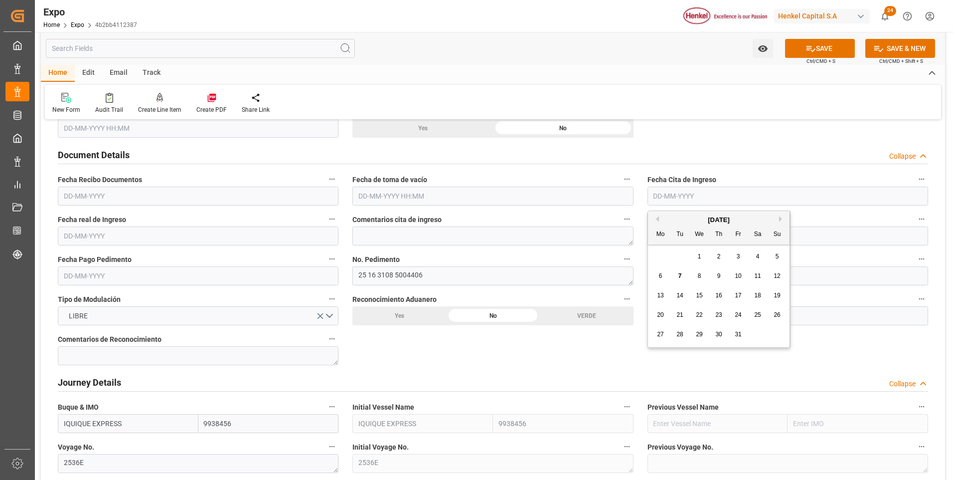
click at [737, 253] on span "3" at bounding box center [738, 256] width 3 height 7
type input "[DATE]"
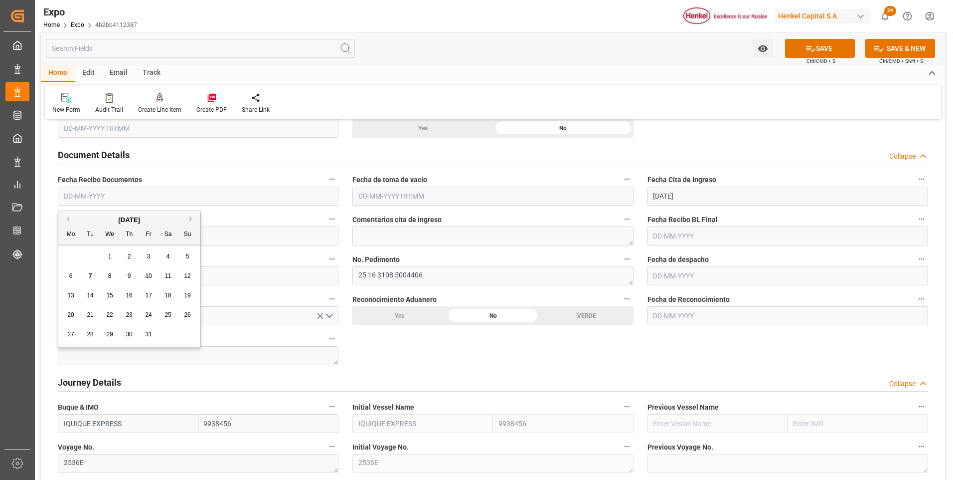
click at [95, 198] on input "text" at bounding box center [198, 195] width 281 height 19
click at [68, 217] on button "Previous Month" at bounding box center [66, 219] width 6 height 6
click at [91, 333] on span "30" at bounding box center [90, 334] width 6 height 7
type input "[DATE]"
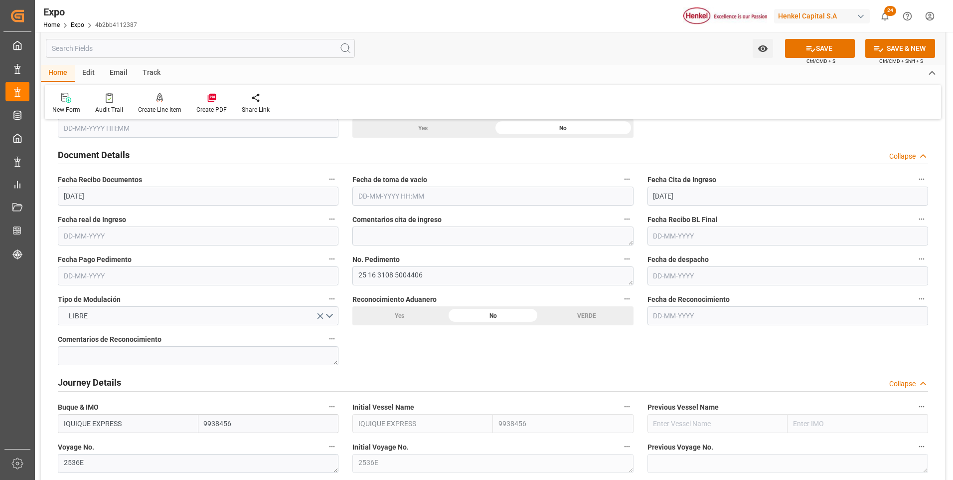
click at [363, 196] on input "text" at bounding box center [493, 195] width 281 height 19
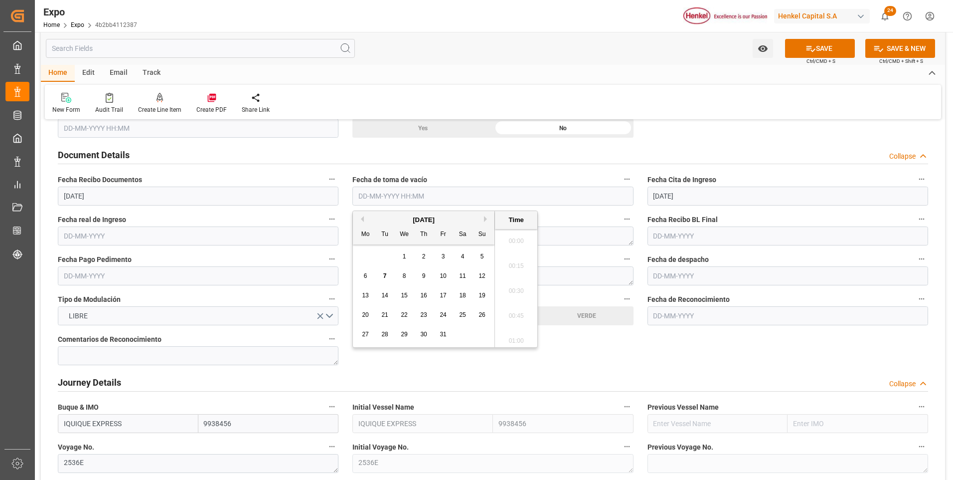
scroll to position [1075, 0]
click at [363, 216] on button "Previous Month" at bounding box center [361, 219] width 6 height 6
click at [365, 333] on span "29" at bounding box center [365, 334] width 6 height 7
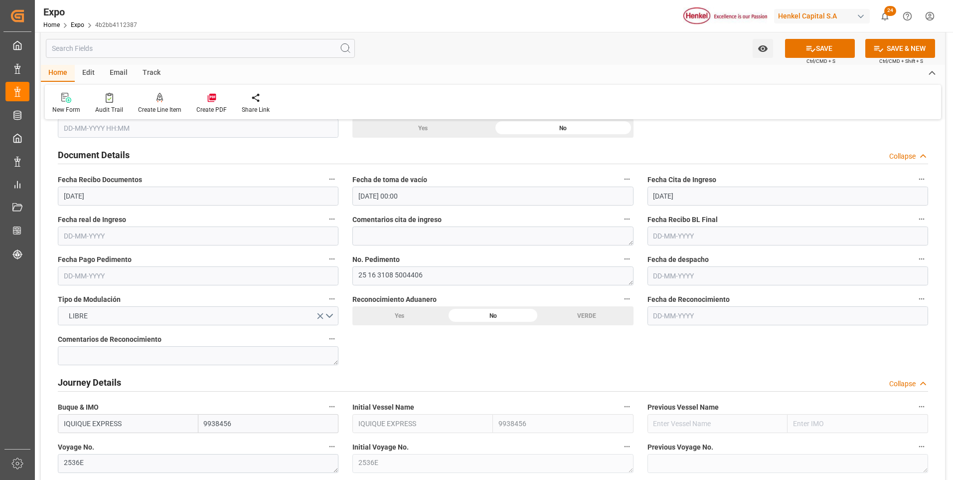
click at [384, 198] on input "[DATE] 00:00" at bounding box center [493, 195] width 281 height 19
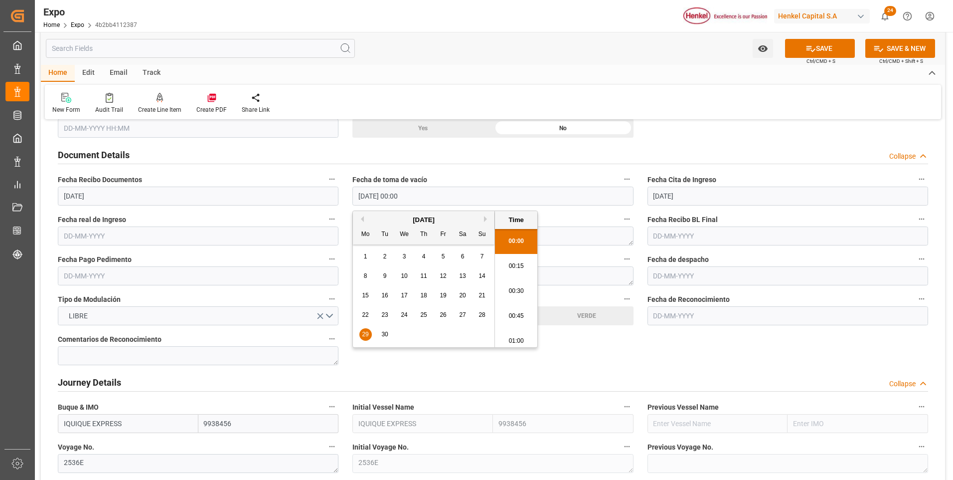
click at [381, 332] on div "30" at bounding box center [385, 335] width 12 height 12
type input "30-09-2025 00:00"
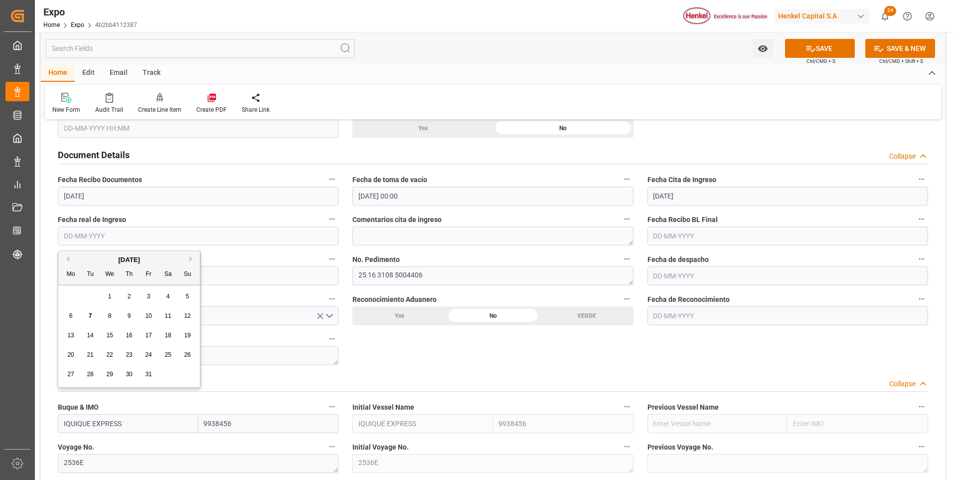
click at [66, 228] on input "text" at bounding box center [198, 235] width 281 height 19
click at [68, 235] on input "text" at bounding box center [198, 235] width 281 height 19
click at [151, 295] on div "3" at bounding box center [149, 297] width 12 height 12
type input "[DATE]"
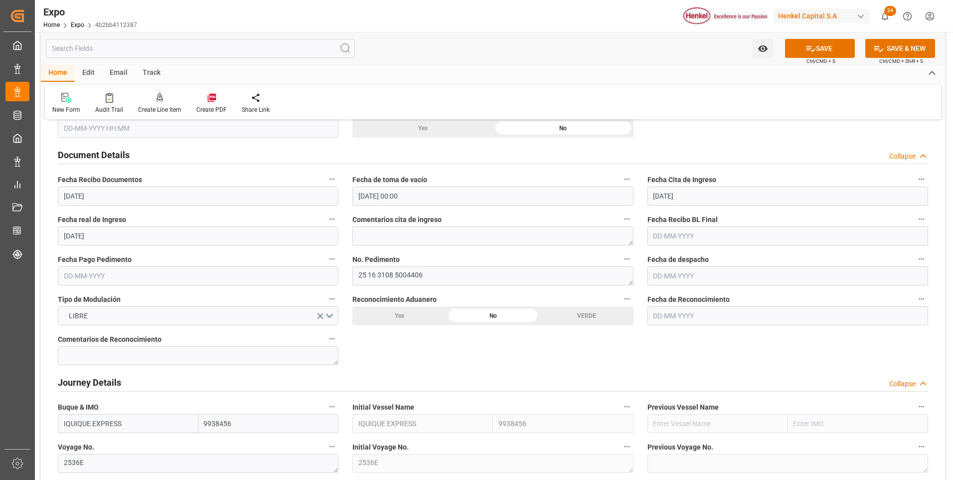
click at [809, 52] on icon at bounding box center [811, 48] width 10 height 10
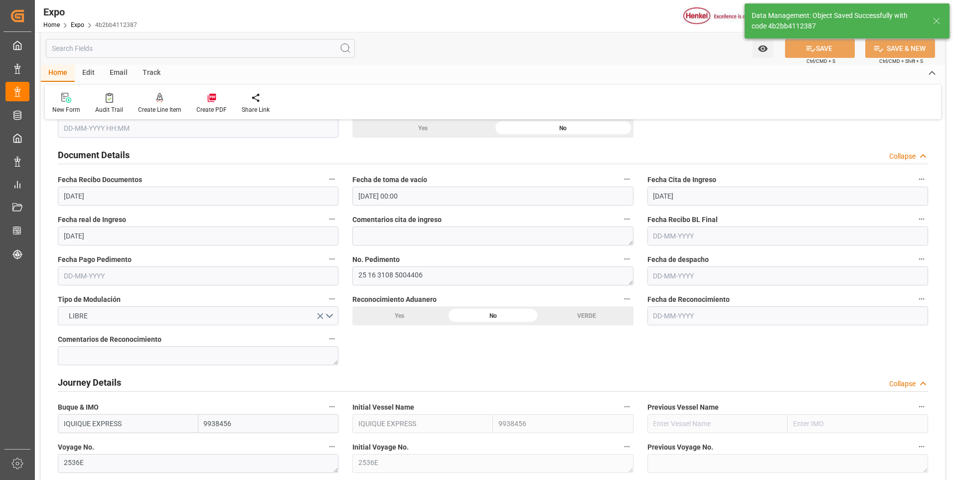
type input "07-10-2025 17:28"
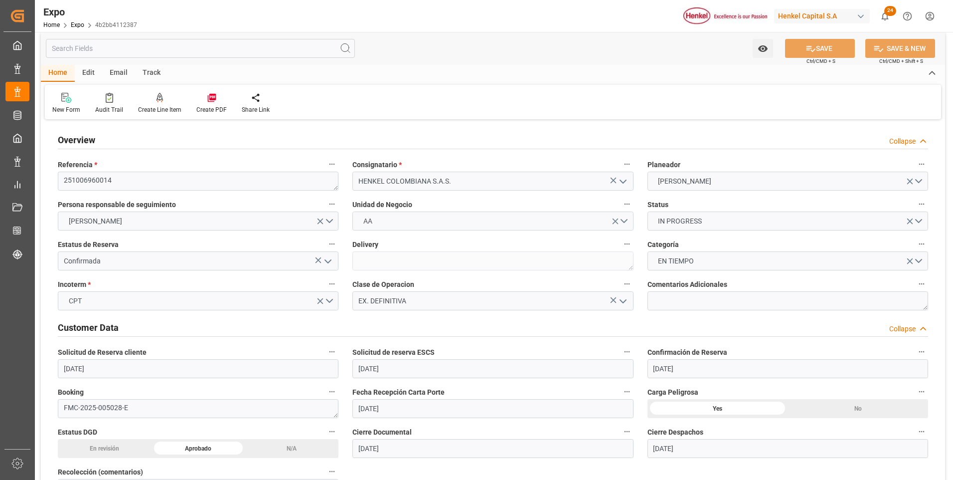
scroll to position [0, 0]
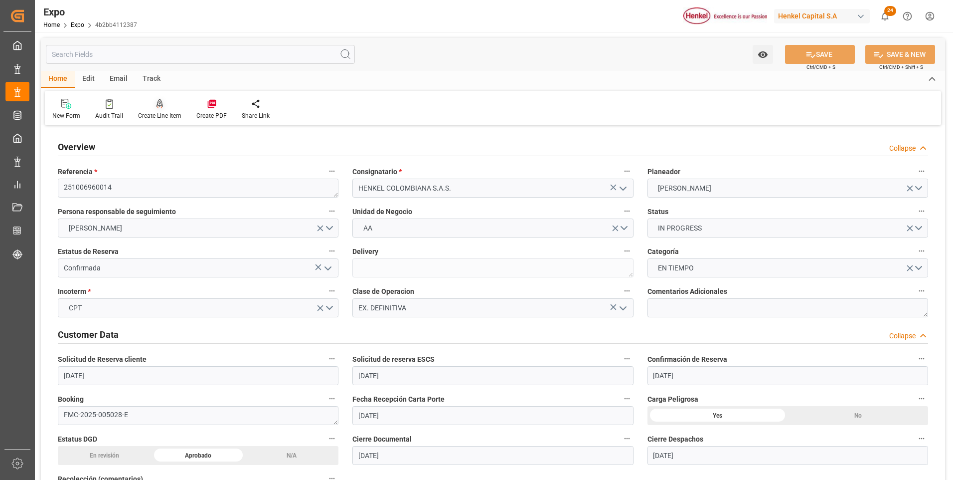
click at [152, 105] on div at bounding box center [159, 103] width 43 height 10
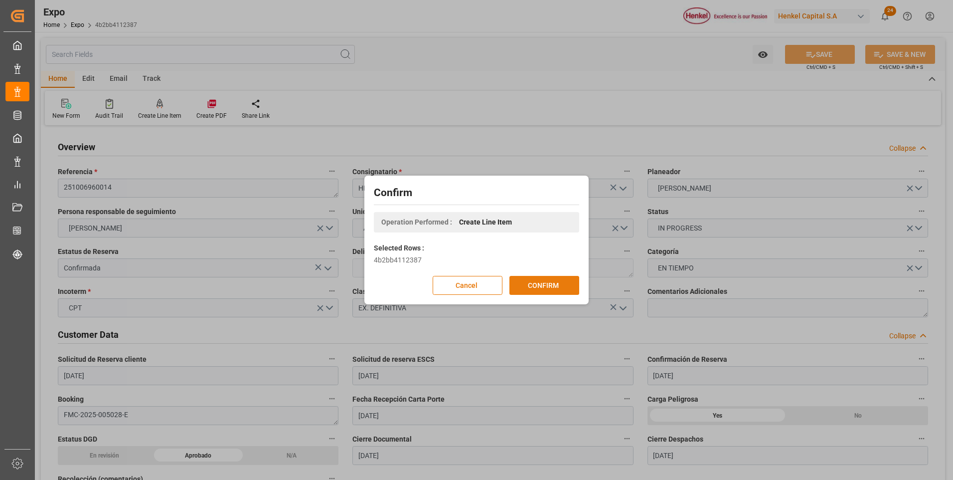
click at [524, 285] on button "CONFIRM" at bounding box center [545, 285] width 70 height 19
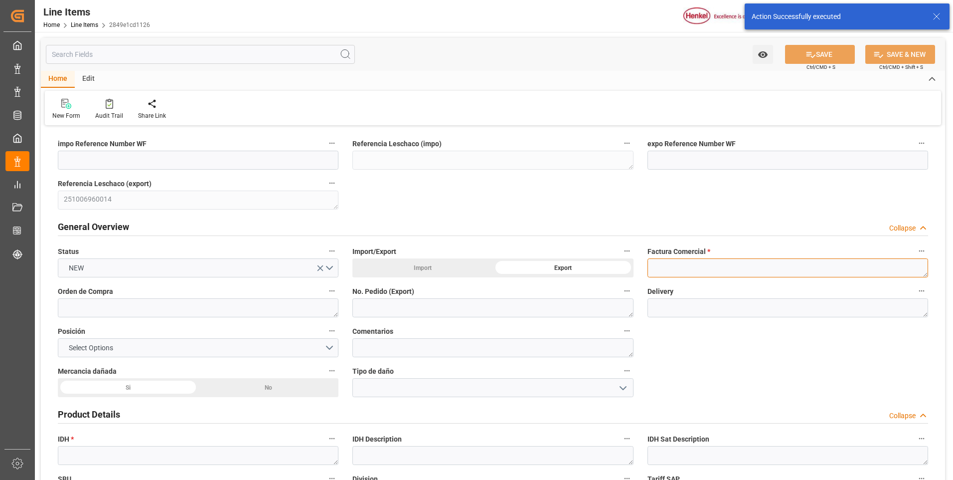
click at [660, 265] on textarea at bounding box center [788, 267] width 281 height 19
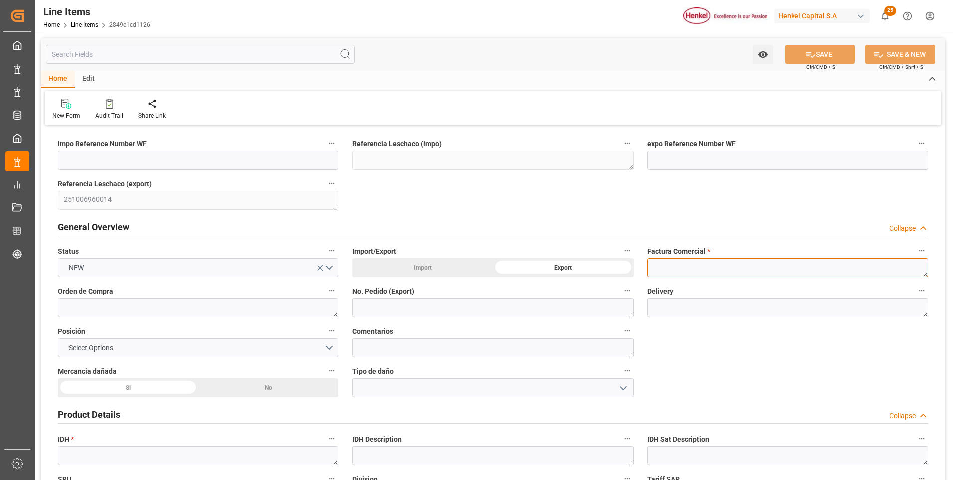
paste textarea "9912124514"
type textarea "9912124514"
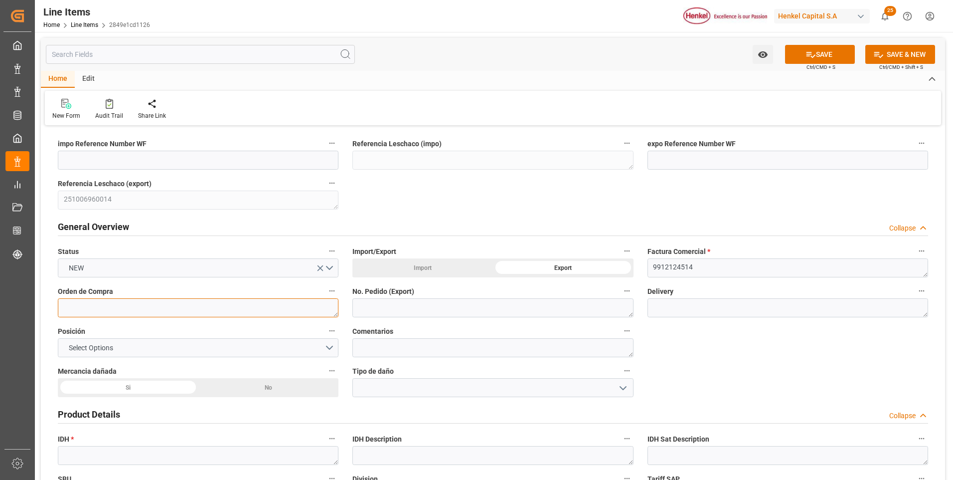
click at [226, 308] on textarea at bounding box center [198, 307] width 281 height 19
paste textarea "4578405070"
type textarea "4578405070"
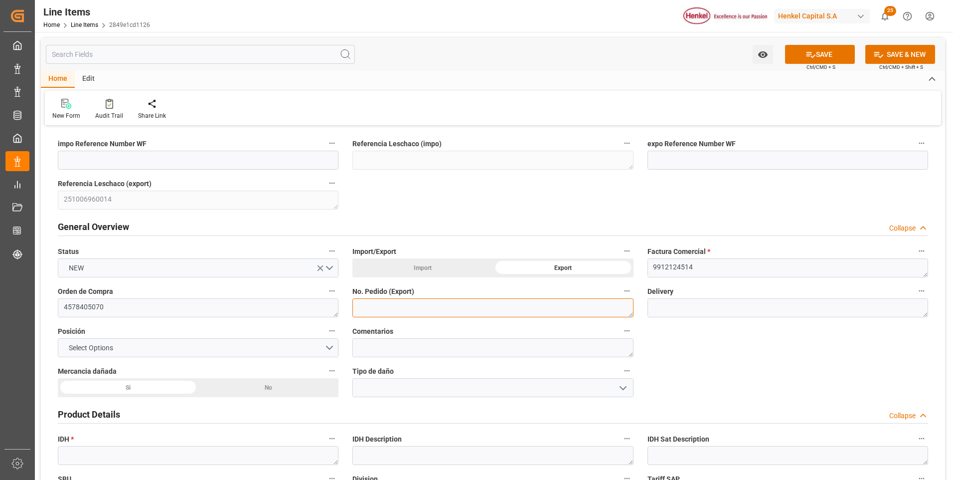
click at [371, 308] on textarea at bounding box center [493, 307] width 281 height 19
paste textarea "4578405070"
type textarea "4578405070"
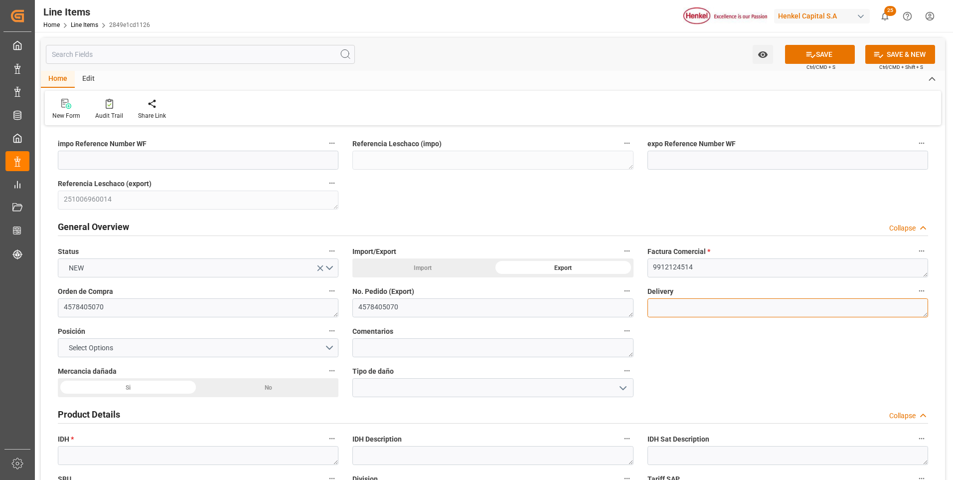
click at [694, 308] on textarea at bounding box center [788, 307] width 281 height 19
paste textarea "996191934"
type textarea "996191934"
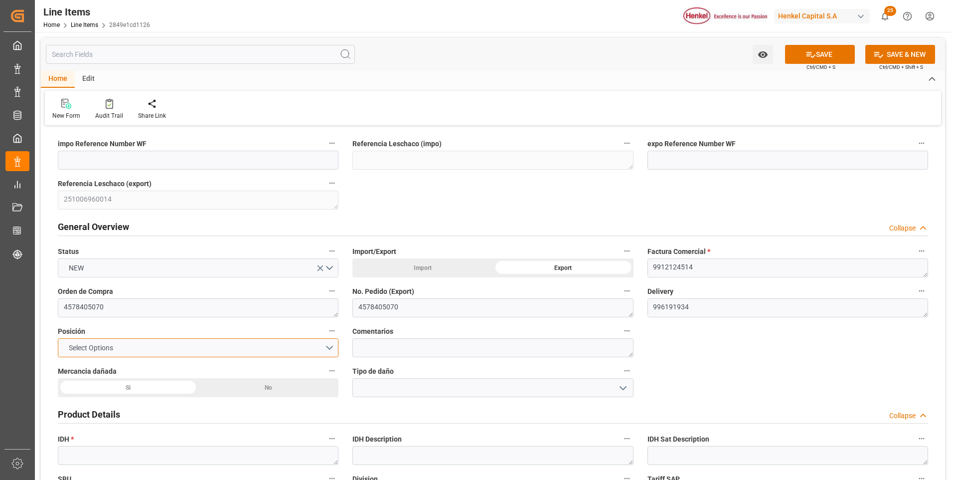
click at [324, 354] on button "Select Options" at bounding box center [198, 347] width 281 height 19
click at [261, 394] on div "No" at bounding box center [268, 387] width 141 height 19
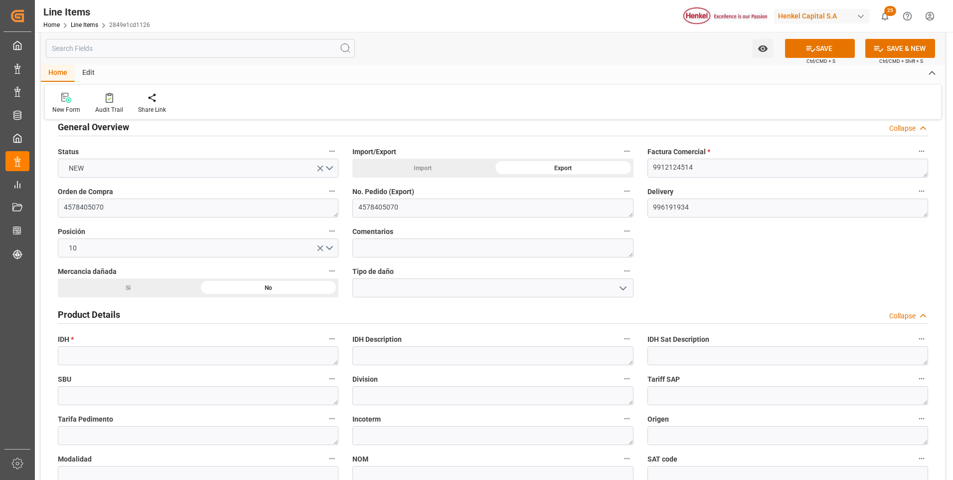
scroll to position [199, 0]
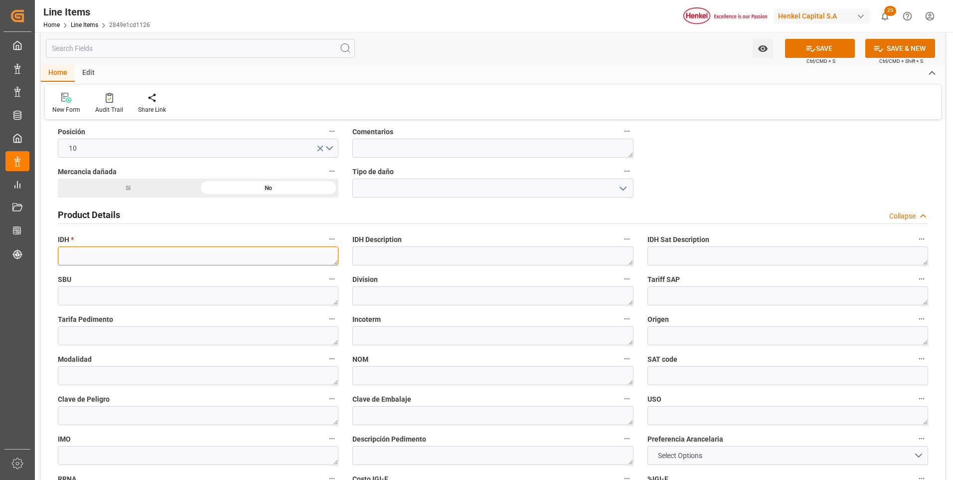
click at [158, 253] on textarea at bounding box center [198, 255] width 281 height 19
paste textarea "2967537"
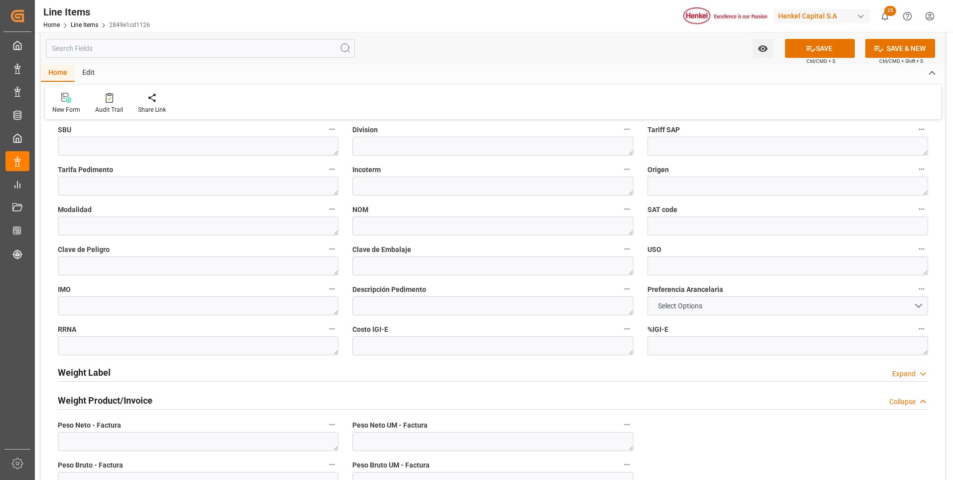
type textarea "2967537"
click at [657, 294] on span "Preferencia Arancelaria" at bounding box center [686, 289] width 76 height 10
click at [915, 294] on button "Preferencia Arancelaria" at bounding box center [921, 288] width 13 height 13
click at [659, 301] on div at bounding box center [476, 240] width 953 height 480
click at [662, 303] on span "Select Options" at bounding box center [680, 306] width 54 height 10
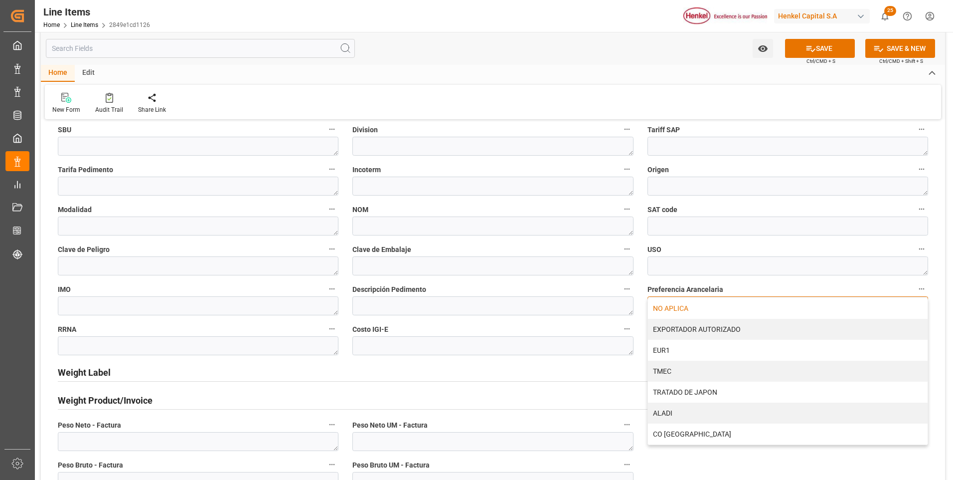
click at [662, 308] on div "NO APLICA" at bounding box center [788, 308] width 280 height 21
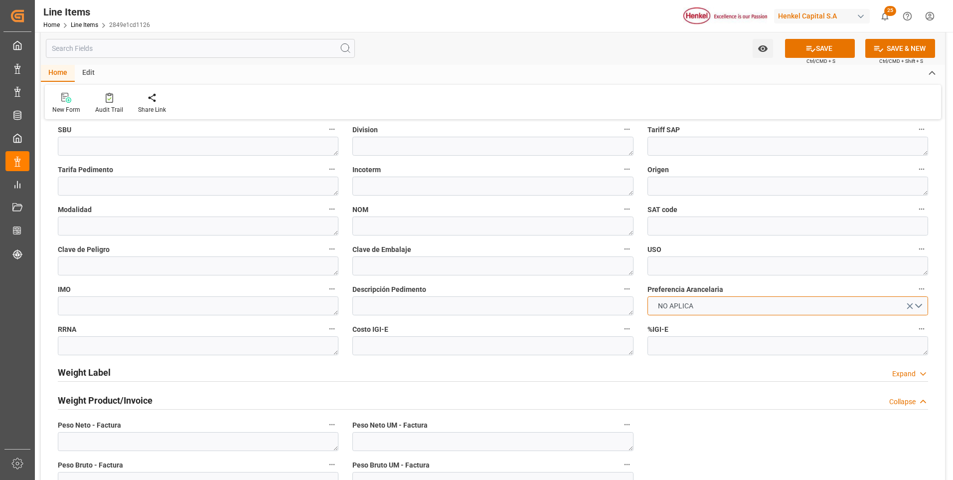
scroll to position [449, 0]
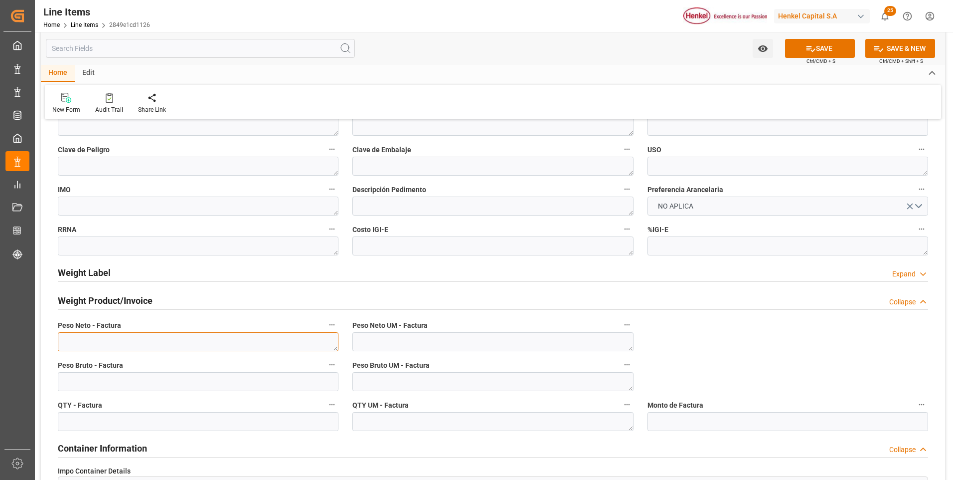
click at [241, 344] on textarea at bounding box center [198, 341] width 281 height 19
paste textarea "40,404"
type textarea "40,404"
click at [394, 345] on textarea at bounding box center [493, 341] width 281 height 19
type textarea "KG"
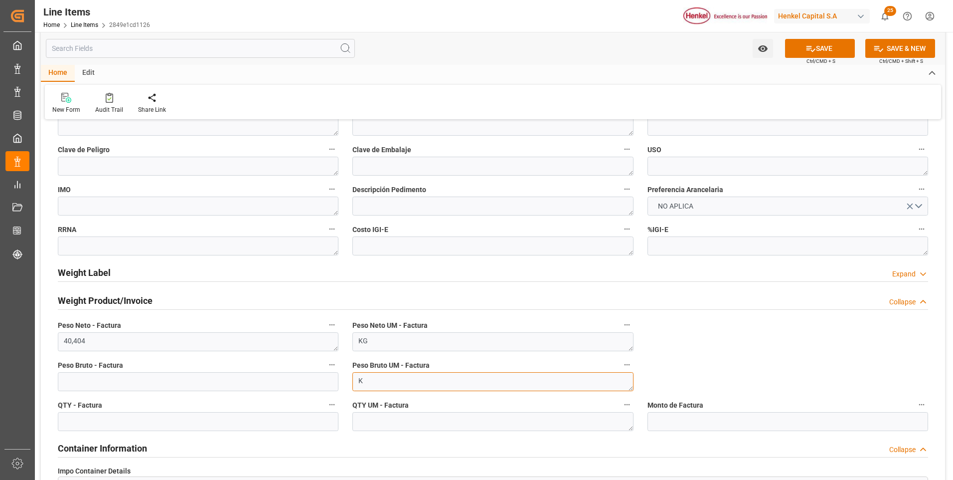
drag, startPoint x: 397, startPoint y: 383, endPoint x: 399, endPoint y: 395, distance: 12.2
click at [397, 384] on textarea "K" at bounding box center [493, 381] width 281 height 19
type textarea "KG"
click at [399, 418] on textarea at bounding box center [493, 421] width 281 height 19
type textarea "CAJ"
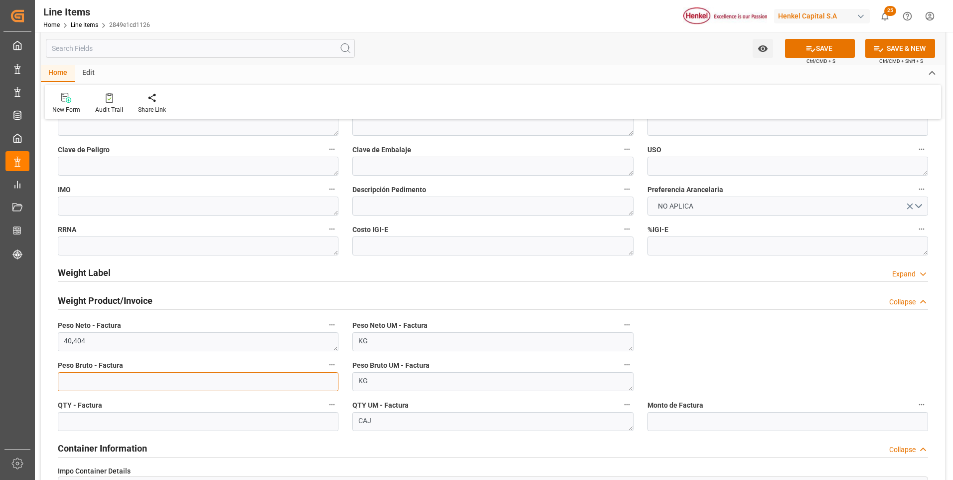
click at [233, 379] on input "text" at bounding box center [198, 381] width 281 height 19
type input "189.033"
click at [135, 425] on input "text" at bounding box center [198, 421] width 281 height 19
click at [392, 422] on textarea "CAJ" at bounding box center [493, 421] width 281 height 19
type textarea "C"
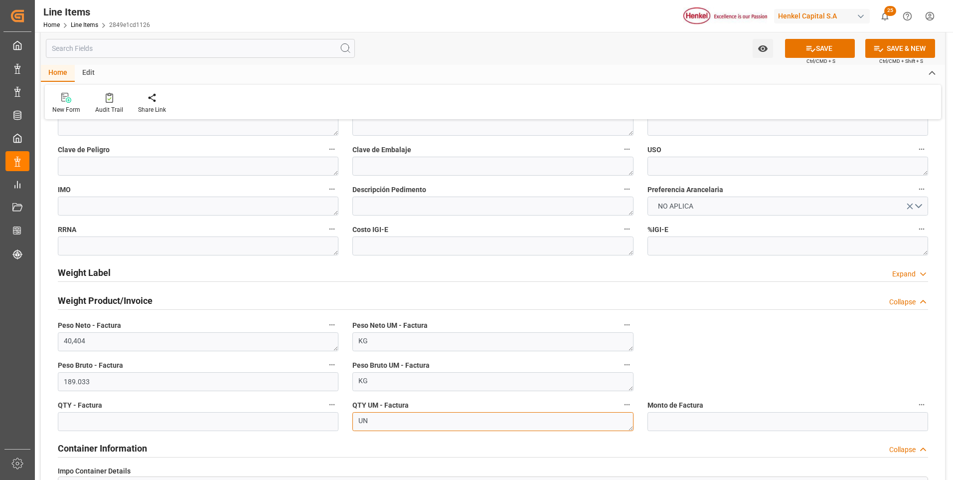
type textarea "UN"
click at [295, 427] on input "text" at bounding box center [198, 421] width 281 height 19
click at [800, 42] on button "SAVE" at bounding box center [820, 48] width 70 height 19
click at [218, 417] on input "5333" at bounding box center [198, 421] width 281 height 19
type input "5772"
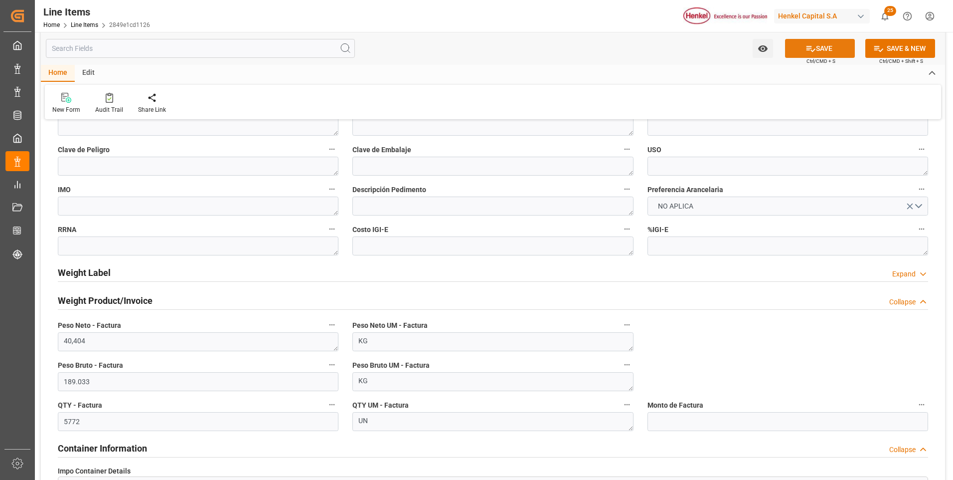
click at [820, 46] on button "SAVE" at bounding box center [820, 48] width 70 height 19
click at [663, 426] on input "text" at bounding box center [788, 421] width 281 height 19
type input "9521.51"
click at [819, 50] on button "SAVE" at bounding box center [820, 48] width 70 height 19
click at [73, 342] on textarea "40,404" at bounding box center [198, 341] width 281 height 19
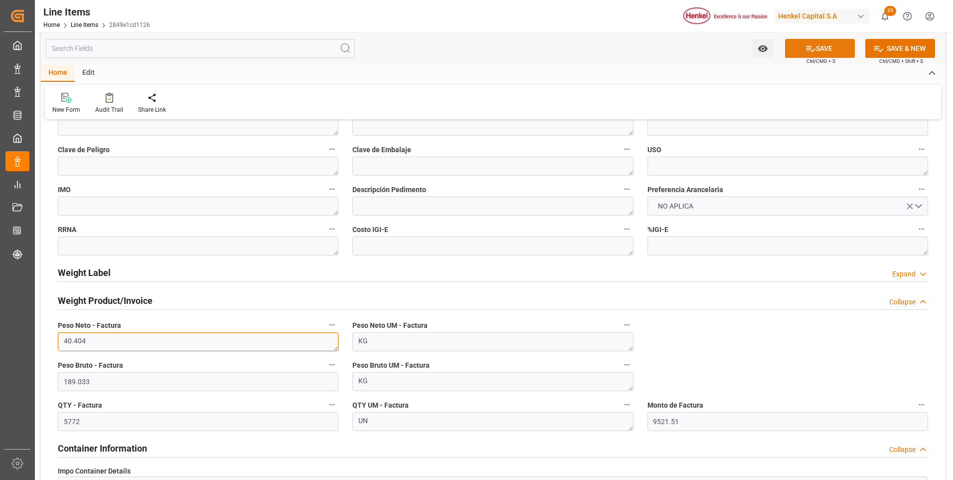
type textarea "40.404"
click at [832, 54] on button "SAVE" at bounding box center [820, 48] width 70 height 19
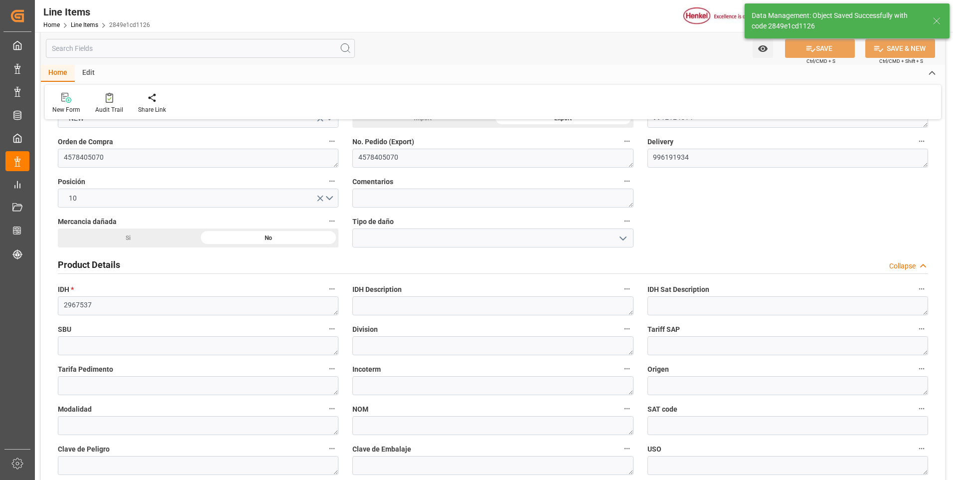
scroll to position [50, 0]
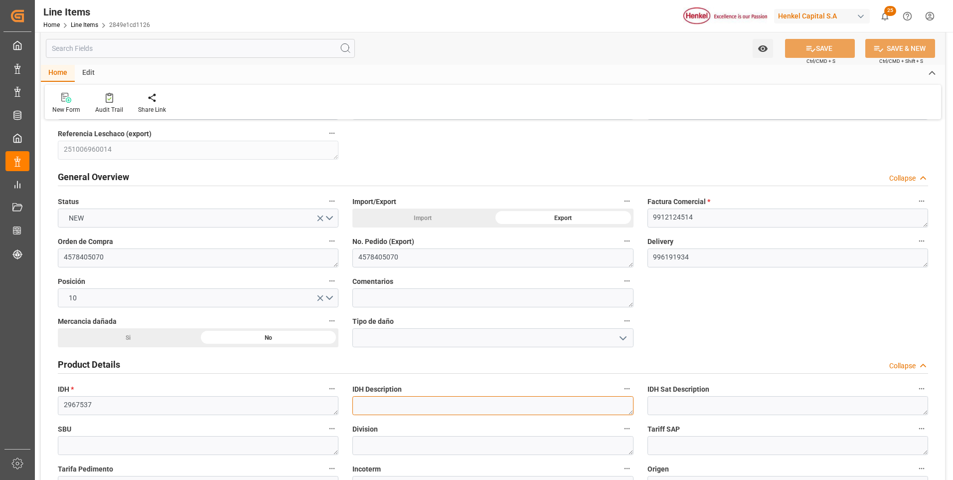
click at [366, 399] on textarea at bounding box center [493, 405] width 281 height 19
type textarea "SISTA"
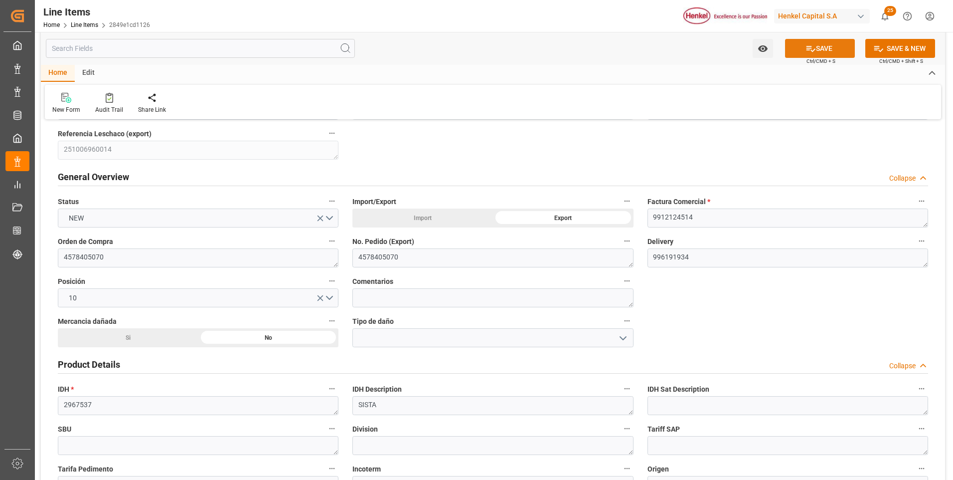
click at [802, 49] on button "SAVE" at bounding box center [820, 48] width 70 height 19
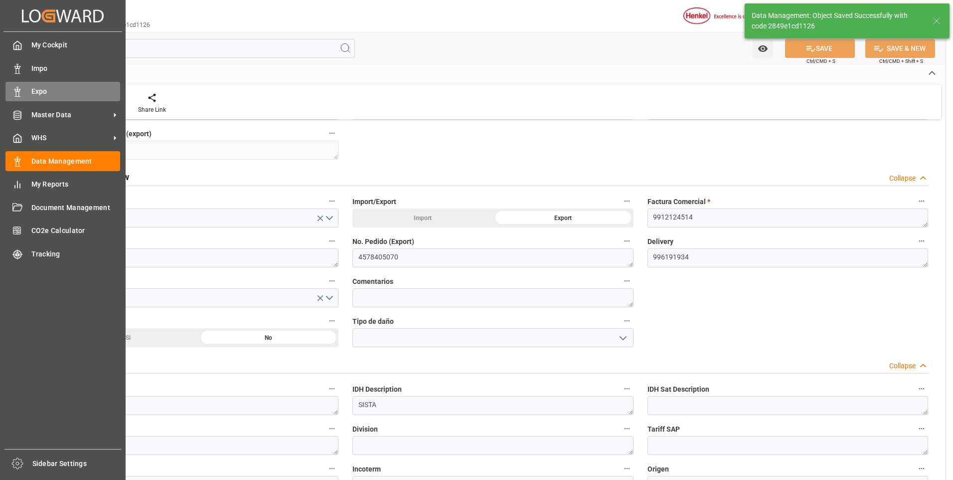
click at [21, 90] on icon at bounding box center [17, 92] width 10 height 10
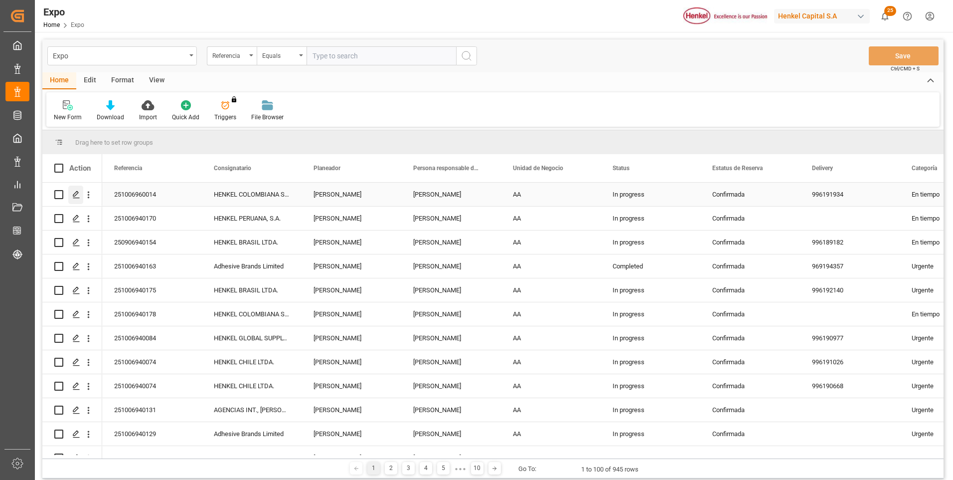
click at [77, 193] on polygon "Press SPACE to select this row." at bounding box center [75, 193] width 5 height 5
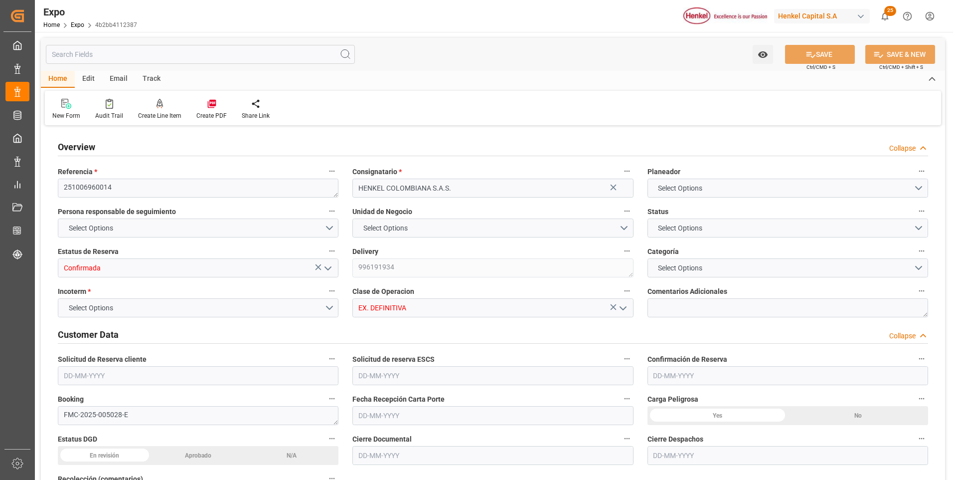
type input "9938456"
type input "MXZLO"
type input "COBUN"
type input "[DATE]"
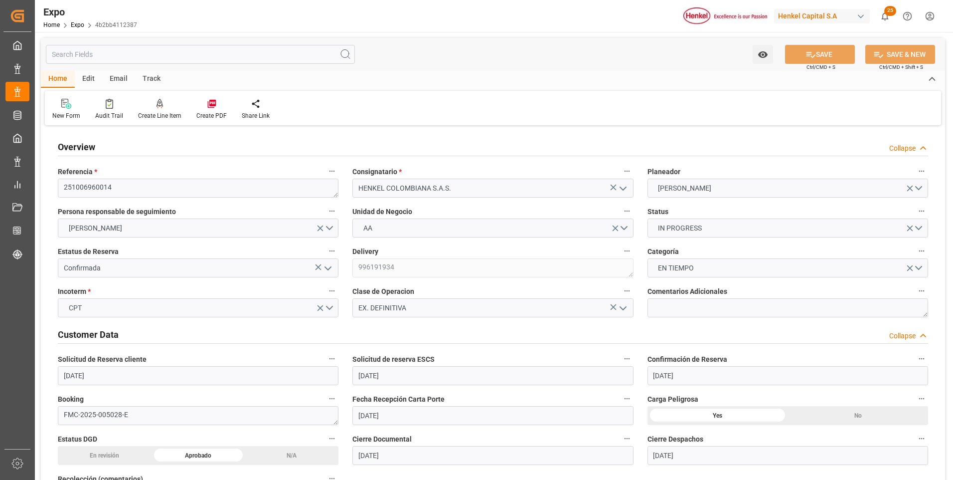
type input "[DATE]"
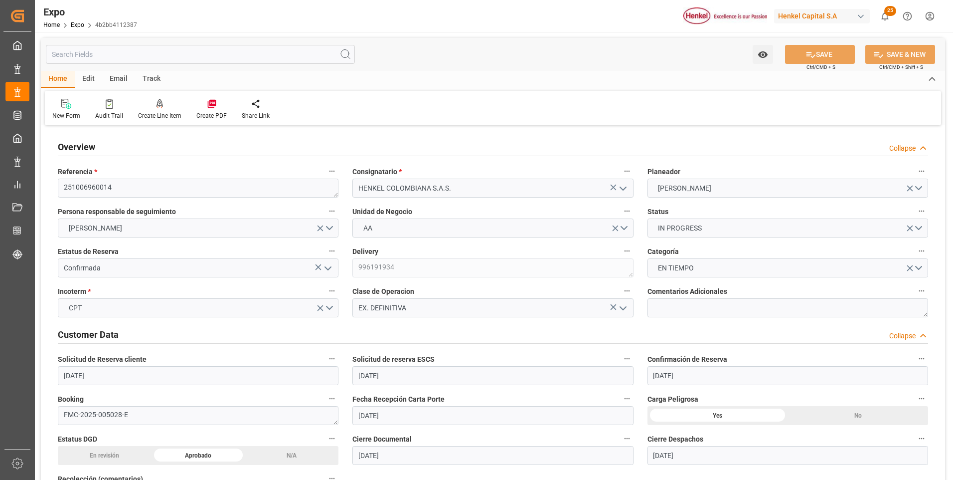
type input "[DATE]"
type input "30-09-2025 00:00"
type input "[DATE]"
type input "11-10-2025 00:00"
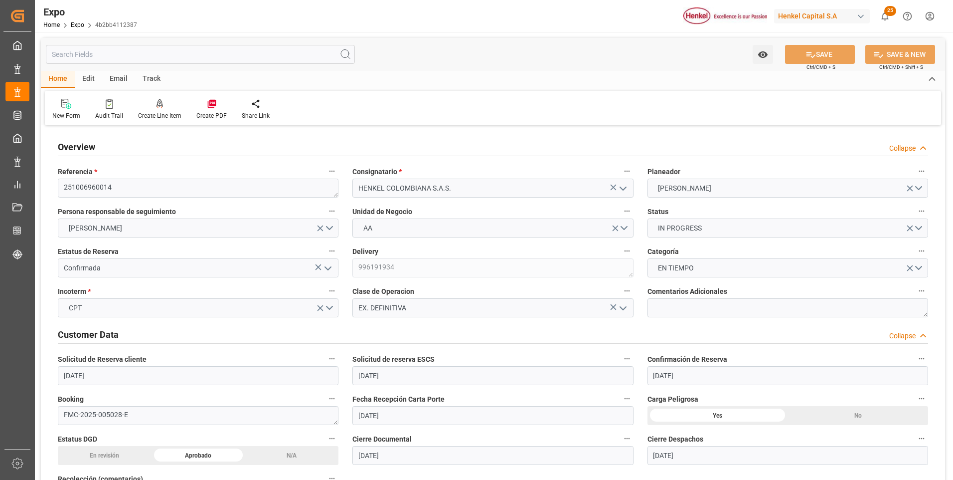
type input "11-10-2025 00:00"
type input "19-10-2025 00:00"
type input "07-10-2025 17:28"
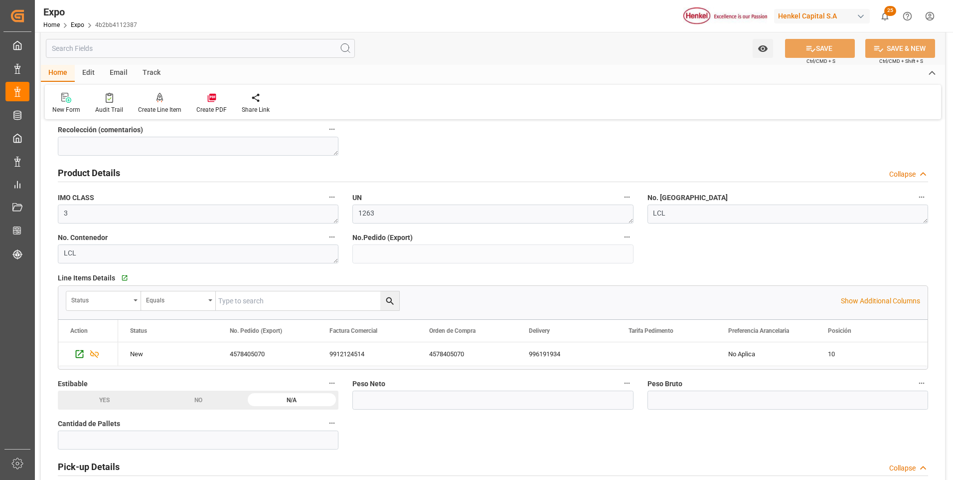
scroll to position [399, 0]
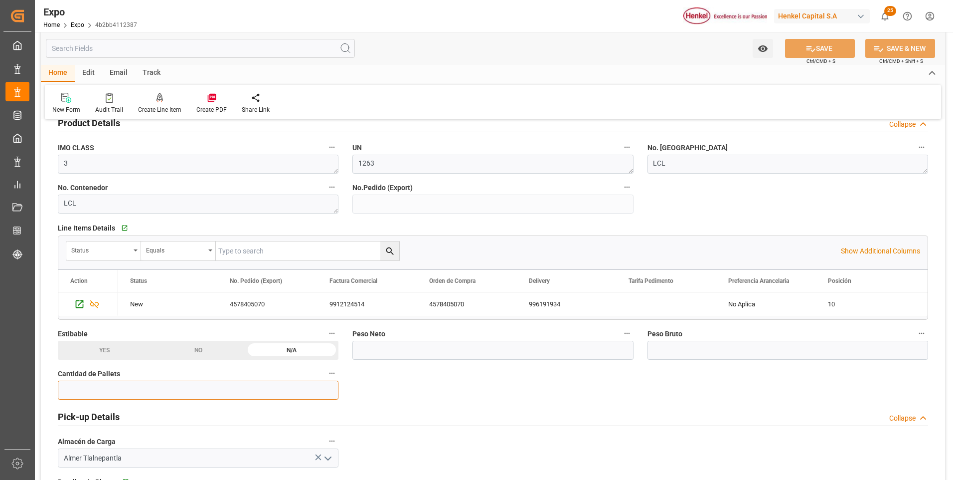
click at [205, 391] on input "text" at bounding box center [198, 389] width 281 height 19
type input "5"
click at [386, 353] on input "text" at bounding box center [493, 350] width 281 height 19
type input "1097.94"
click at [656, 351] on input "text" at bounding box center [788, 350] width 281 height 19
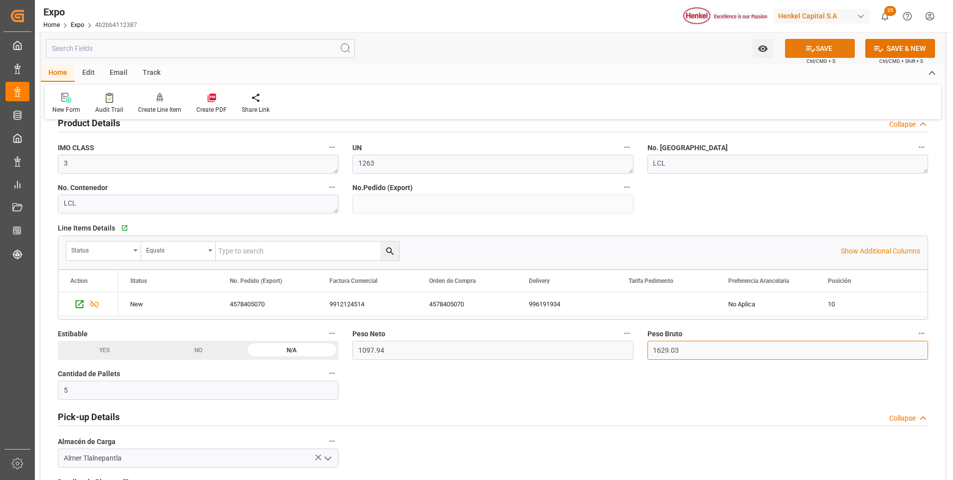
type input "1629.03"
click at [794, 49] on button "SAVE" at bounding box center [820, 48] width 70 height 19
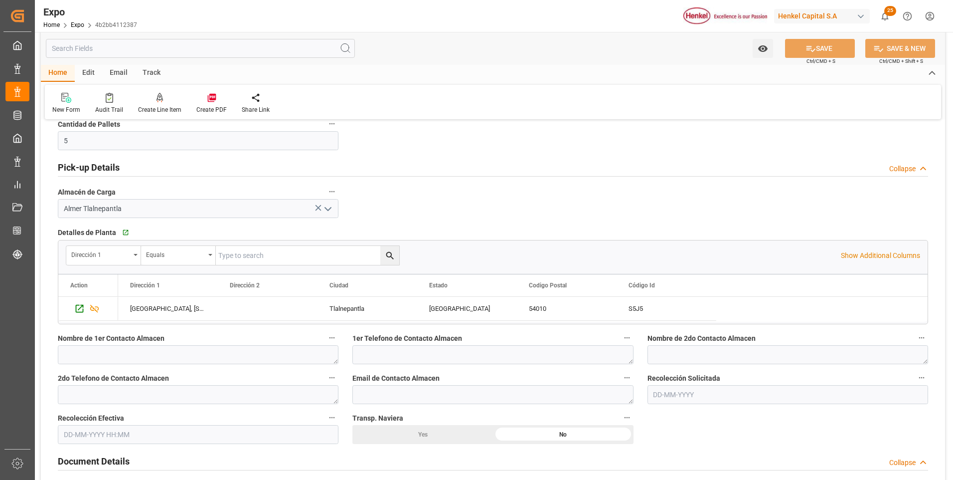
scroll to position [748, 0]
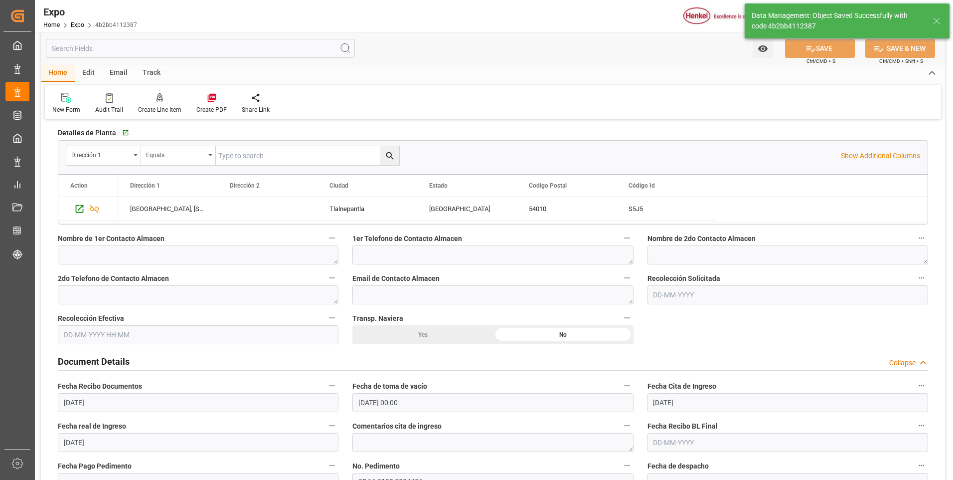
type input "07-10-2025 17:43"
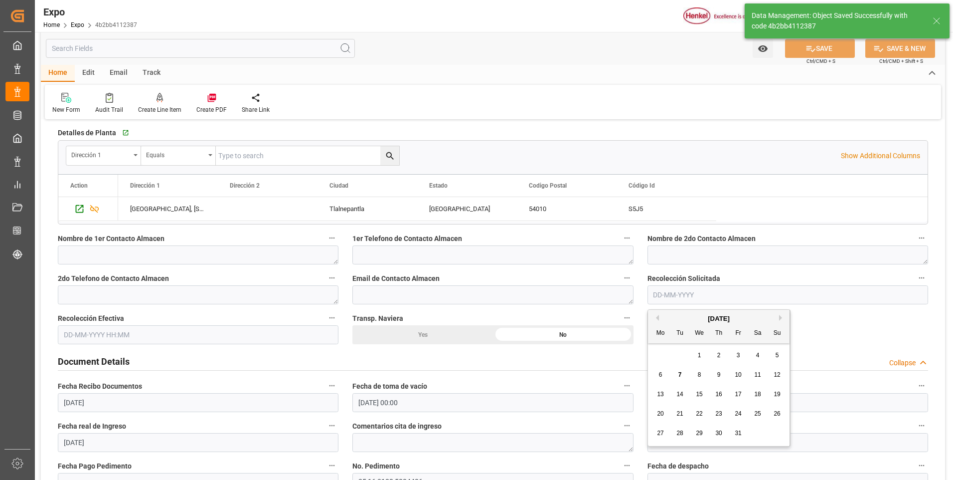
click at [680, 298] on input "text" at bounding box center [788, 294] width 281 height 19
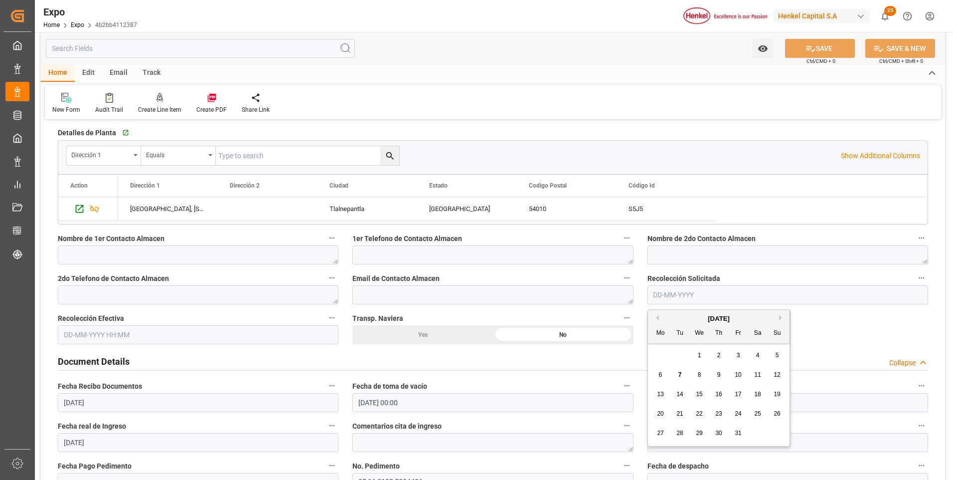
click at [659, 319] on div "[DATE]" at bounding box center [719, 319] width 142 height 10
click at [659, 317] on div "[DATE]" at bounding box center [719, 319] width 142 height 10
click at [658, 319] on button "Previous Month" at bounding box center [656, 318] width 6 height 6
click at [677, 434] on span "30" at bounding box center [680, 432] width 6 height 7
type input "[DATE]"
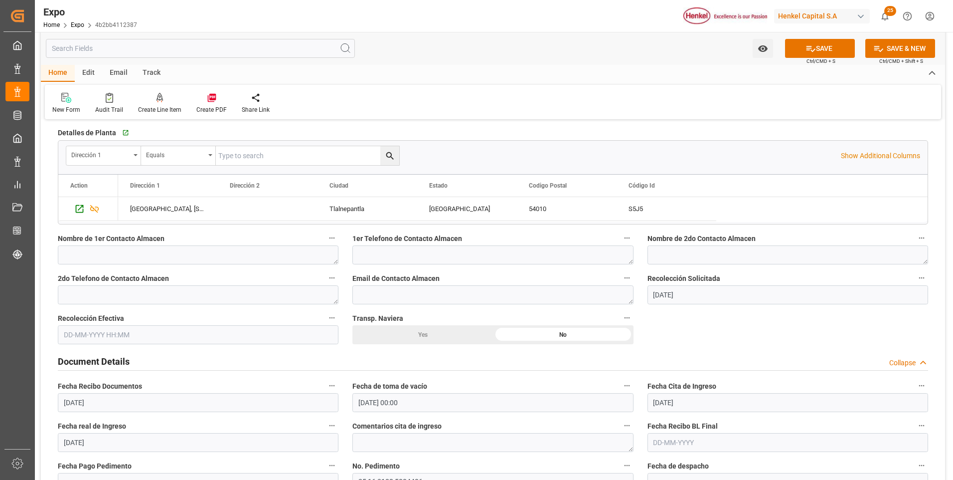
click at [115, 336] on input "text" at bounding box center [198, 334] width 281 height 19
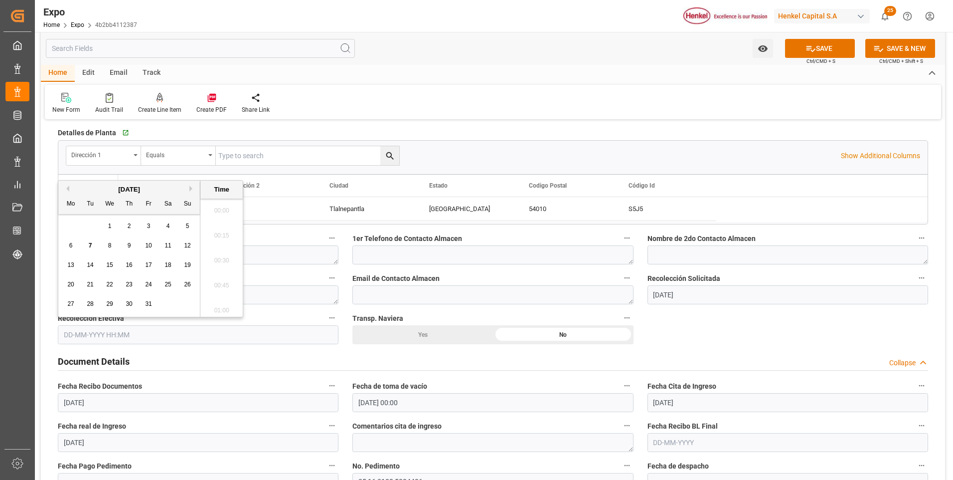
scroll to position [1100, 0]
click at [68, 190] on button "Previous Month" at bounding box center [66, 188] width 6 height 6
click at [89, 306] on span "30" at bounding box center [90, 303] width 6 height 7
type input "30-09-2025 00:00"
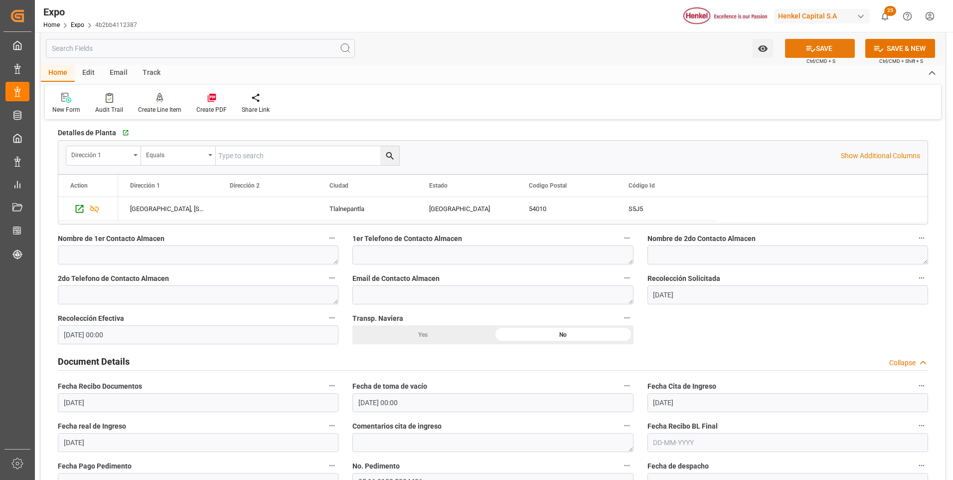
click at [806, 52] on icon at bounding box center [811, 48] width 10 height 10
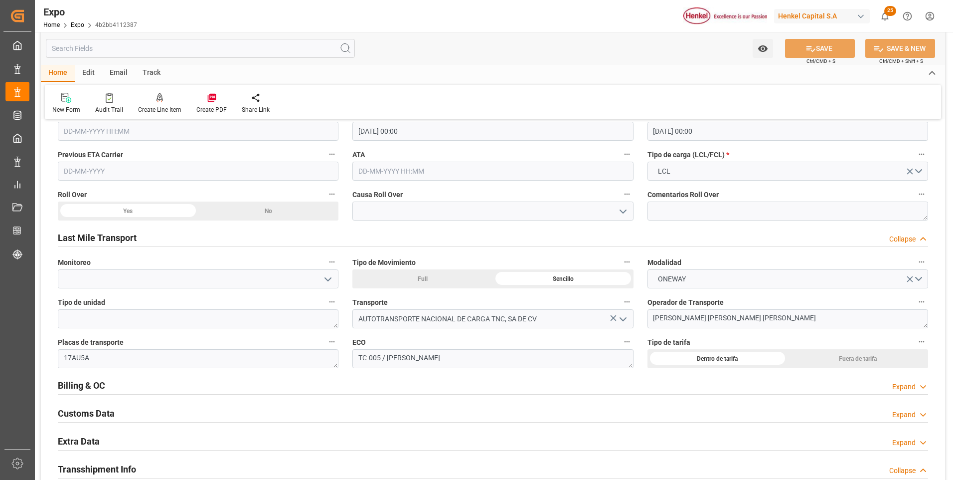
scroll to position [1596, 0]
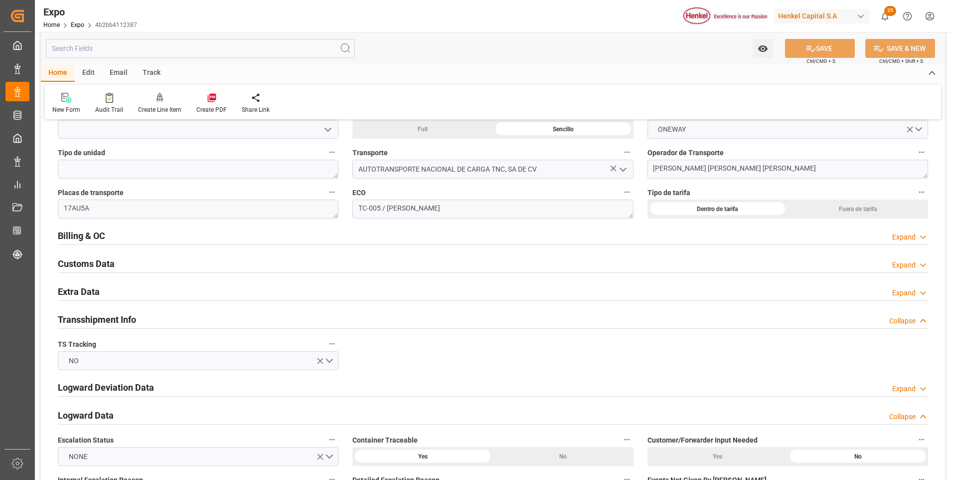
click at [917, 292] on div "Expand" at bounding box center [910, 293] width 36 height 10
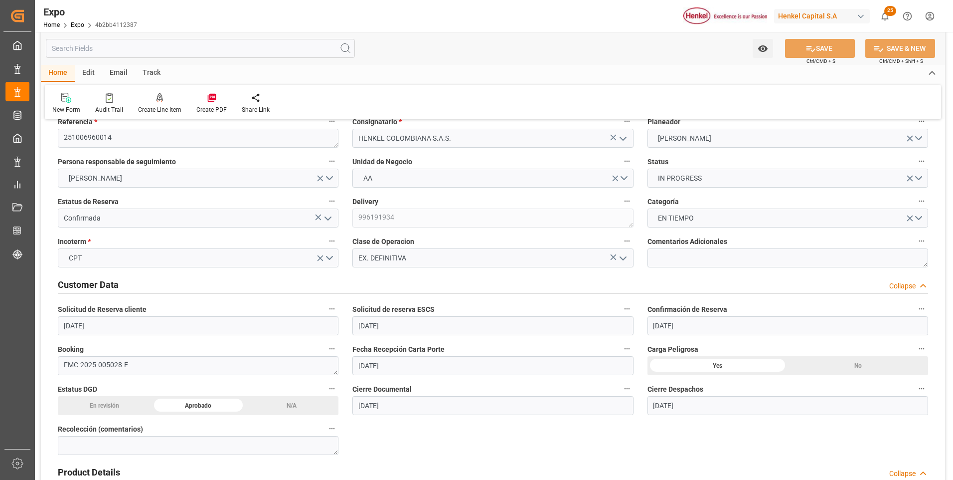
scroll to position [0, 0]
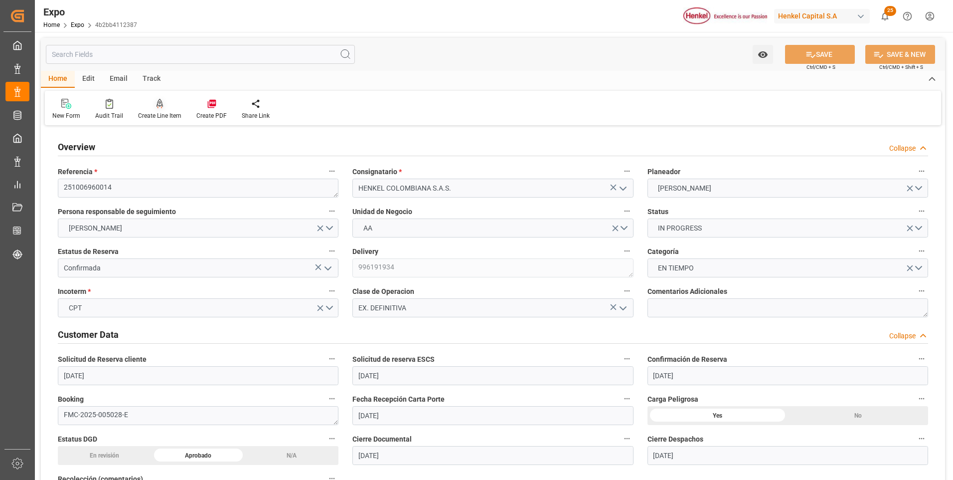
click at [162, 105] on div at bounding box center [159, 103] width 43 height 10
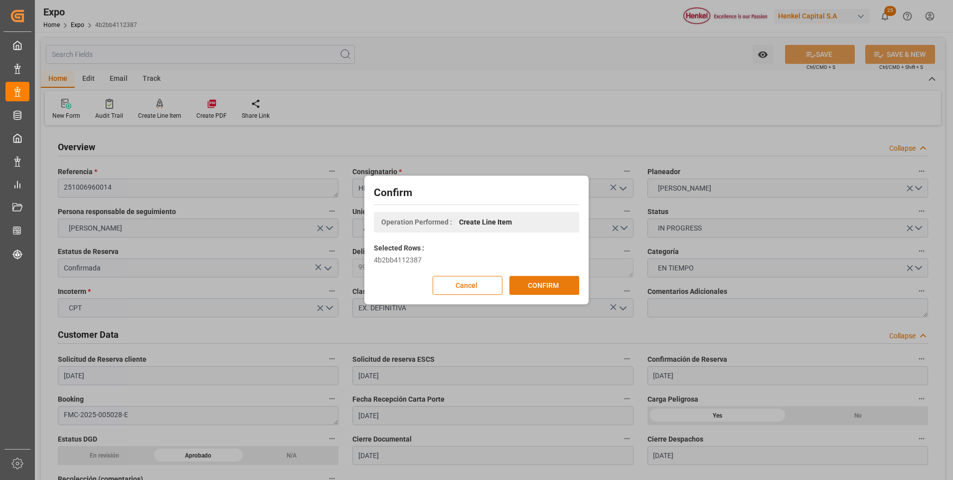
click at [537, 287] on button "CONFIRM" at bounding box center [545, 285] width 70 height 19
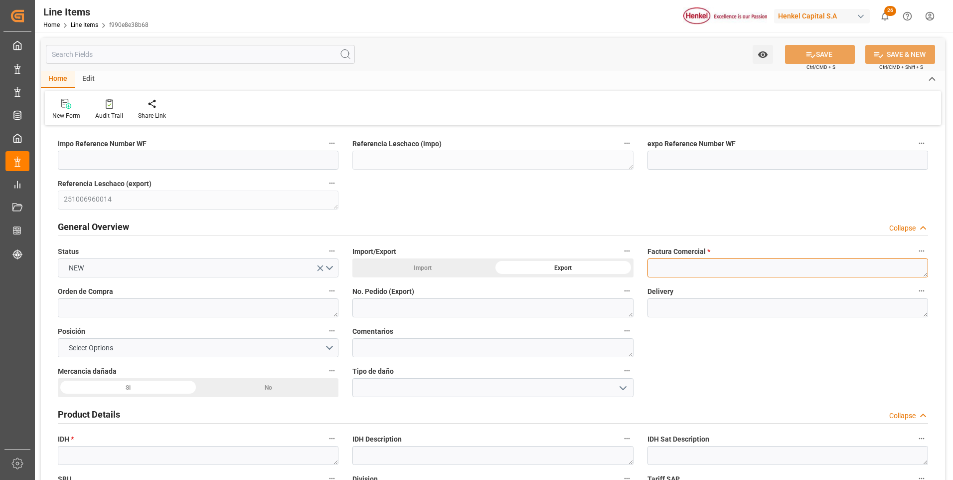
click at [669, 267] on textarea at bounding box center [788, 267] width 281 height 19
paste textarea "9912124515"
type textarea "9912124515"
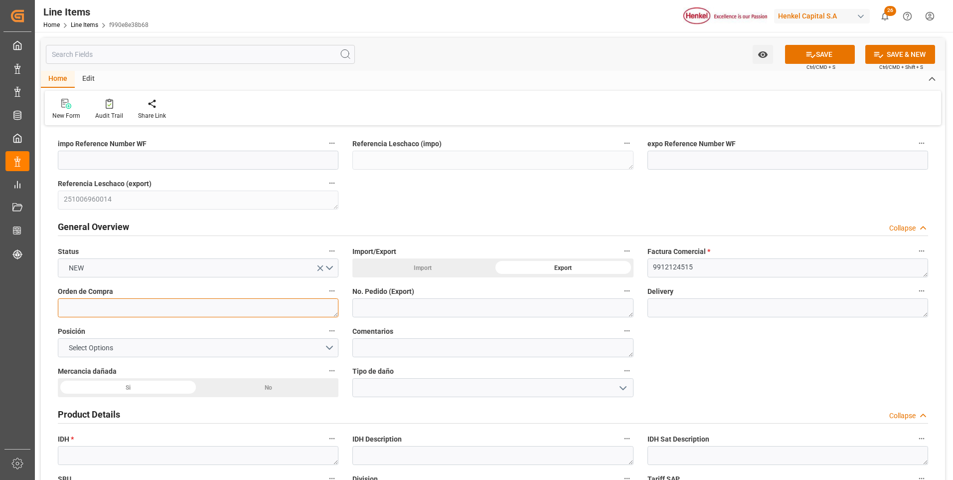
click at [197, 312] on textarea at bounding box center [198, 307] width 281 height 19
paste textarea "4578550024"
type textarea "4578550024"
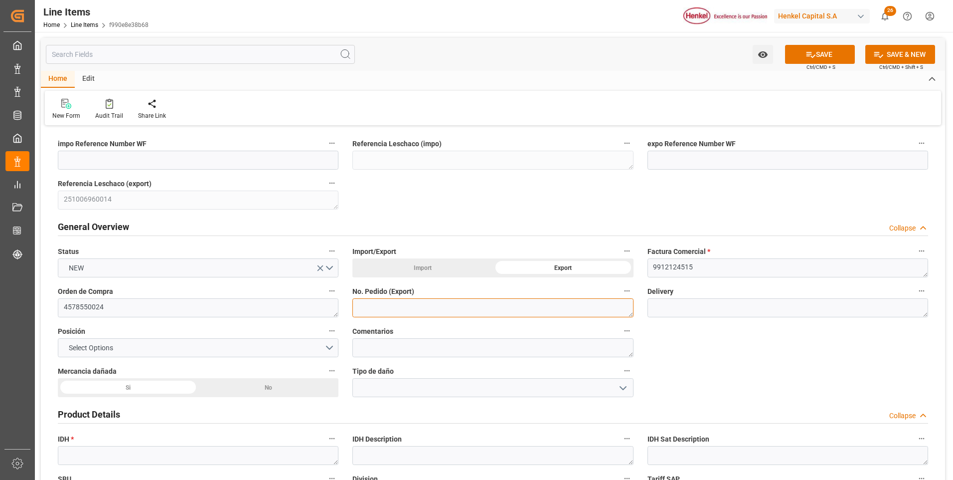
click at [369, 308] on textarea at bounding box center [493, 307] width 281 height 19
paste textarea "4578550024"
type textarea "4578550024"
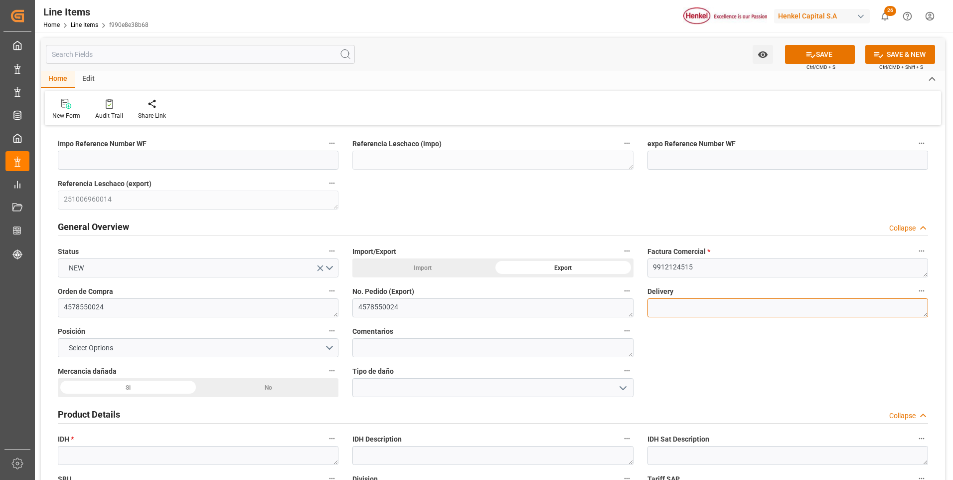
click at [740, 314] on textarea at bounding box center [788, 307] width 281 height 19
paste textarea "996191941"
type textarea "996191941"
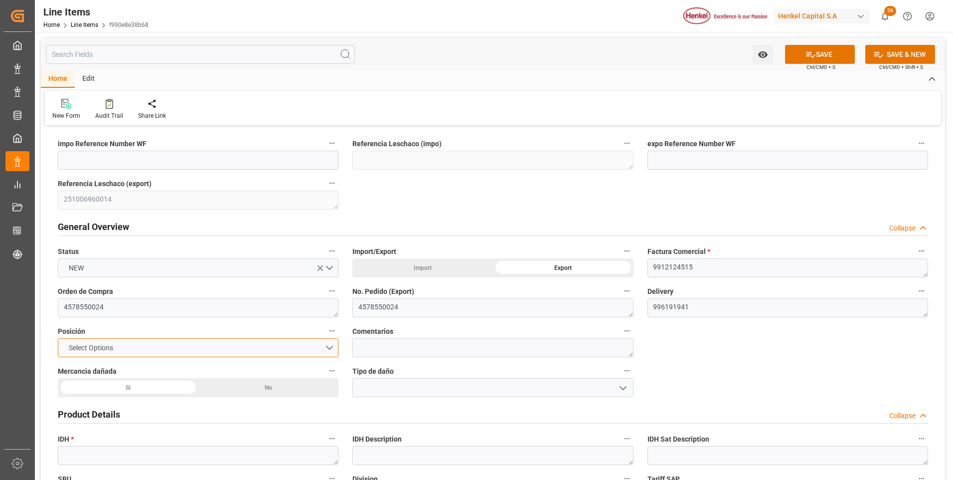
click at [307, 348] on button "Select Options" at bounding box center [198, 347] width 281 height 19
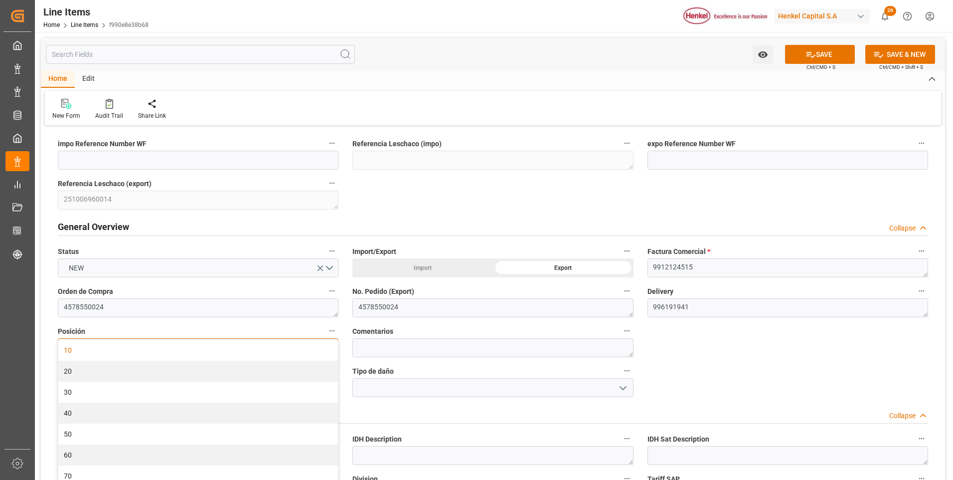
click at [279, 352] on div "10" at bounding box center [198, 350] width 280 height 21
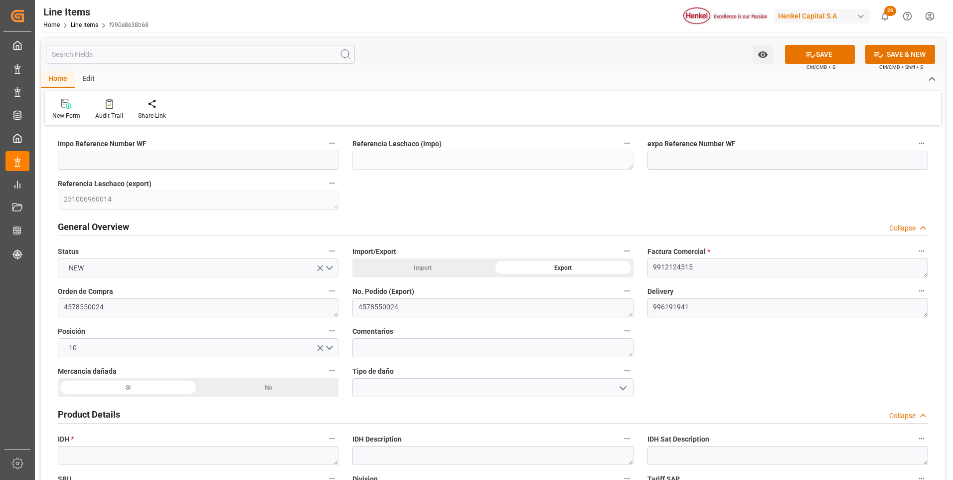
click at [278, 385] on div "No" at bounding box center [268, 387] width 141 height 19
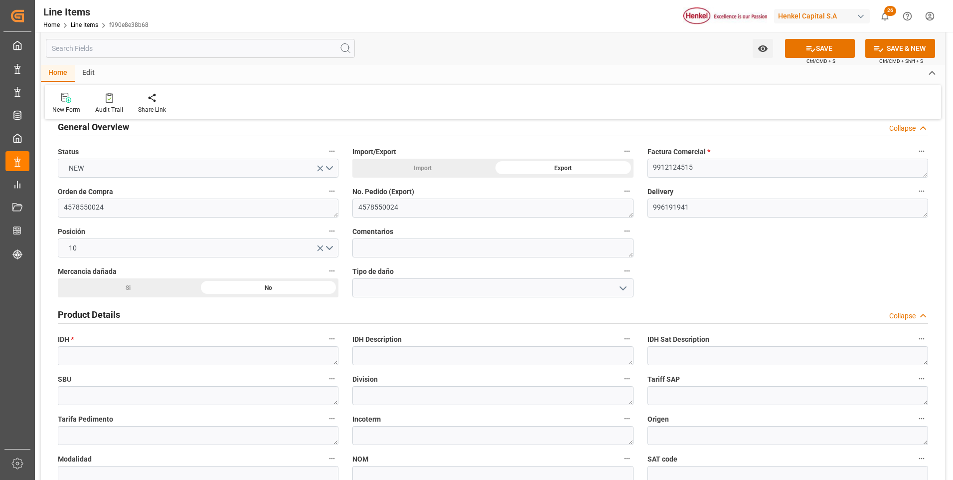
scroll to position [150, 0]
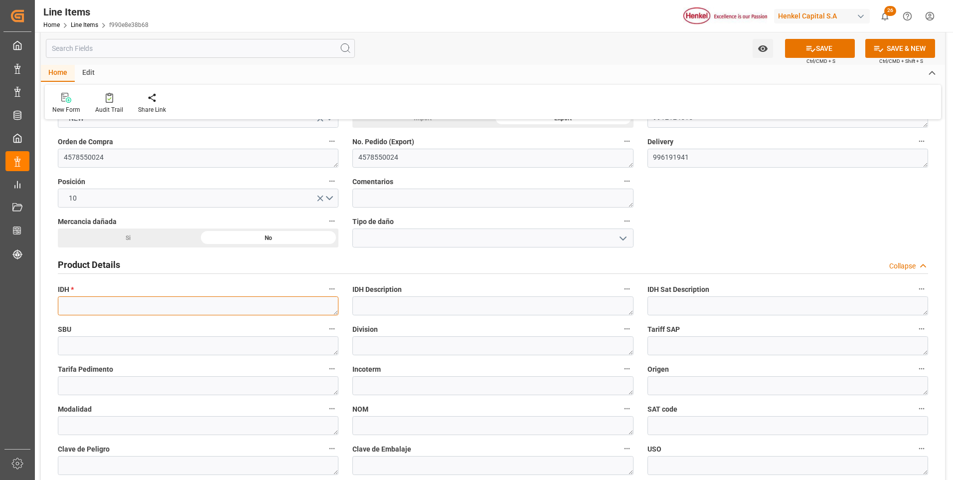
click at [128, 300] on textarea at bounding box center [198, 305] width 281 height 19
paste textarea "2698473"
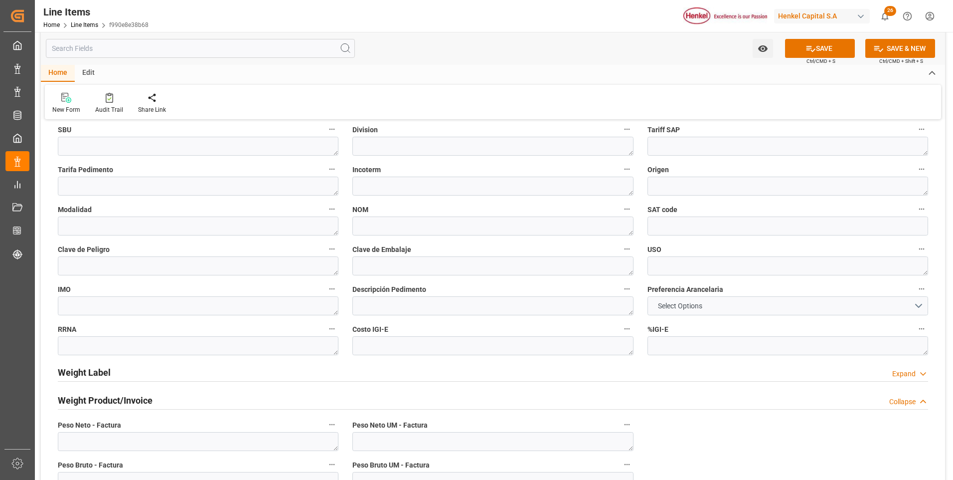
scroll to position [499, 0]
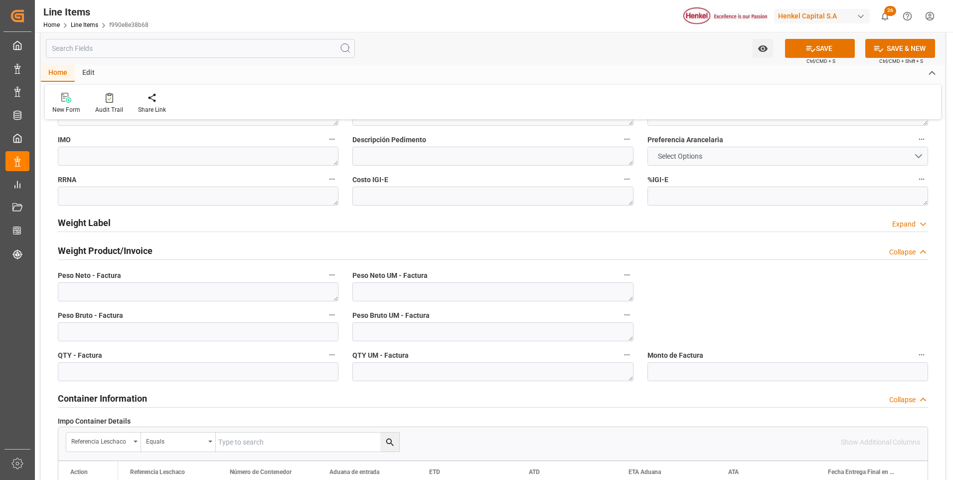
type textarea "2698473"
click at [800, 154] on button "Select Options" at bounding box center [788, 156] width 281 height 19
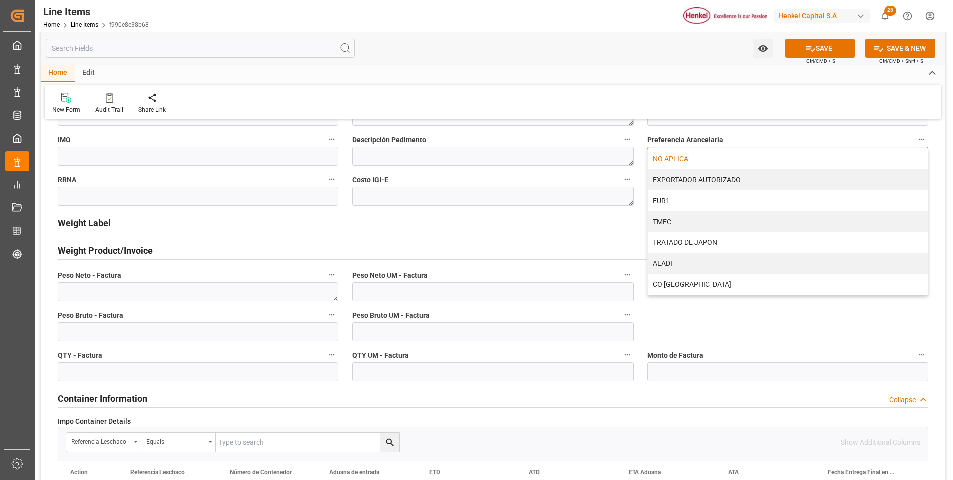
click at [800, 156] on div "NO APLICA" at bounding box center [788, 158] width 280 height 21
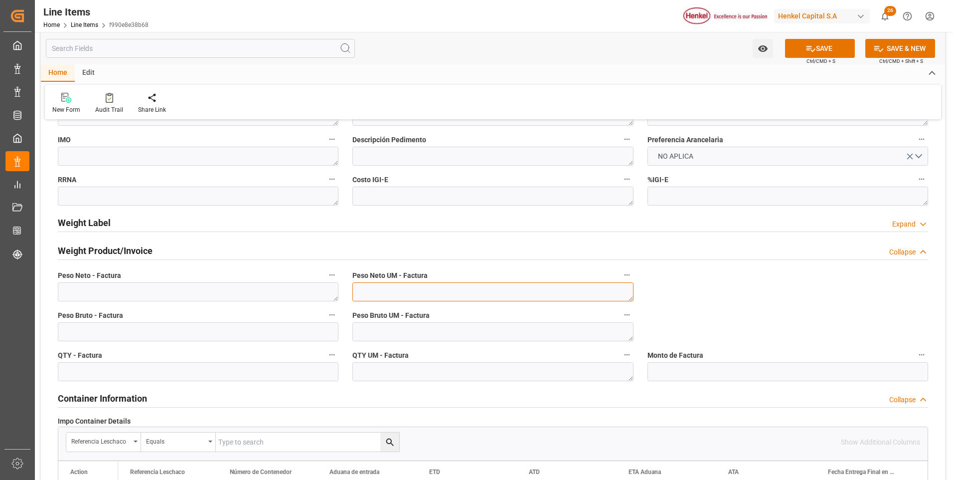
click at [371, 294] on textarea at bounding box center [493, 291] width 281 height 19
type textarea "KG"
click at [366, 326] on textarea at bounding box center [493, 331] width 281 height 19
type textarea "KGK"
click at [388, 376] on textarea at bounding box center [493, 371] width 281 height 19
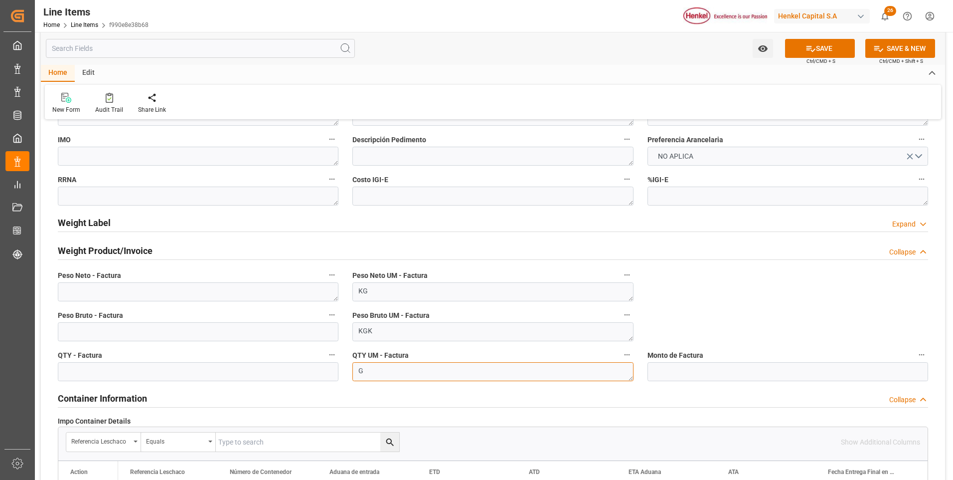
type textarea "G"
click at [192, 285] on textarea at bounding box center [198, 291] width 281 height 19
paste textarea "1.057,536"
type textarea "1.057,536"
click at [179, 376] on input "text" at bounding box center [198, 371] width 281 height 19
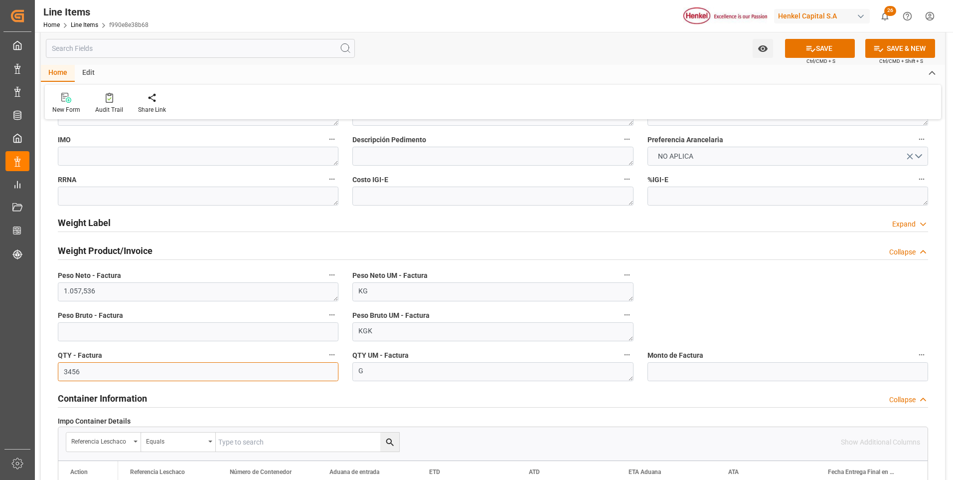
type input "3456"
click at [418, 376] on textarea "G" at bounding box center [493, 371] width 281 height 19
type textarea "UN"
click at [204, 332] on input "text" at bounding box center [198, 331] width 281 height 19
type input "1440"
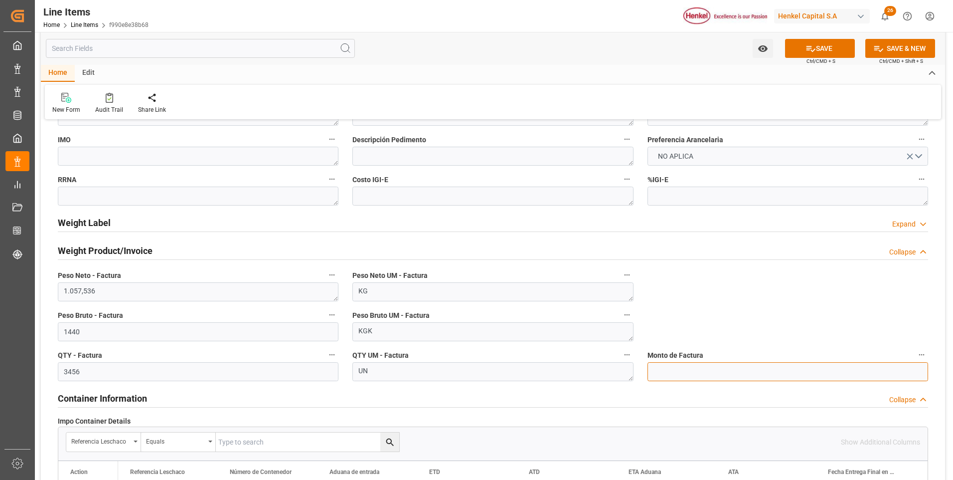
click at [678, 378] on input "text" at bounding box center [788, 371] width 281 height 19
type input "6740.85"
click at [839, 52] on button "SAVE" at bounding box center [820, 48] width 70 height 19
type textarea "SISTA® DC NATCH&KITCHEN WHITE BANOS Y COCINAS F101"
type textarea "ACC"
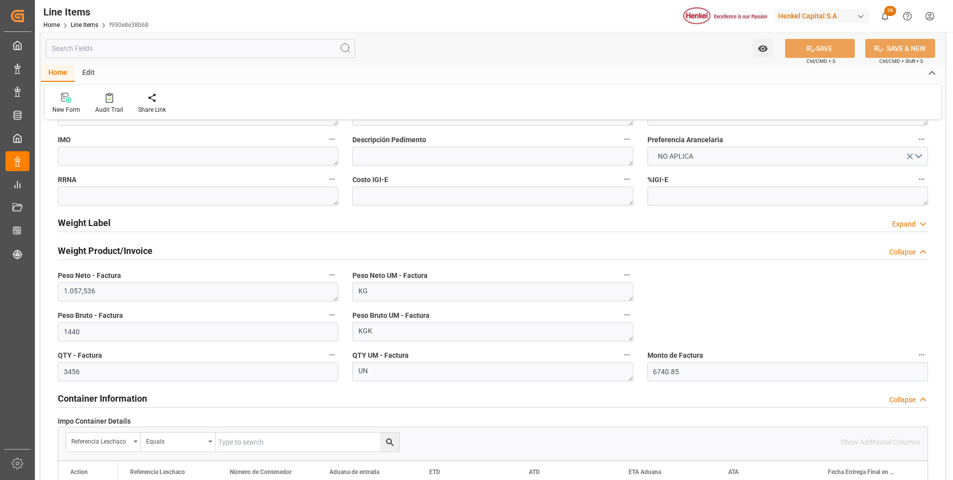
type textarea "CIP"
type textarea "Marítimo"
type input "15121520"
type textarea "N/A"
type textarea "4G"
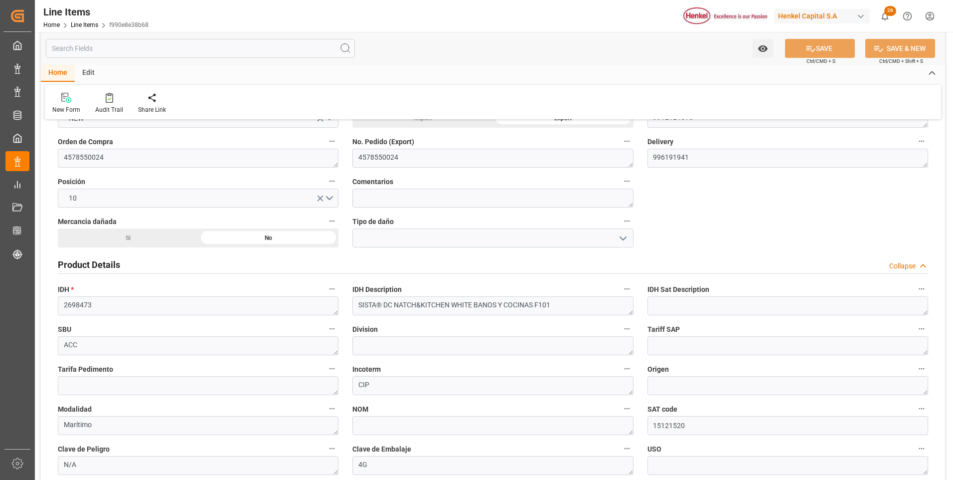
scroll to position [0, 0]
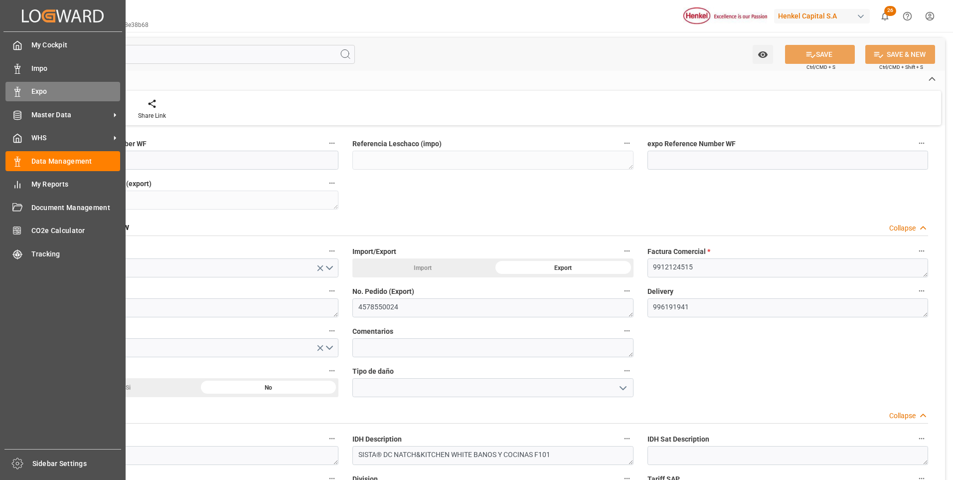
click at [18, 86] on div "Expo Expo" at bounding box center [62, 91] width 115 height 19
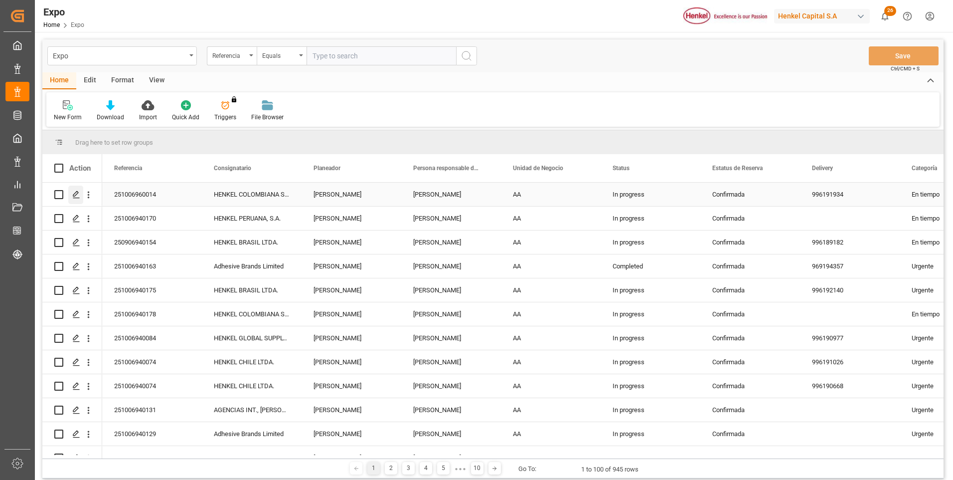
click at [77, 194] on polygon "Press SPACE to select this row." at bounding box center [75, 193] width 5 height 5
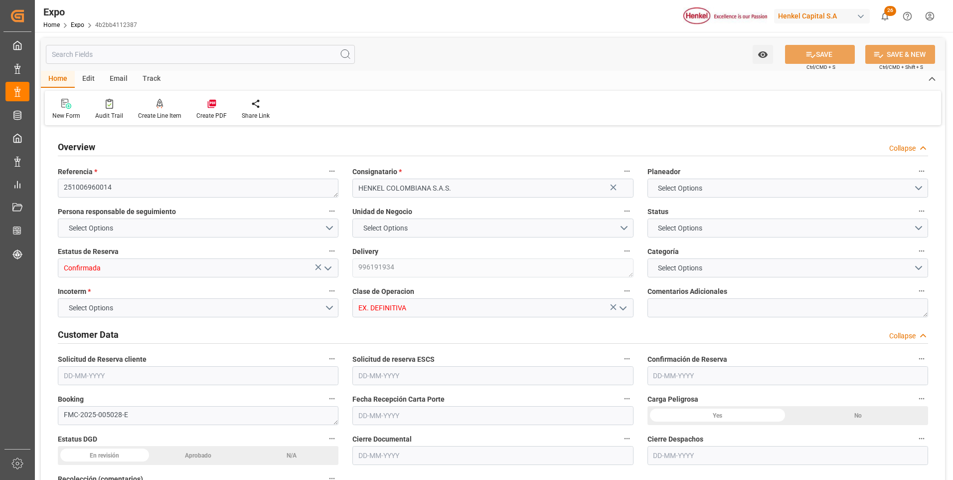
type input "1097.94"
type input "1629.03"
type input "5"
type input "9938456"
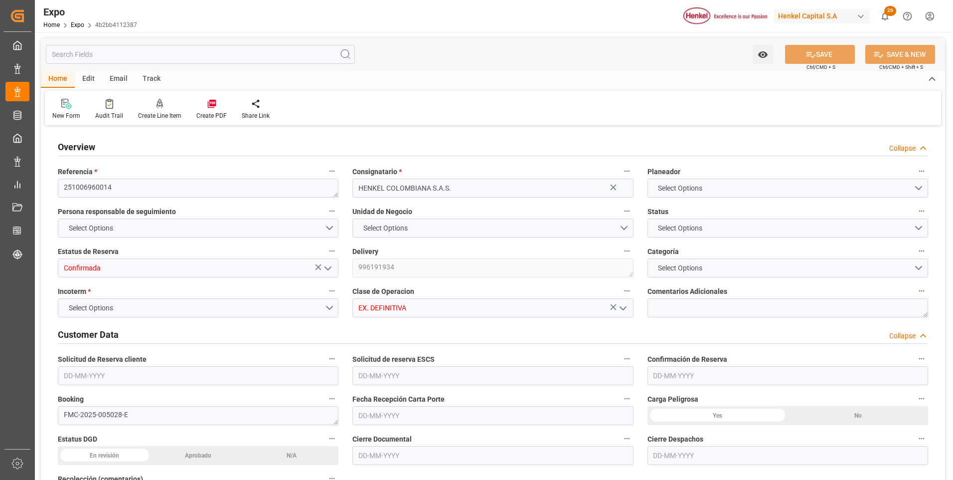
type input "MXZLO"
type input "COBUN"
type input "[DATE]"
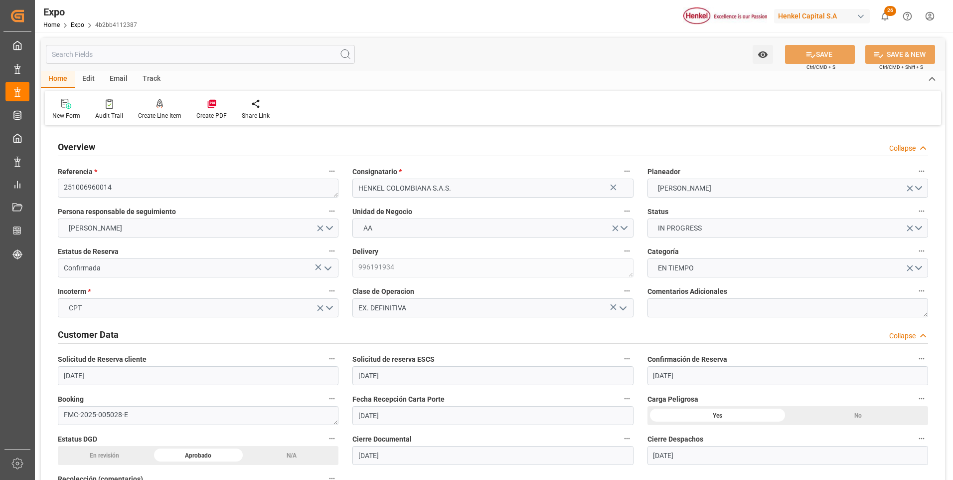
type input "[DATE]"
type input "30-09-2025 00:00"
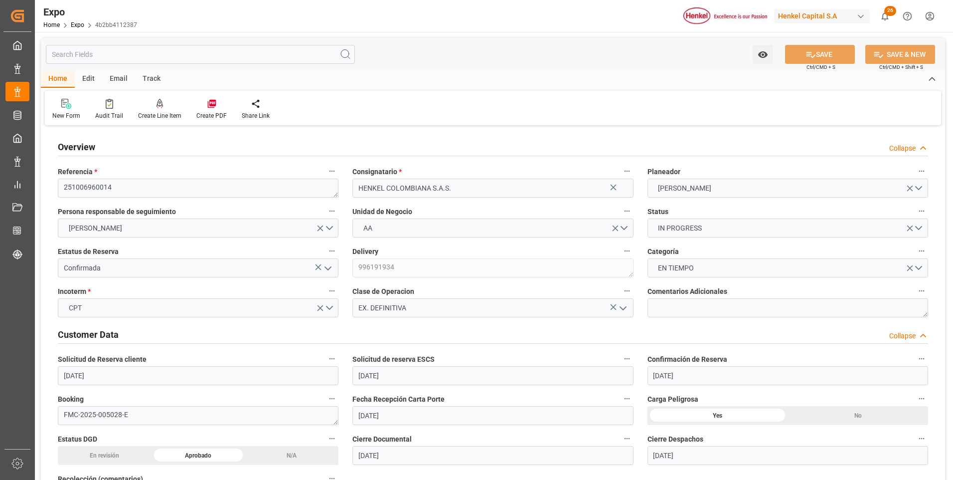
type input "[DATE]"
type input "30-09-2025 00:00"
type input "[DATE]"
type input "11-10-2025 00:00"
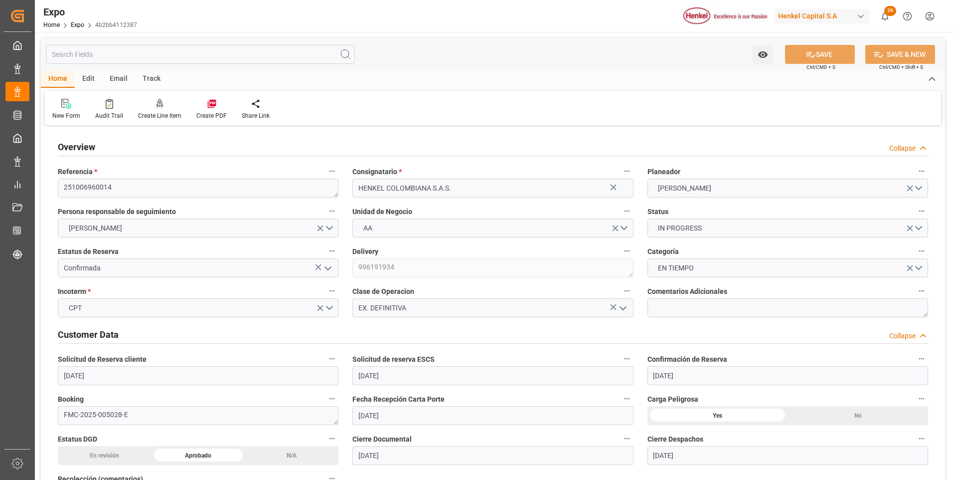
type input "11-10-2025 00:00"
type input "19-10-2025 00:00"
type input "07-10-2025 17:43"
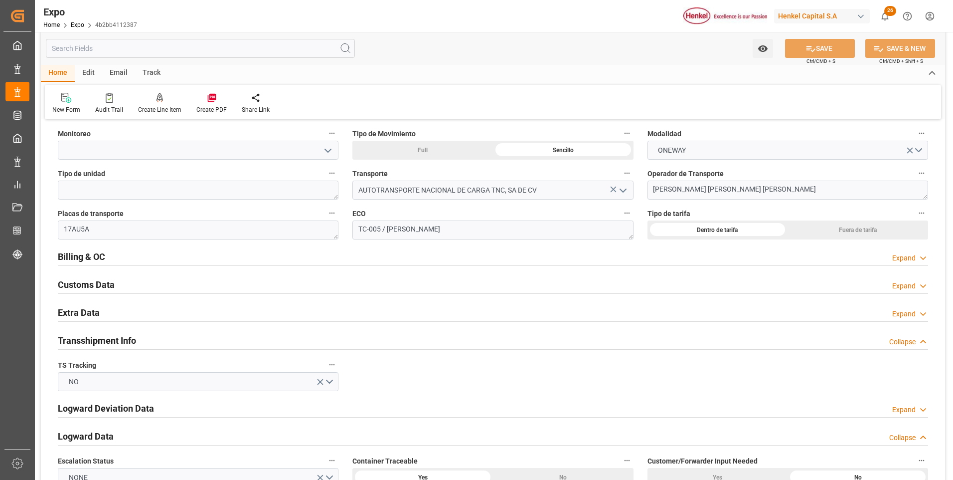
scroll to position [1645, 0]
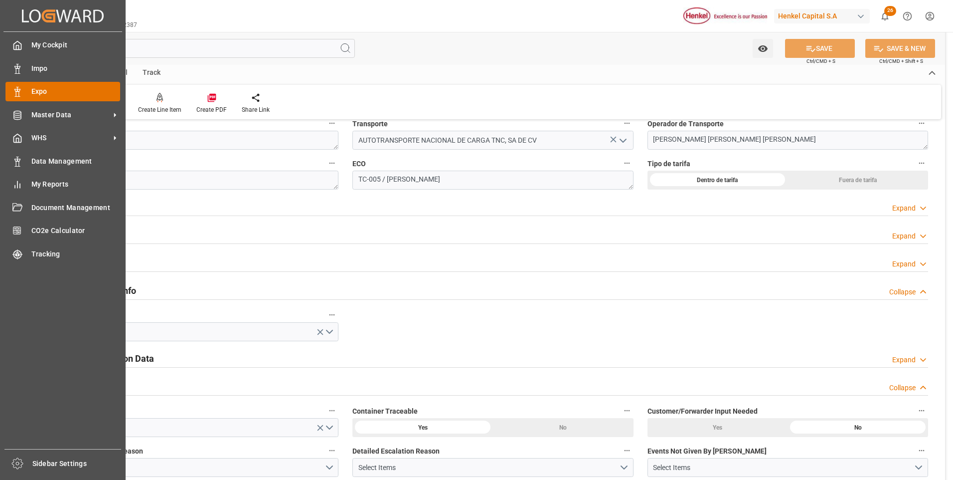
click at [22, 86] on div at bounding box center [13, 91] width 17 height 10
